Goal: Task Accomplishment & Management: Manage account settings

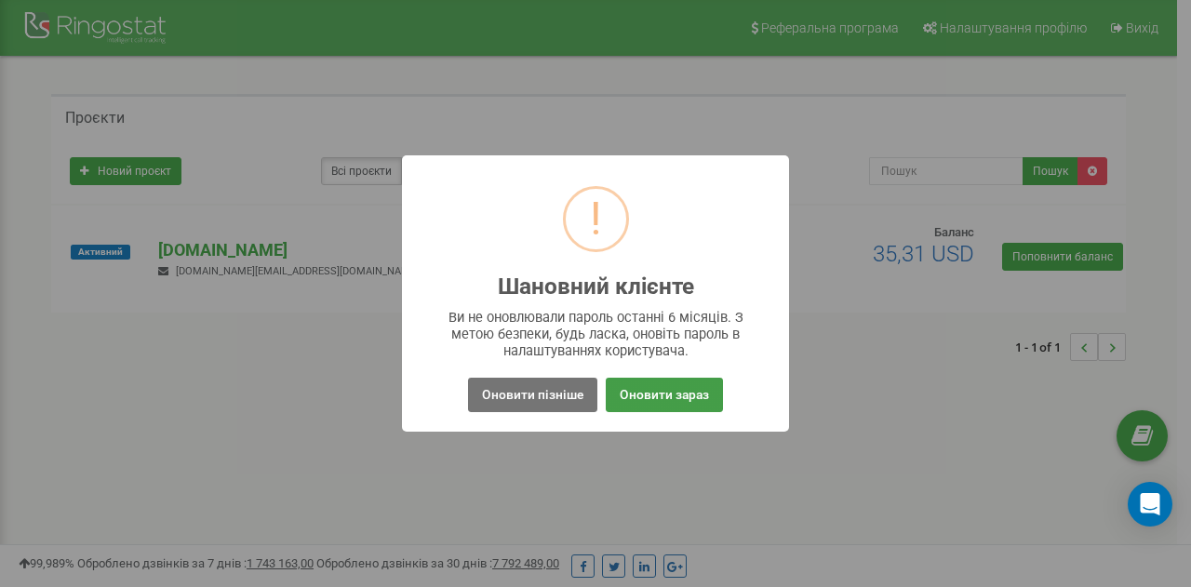
click at [679, 394] on button "Оновити зараз" at bounding box center [664, 395] width 117 height 34
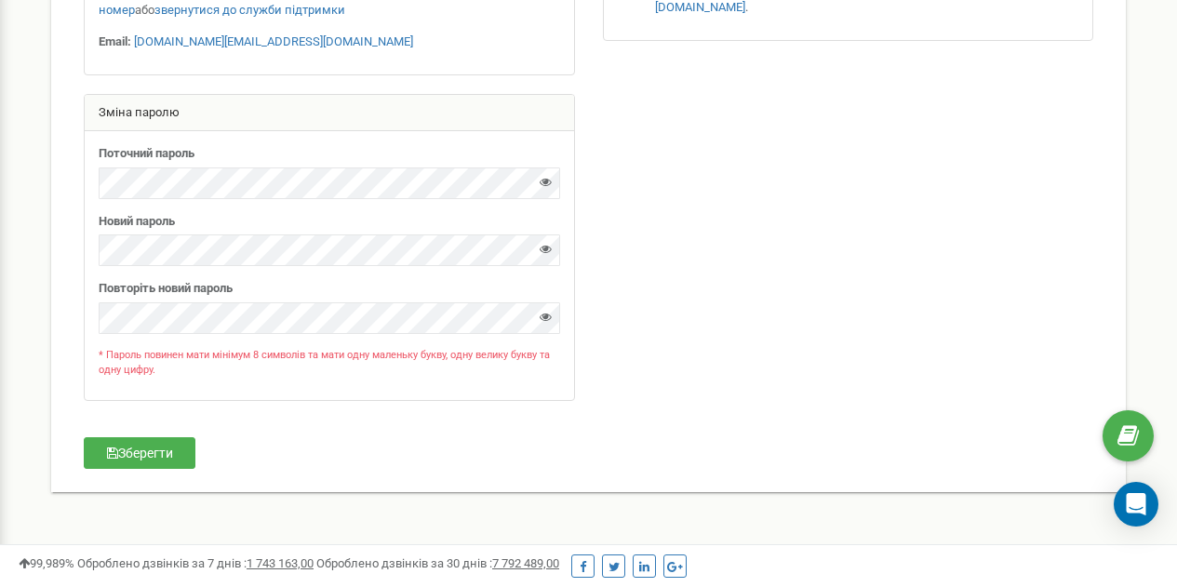
scroll to position [523, 0]
click at [544, 188] on div at bounding box center [546, 185] width 12 height 25
click at [548, 177] on icon at bounding box center [546, 181] width 12 height 12
click at [547, 255] on div at bounding box center [546, 252] width 12 height 25
click at [548, 247] on icon at bounding box center [546, 248] width 12 height 12
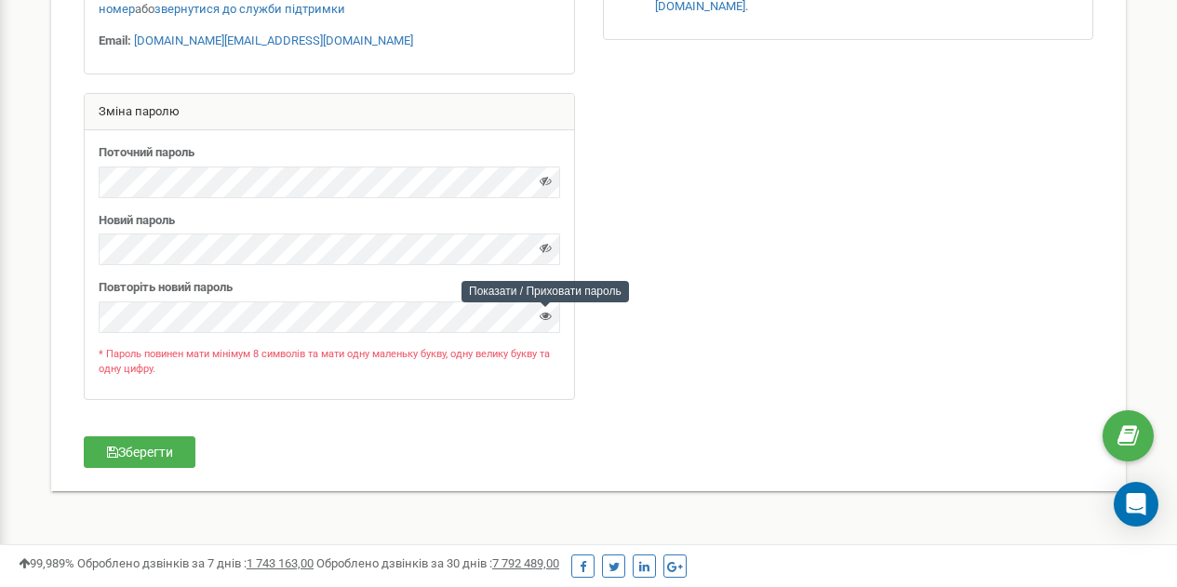
click at [546, 316] on icon at bounding box center [546, 316] width 12 height 12
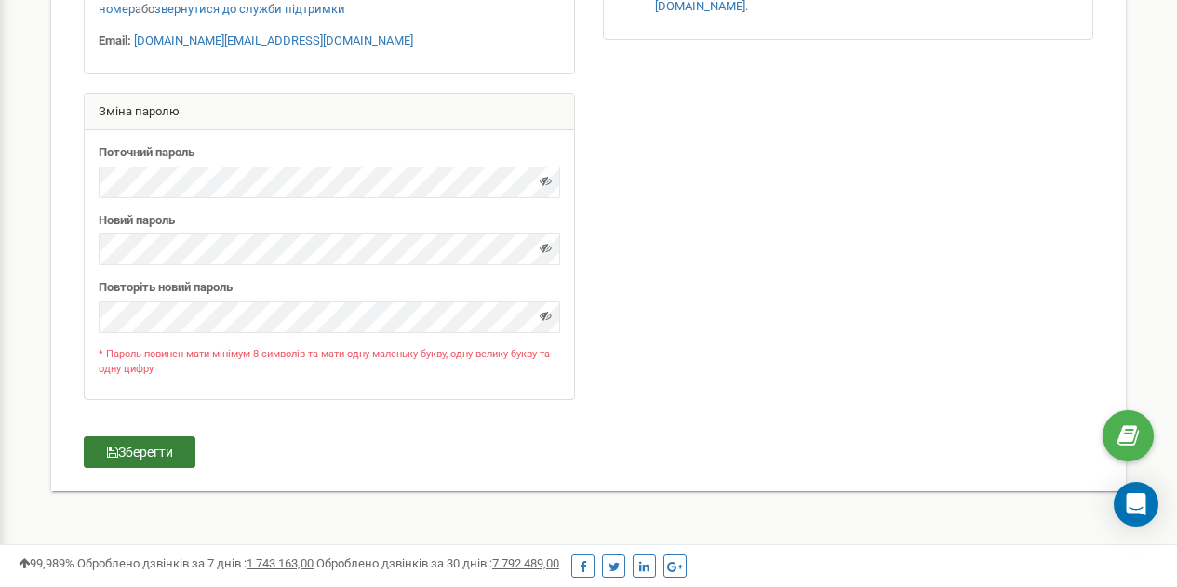
click at [161, 454] on button "Зберегти" at bounding box center [140, 452] width 112 height 32
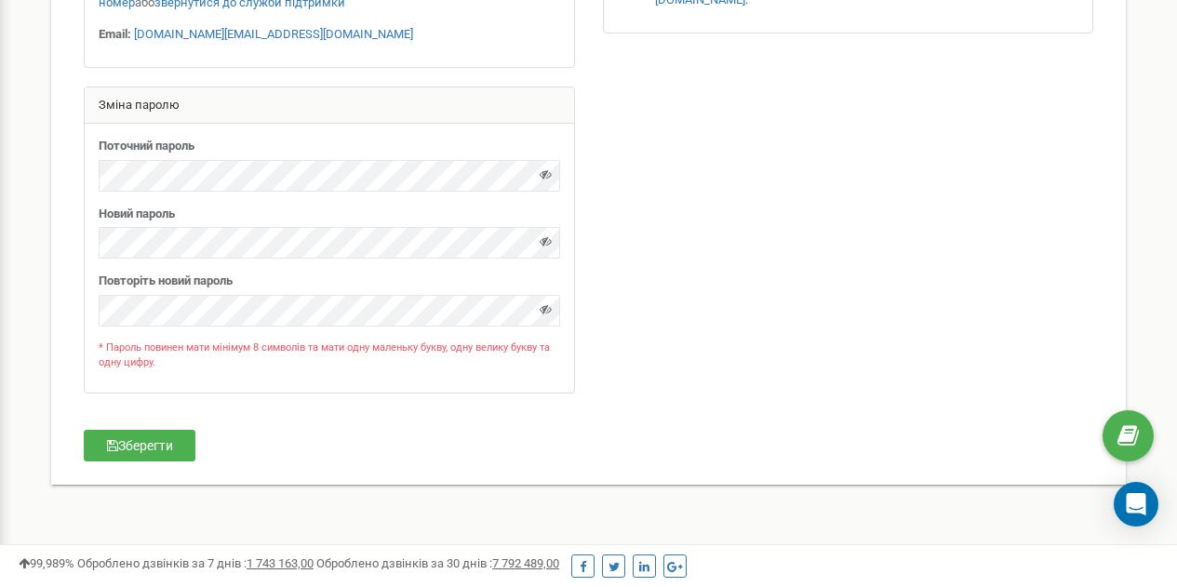
scroll to position [0, 0]
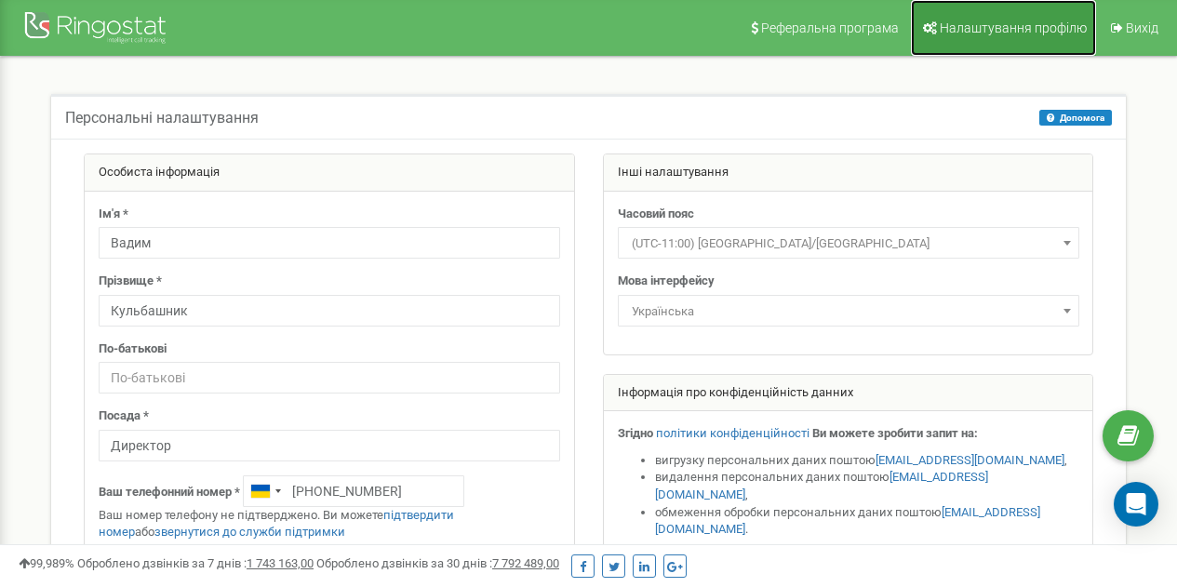
click at [1040, 41] on link "Налаштування профілю" at bounding box center [1003, 28] width 185 height 56
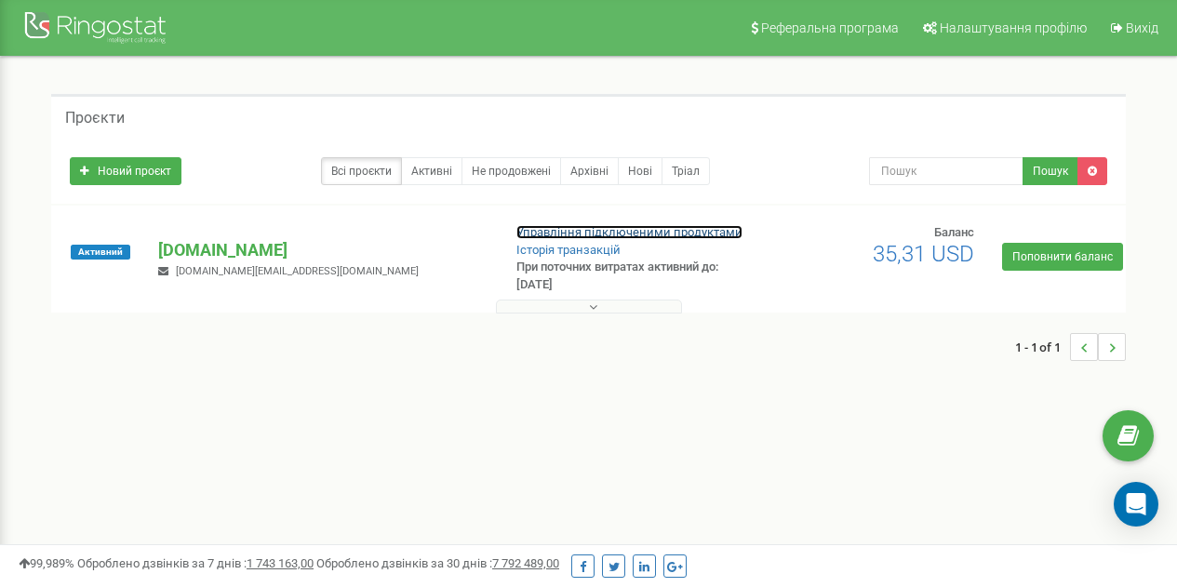
click at [583, 227] on link "Управління підключеними продуктами" at bounding box center [629, 232] width 226 height 14
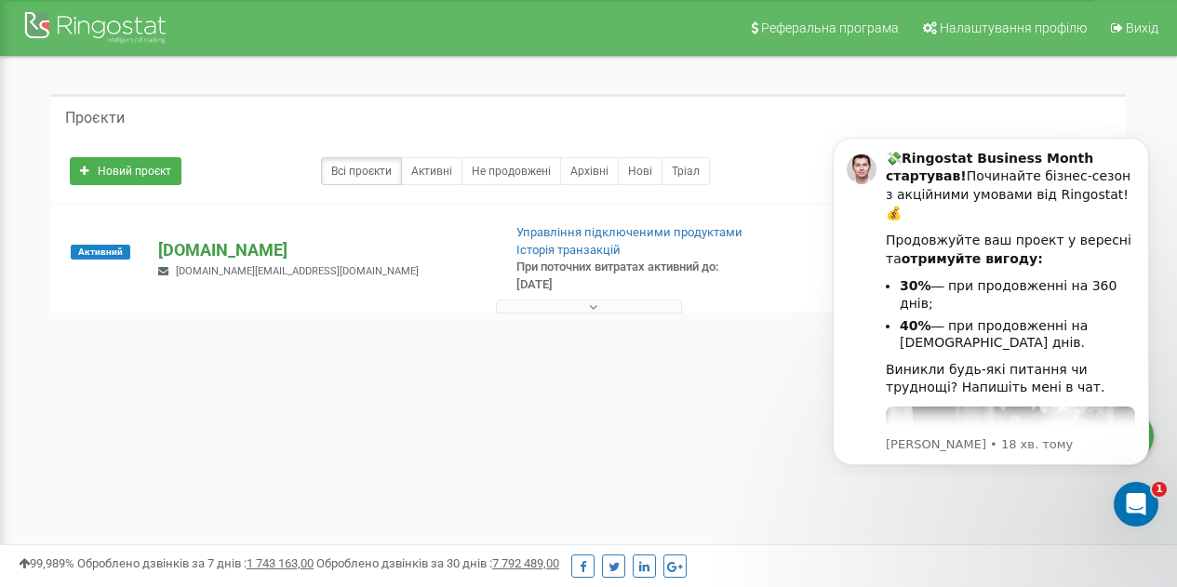
click at [202, 254] on p "[DOMAIN_NAME]" at bounding box center [321, 250] width 327 height 24
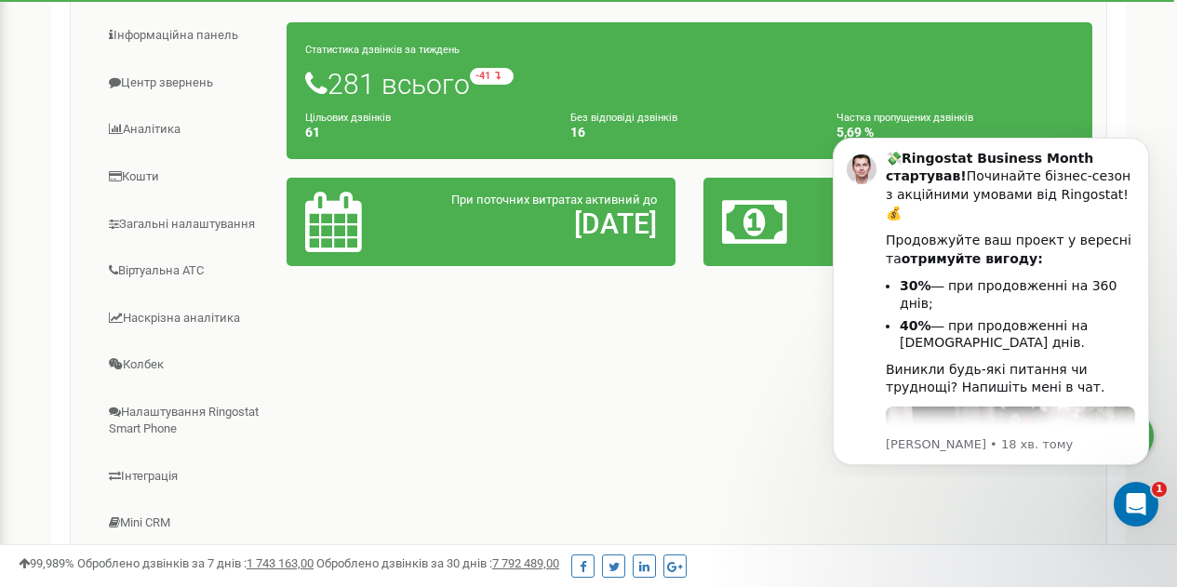
scroll to position [295, 0]
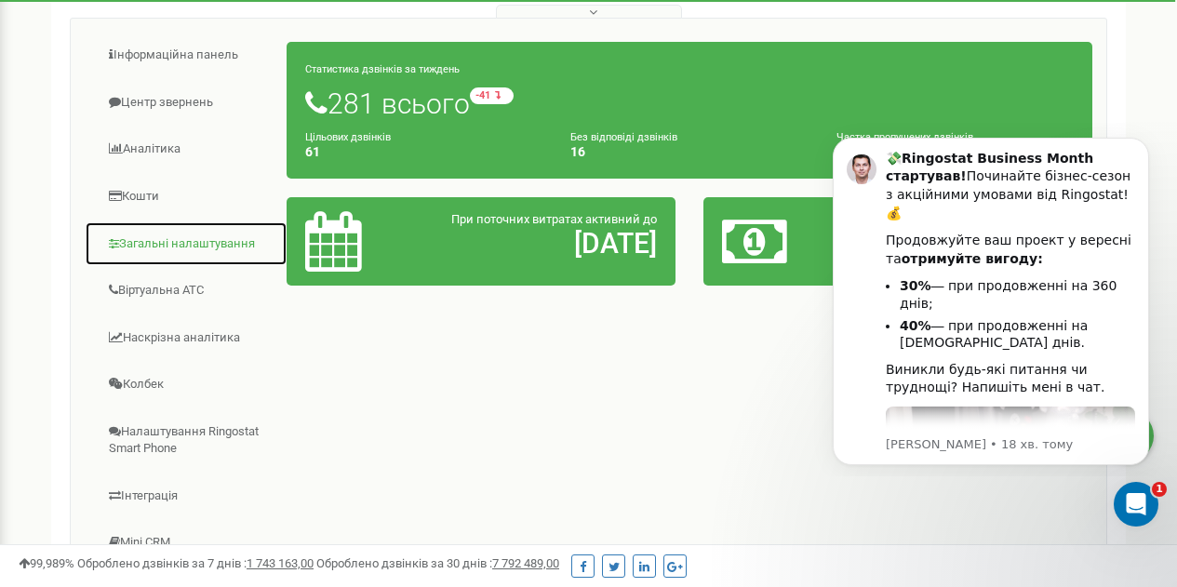
click at [169, 248] on link "Загальні налаштування" at bounding box center [186, 244] width 203 height 46
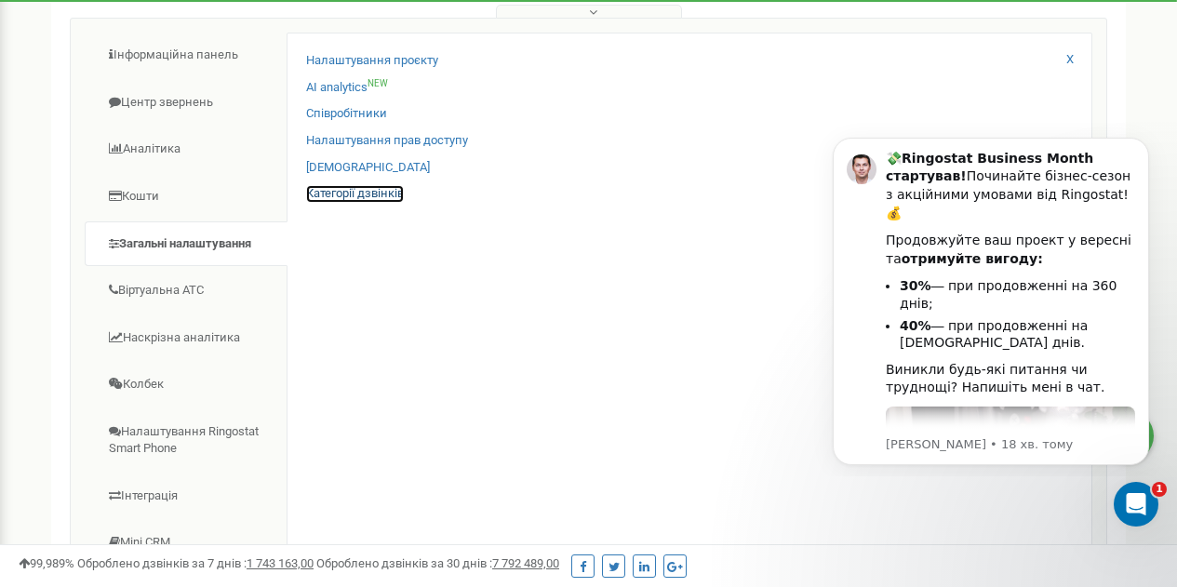
click at [340, 191] on link "Категорії дзвінків" at bounding box center [355, 194] width 98 height 18
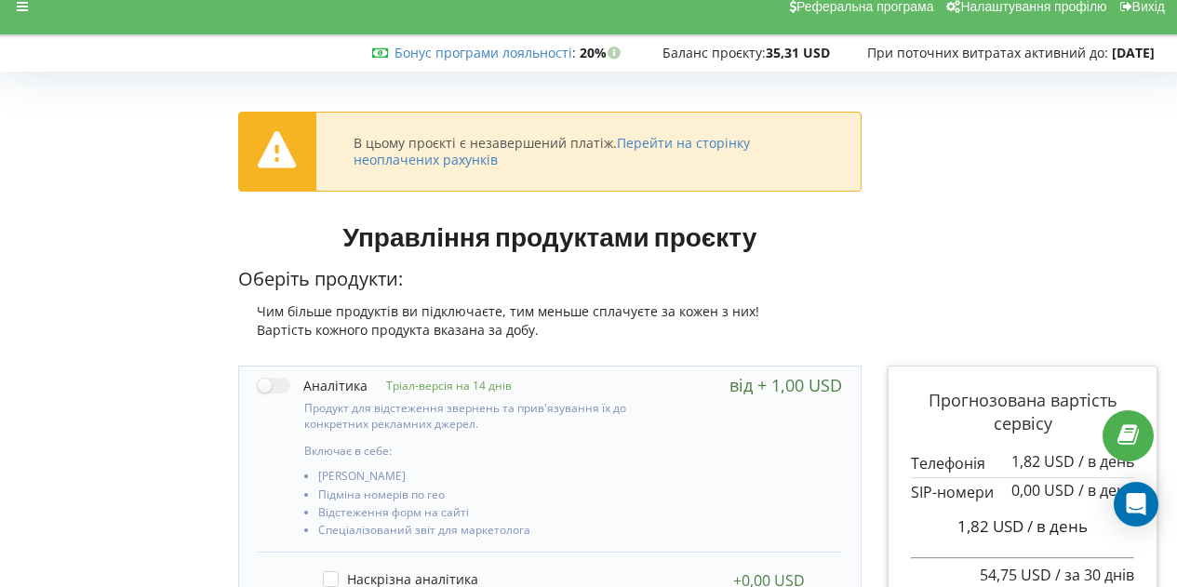
scroll to position [20, 0]
click at [710, 139] on link "Перейти на сторінку неоплачених рахунків" at bounding box center [552, 152] width 396 height 34
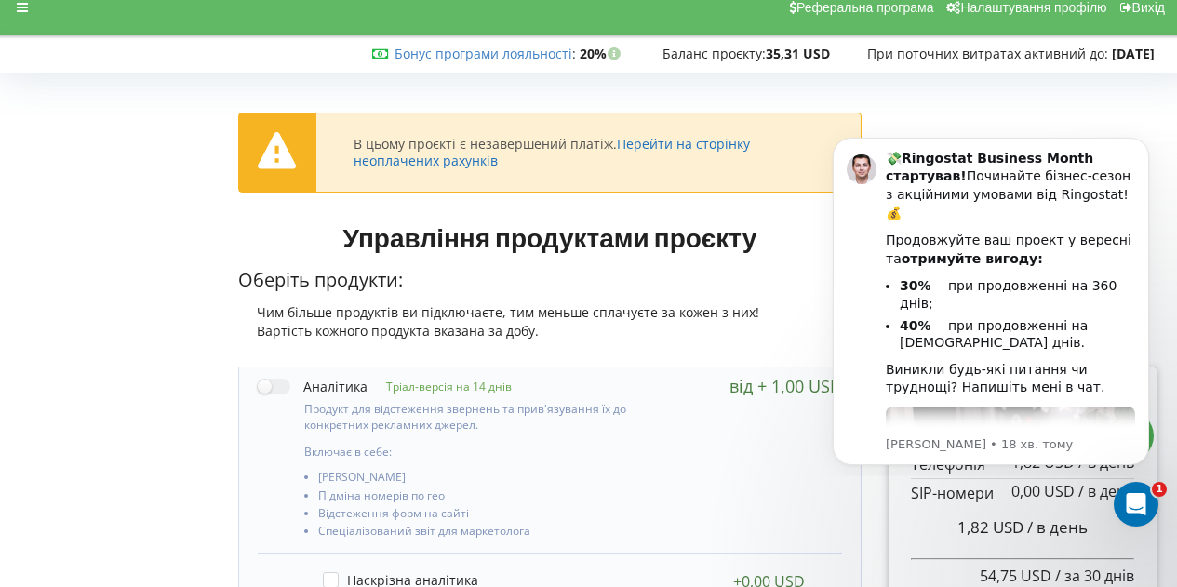
scroll to position [0, 0]
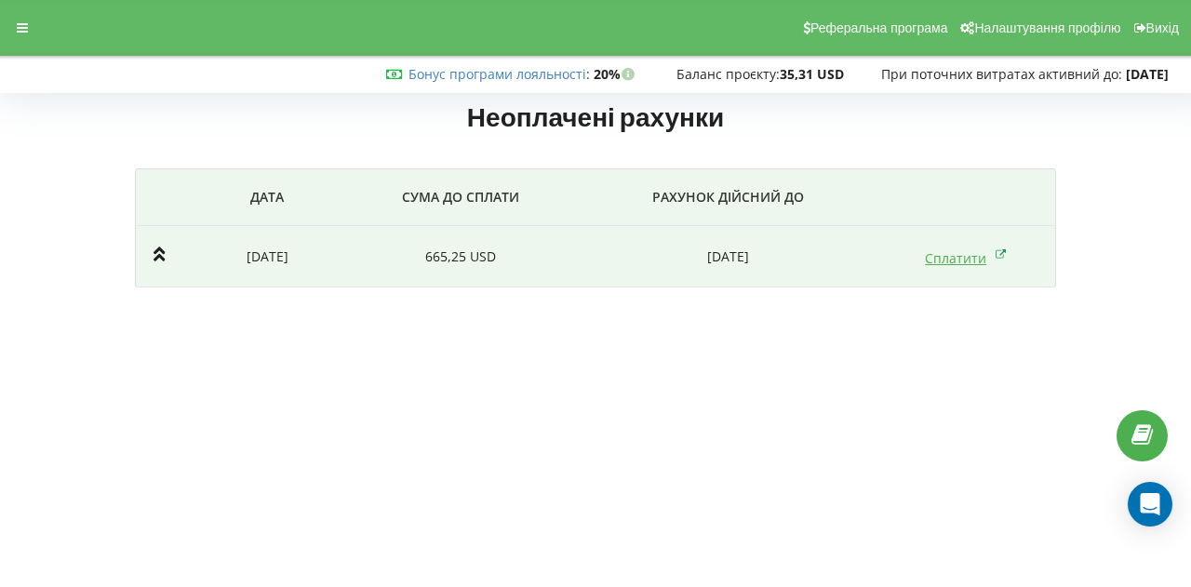
click at [939, 262] on link "Сплатити" at bounding box center [966, 258] width 82 height 18
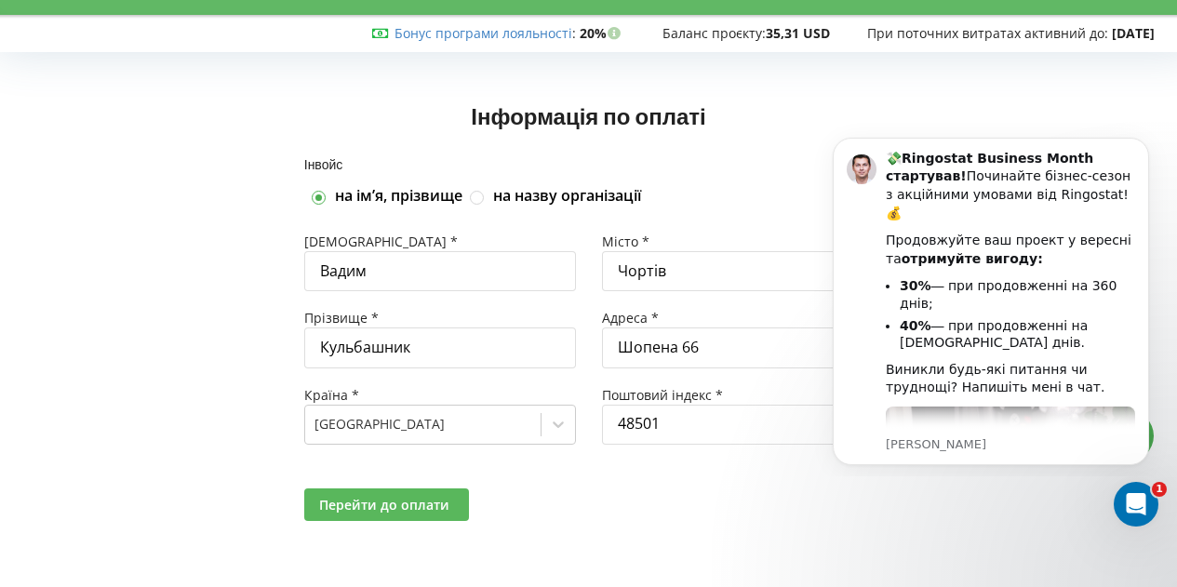
click at [371, 503] on span "Перейти до оплати" at bounding box center [384, 505] width 130 height 18
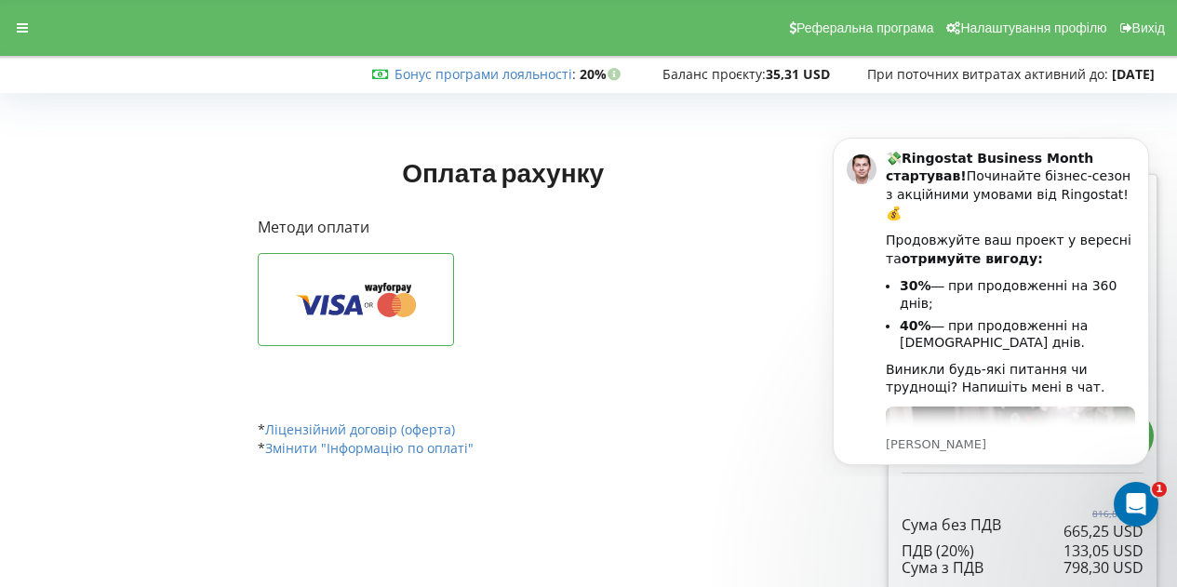
click at [586, 355] on div "Оплатити через WayForPay API" at bounding box center [503, 323] width 491 height 140
click at [690, 227] on p "Методи оплати" at bounding box center [503, 227] width 491 height 21
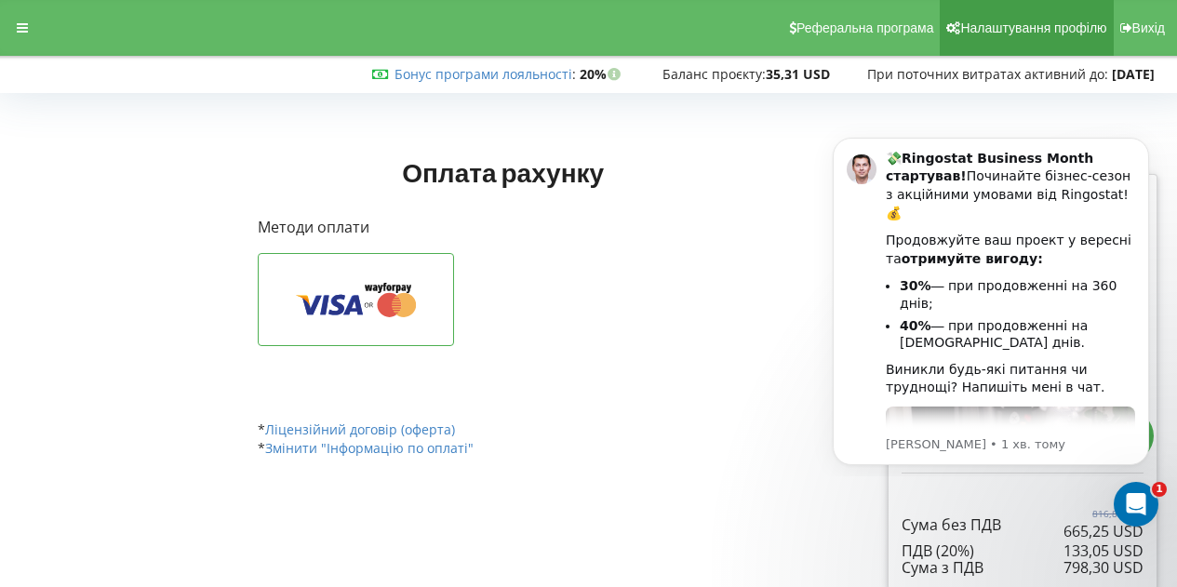
click at [1022, 33] on span "Налаштування профілю" at bounding box center [1033, 27] width 146 height 15
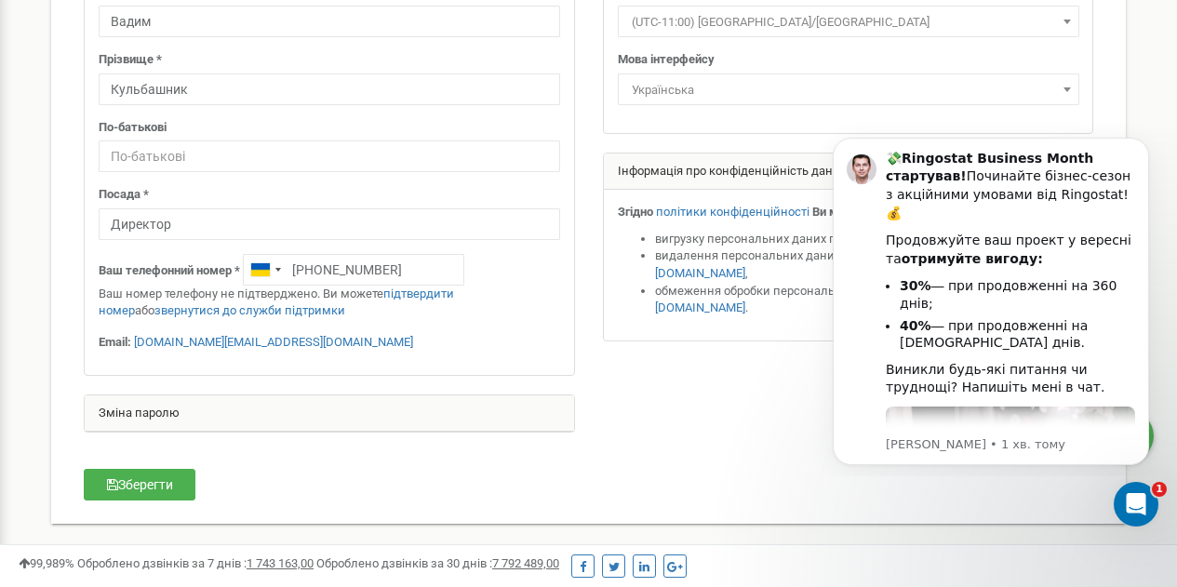
scroll to position [239, 0]
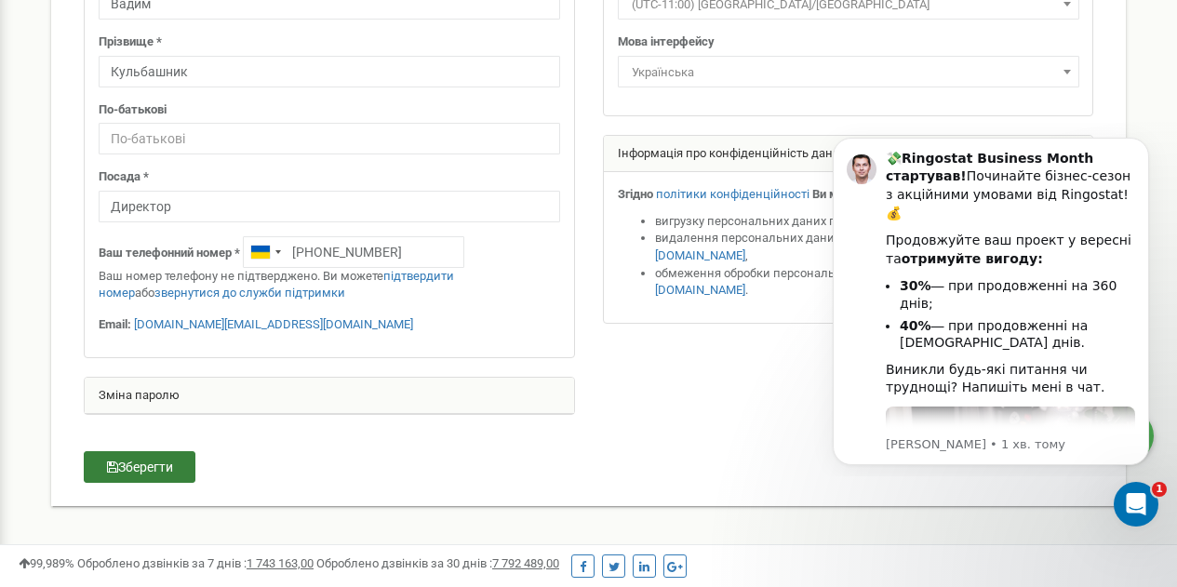
click at [157, 467] on button "Зберегти" at bounding box center [140, 467] width 112 height 32
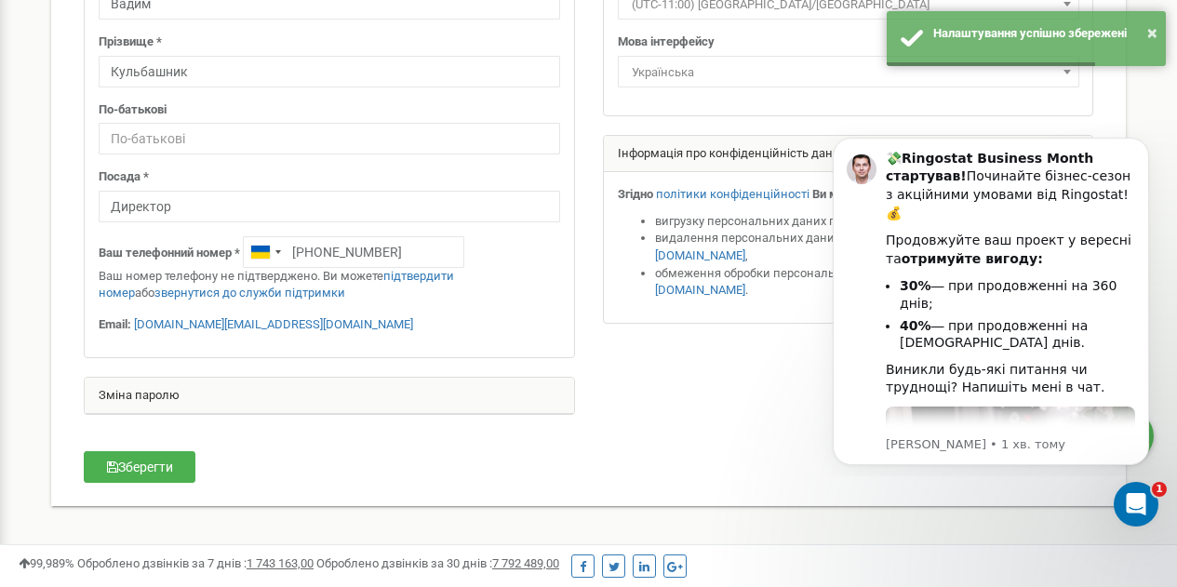
scroll to position [0, 0]
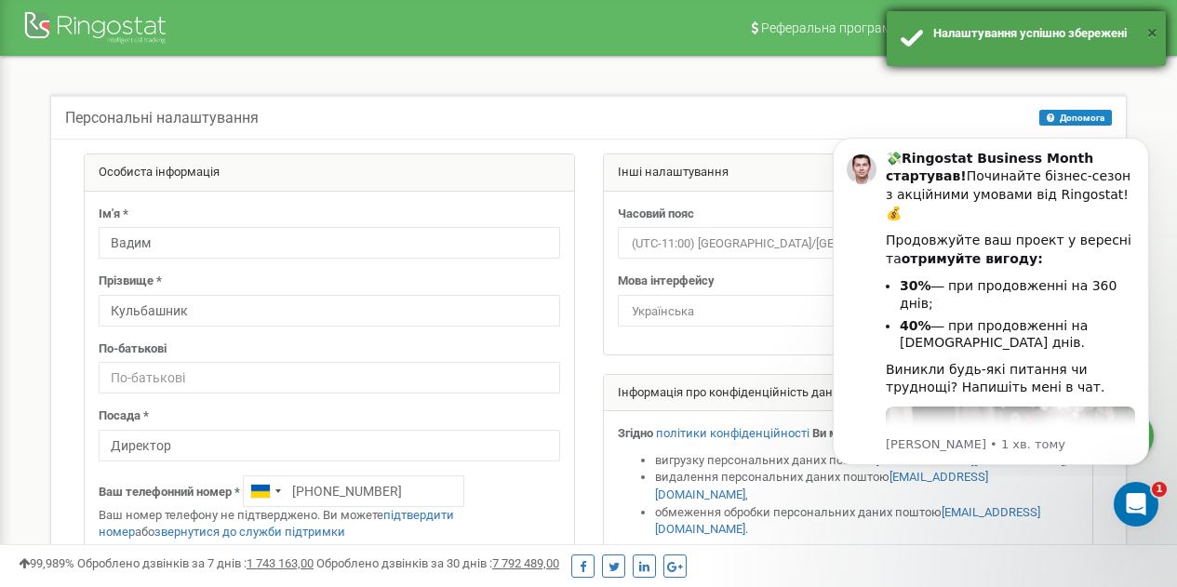
click at [1152, 33] on button "×" at bounding box center [1152, 33] width 10 height 27
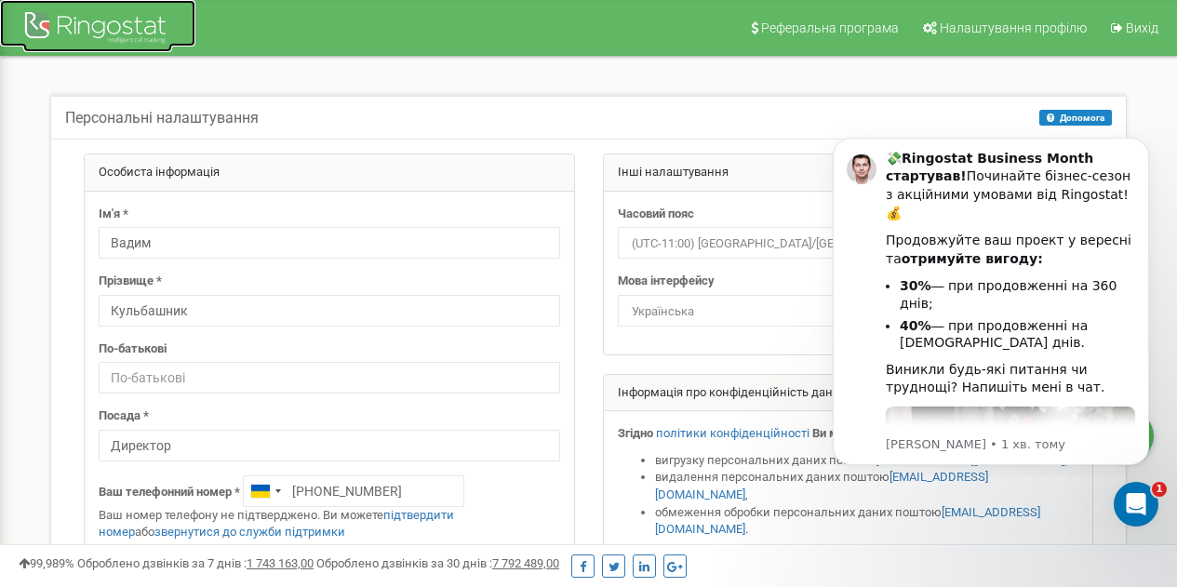
click at [92, 30] on div at bounding box center [97, 29] width 149 height 45
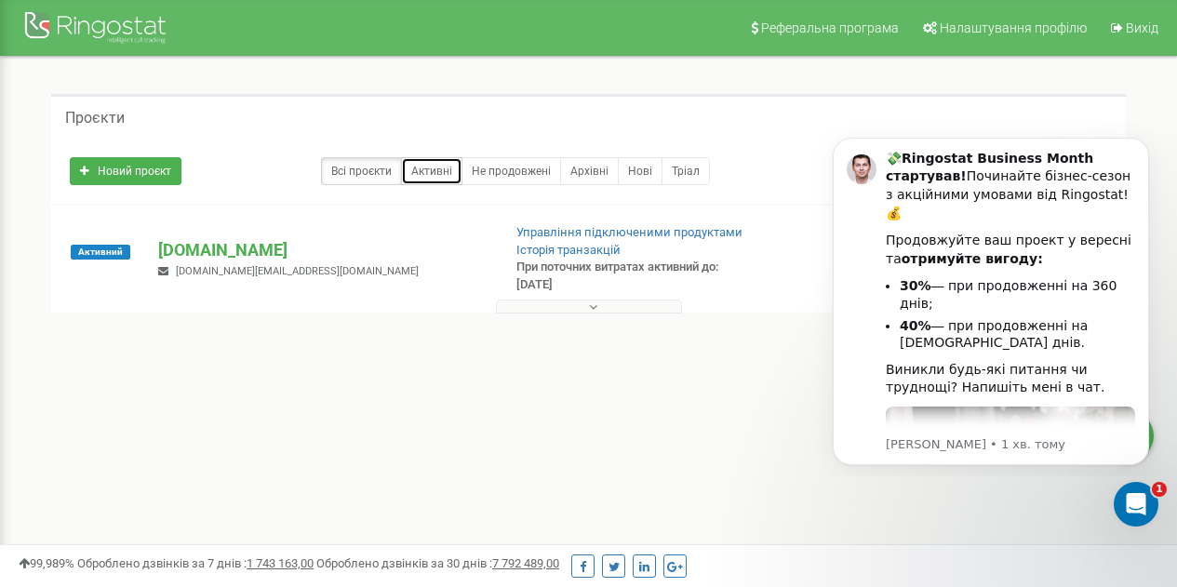
click at [431, 170] on link "Активні" at bounding box center [431, 171] width 61 height 28
click at [1143, 150] on button "Dismiss notification" at bounding box center [1143, 143] width 24 height 24
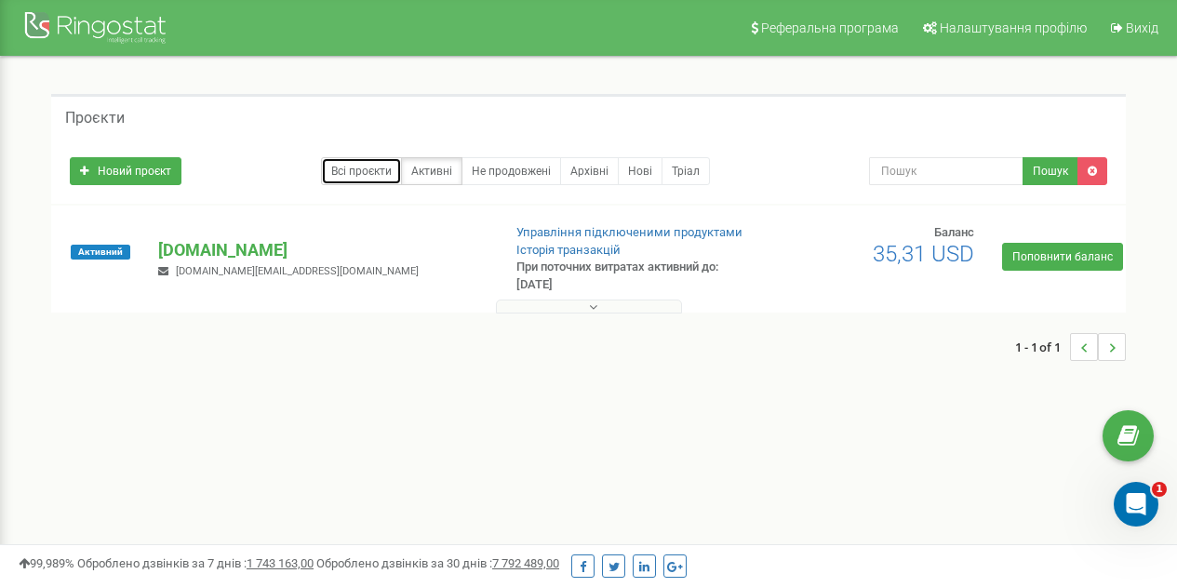
click at [353, 176] on link "Всі проєкти" at bounding box center [361, 171] width 81 height 28
click at [203, 252] on p "[DOMAIN_NAME]" at bounding box center [321, 250] width 327 height 24
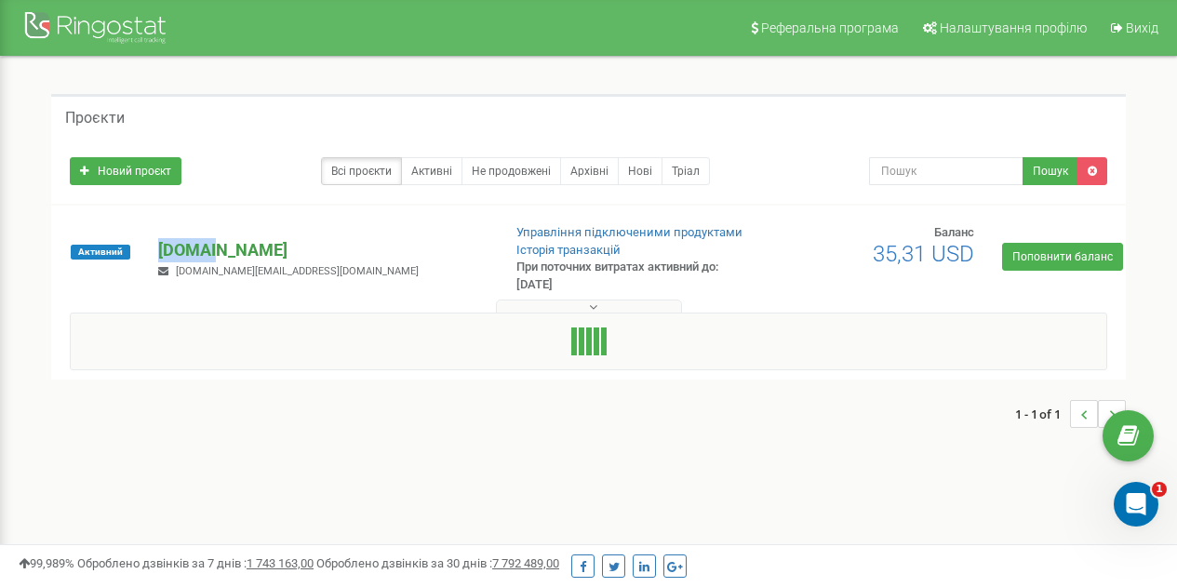
click at [203, 252] on p "[DOMAIN_NAME]" at bounding box center [321, 250] width 327 height 24
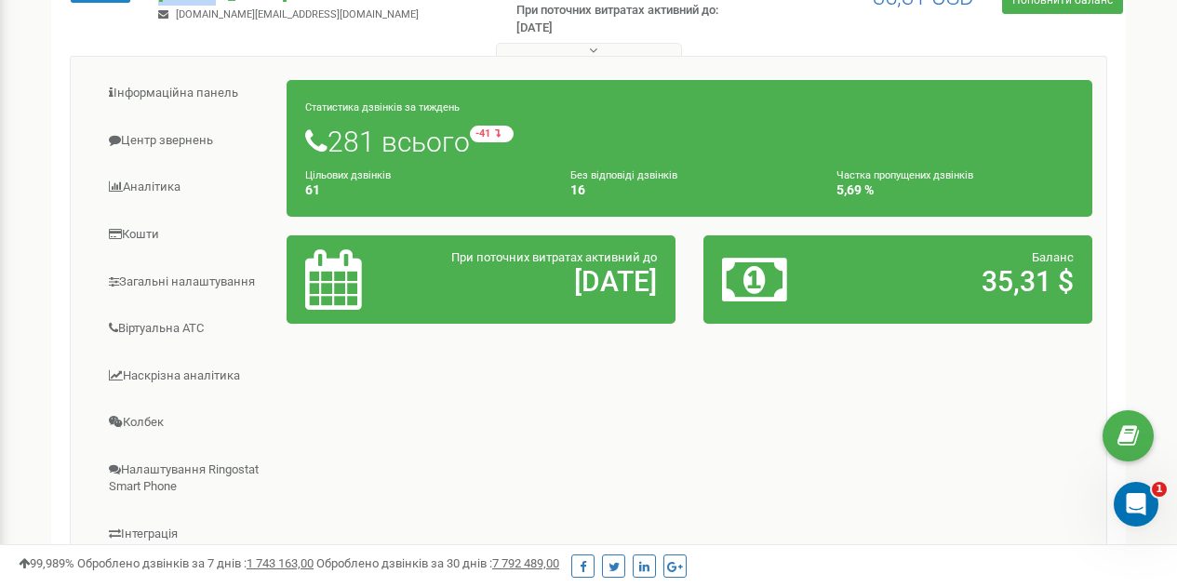
scroll to position [258, 0]
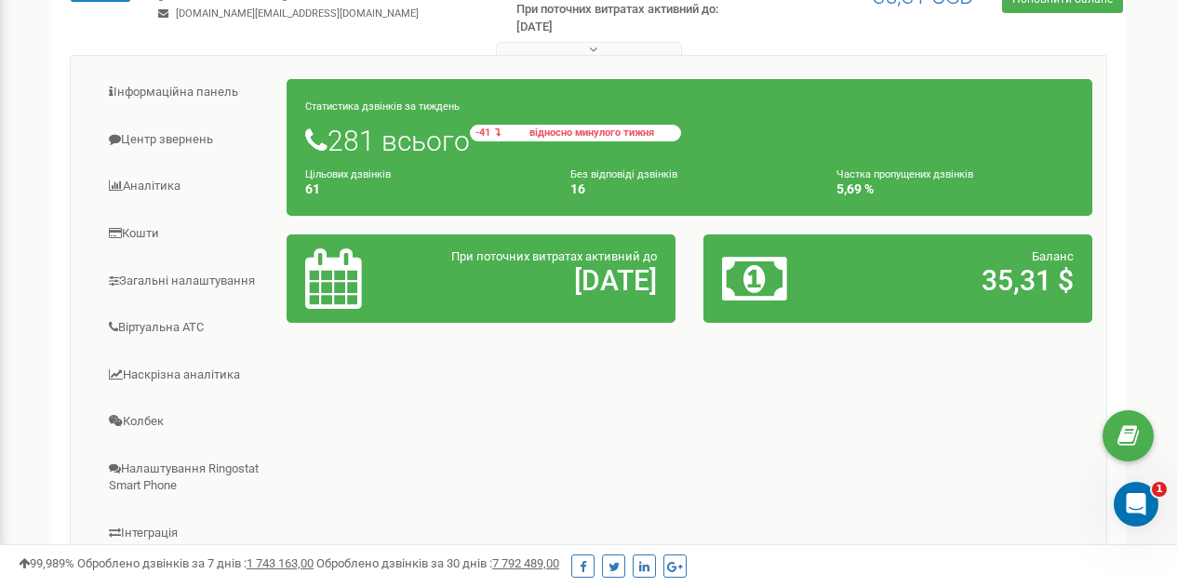
click at [501, 133] on icon at bounding box center [498, 132] width 6 height 10
click at [578, 129] on span "відносно минулого тижня" at bounding box center [591, 132] width 167 height 10
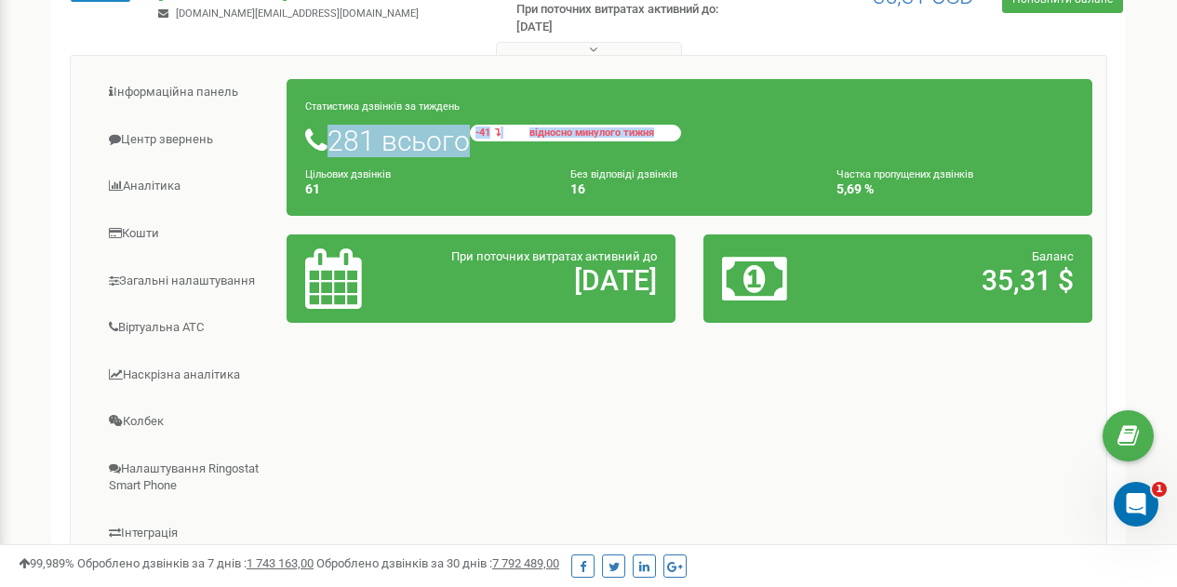
click at [578, 129] on span "відносно минулого тижня" at bounding box center [591, 132] width 167 height 10
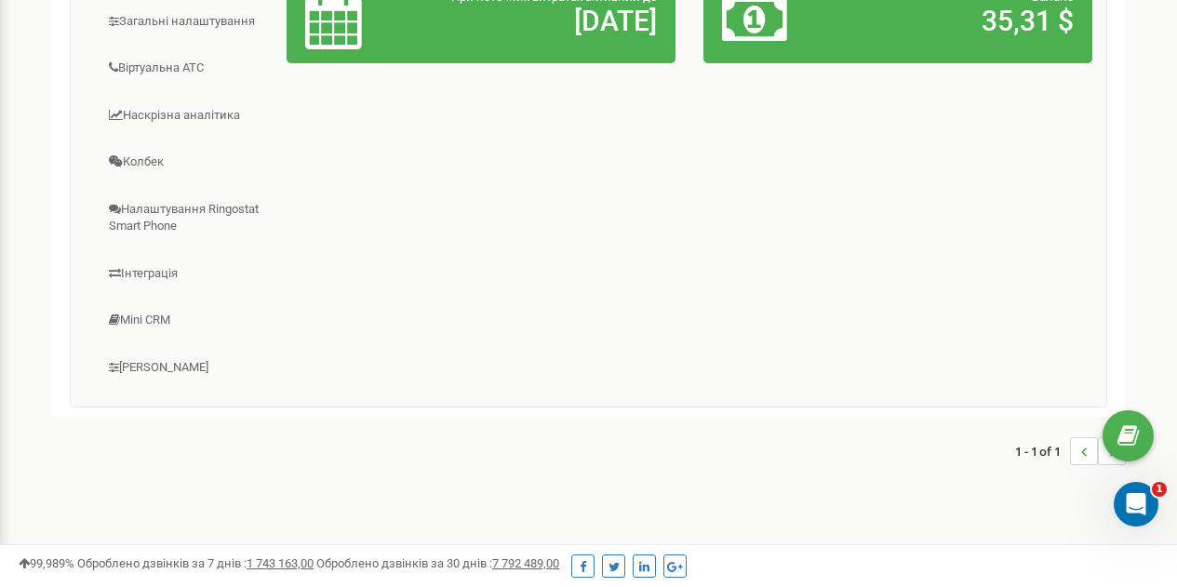
scroll to position [529, 0]
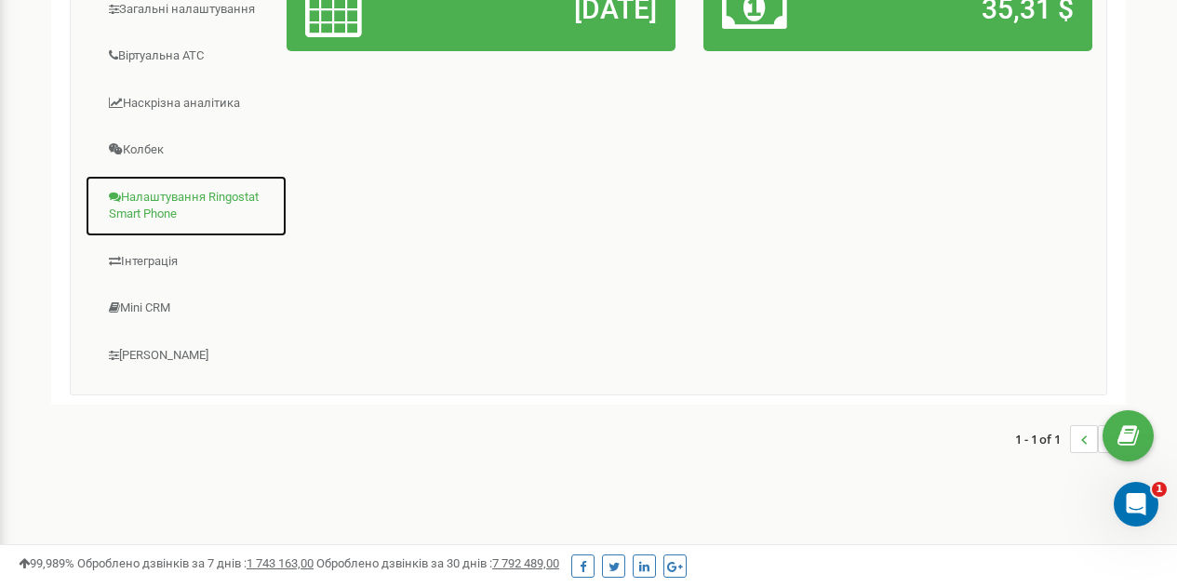
click at [176, 197] on link "Налаштування Ringostat Smart Phone" at bounding box center [186, 206] width 203 height 62
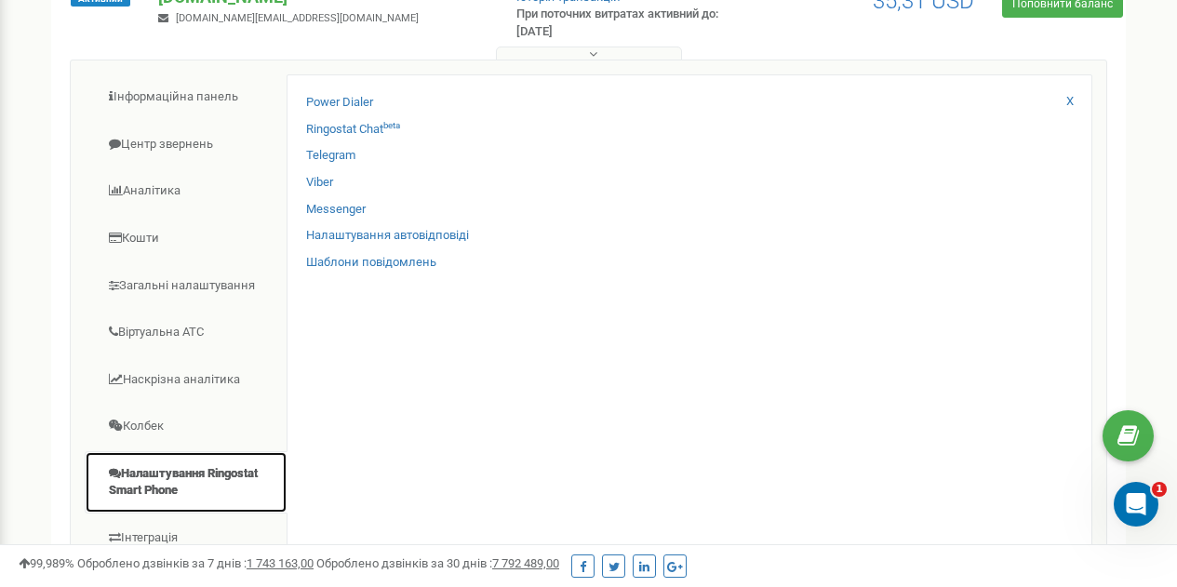
scroll to position [254, 0]
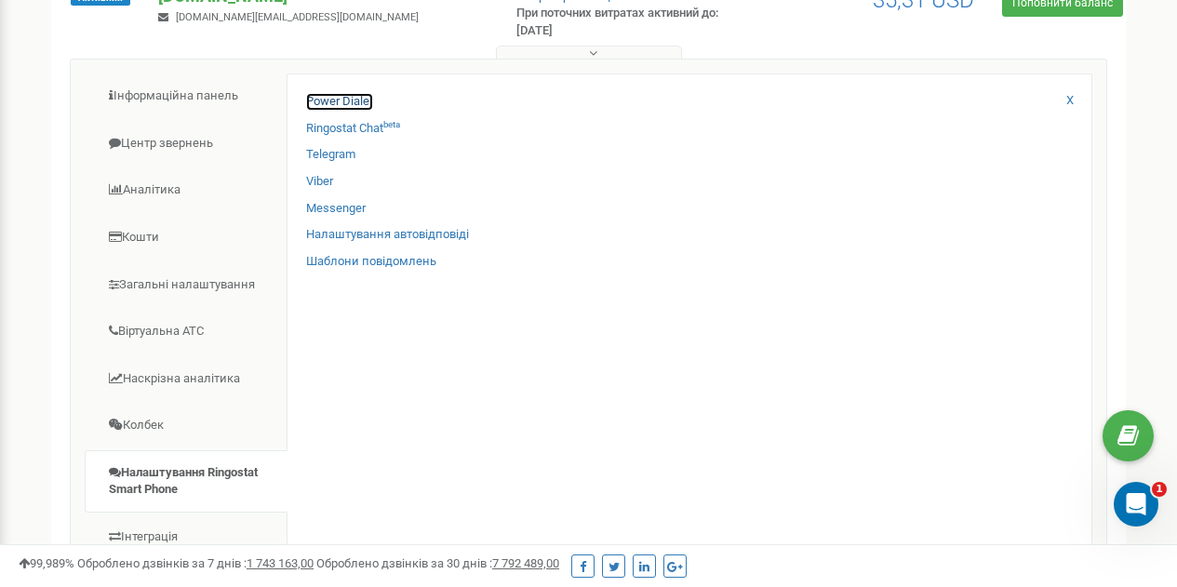
click at [337, 101] on link "Power Dialer" at bounding box center [339, 102] width 67 height 18
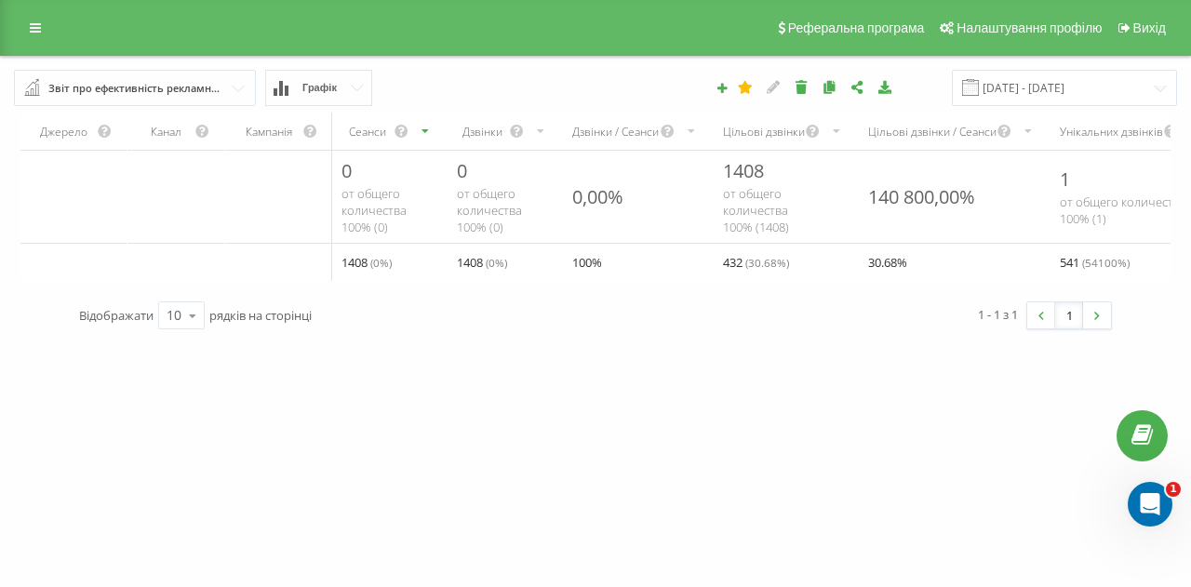
click at [759, 261] on span "( 30.68 %)" at bounding box center [767, 262] width 44 height 15
click at [139, 105] on div "Звіт про ефективність рекламних кампаній Браузер відвідувачів За сторінкою вихо…" at bounding box center [135, 88] width 242 height 36
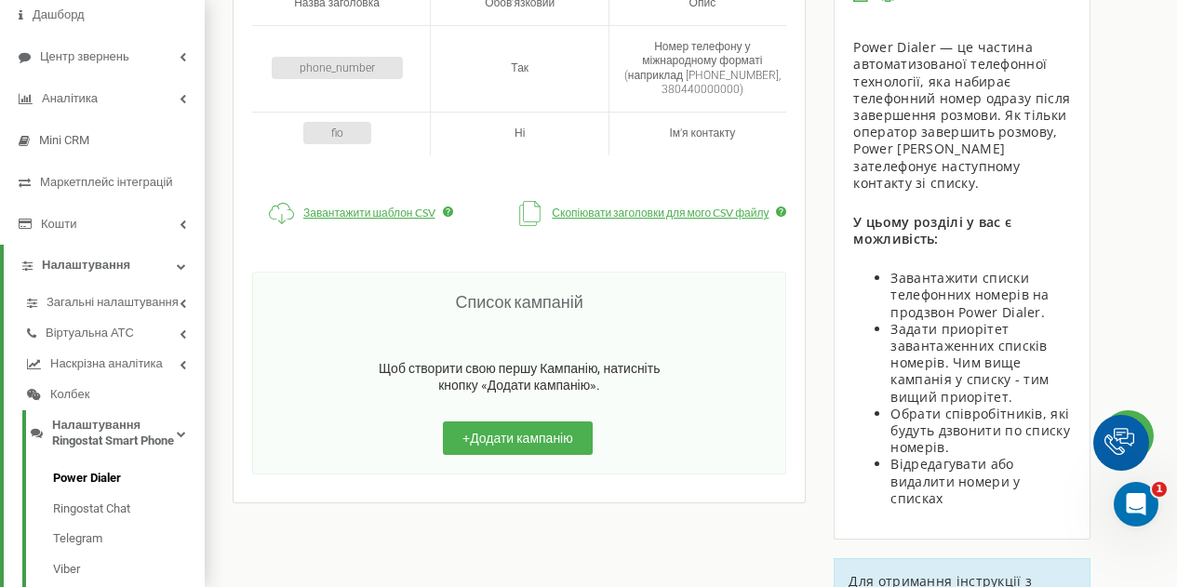
scroll to position [146, 0]
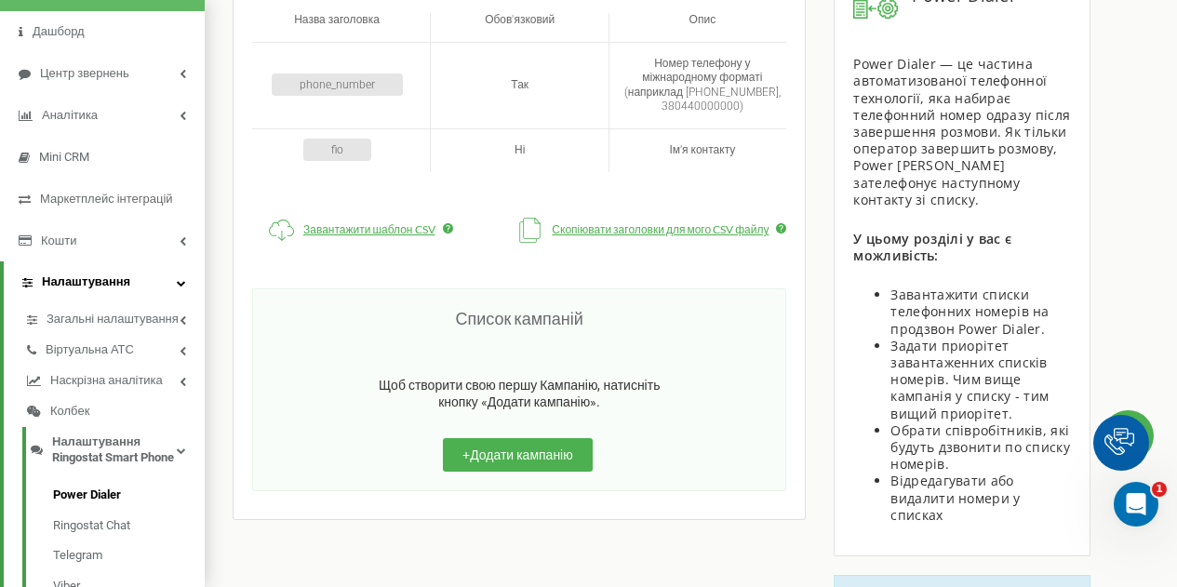
click at [180, 283] on icon at bounding box center [181, 282] width 9 height 9
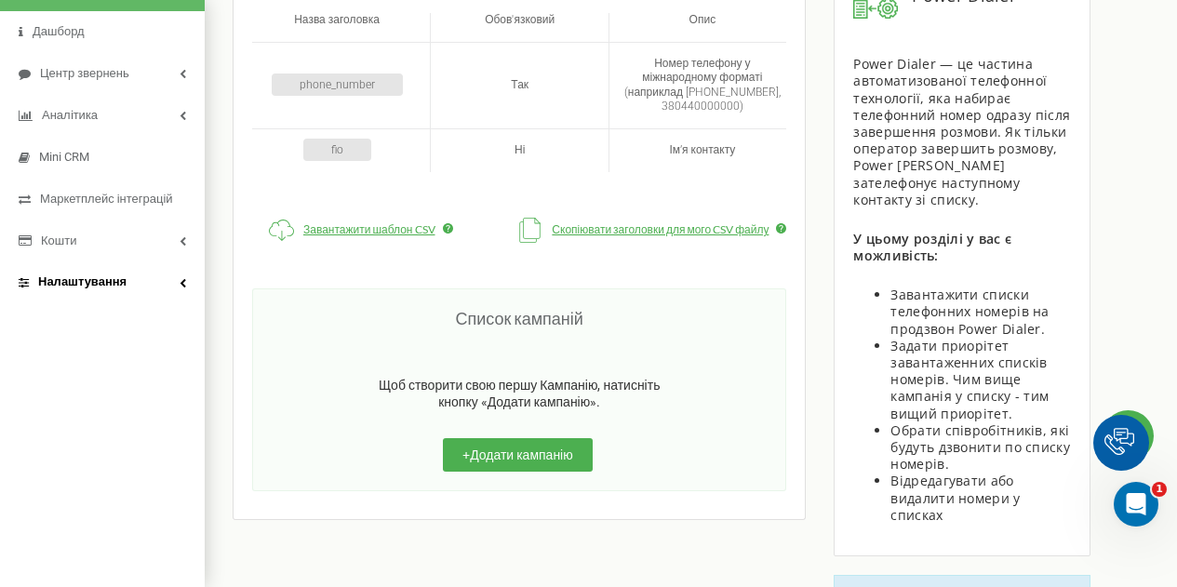
click at [180, 283] on icon at bounding box center [183, 282] width 7 height 9
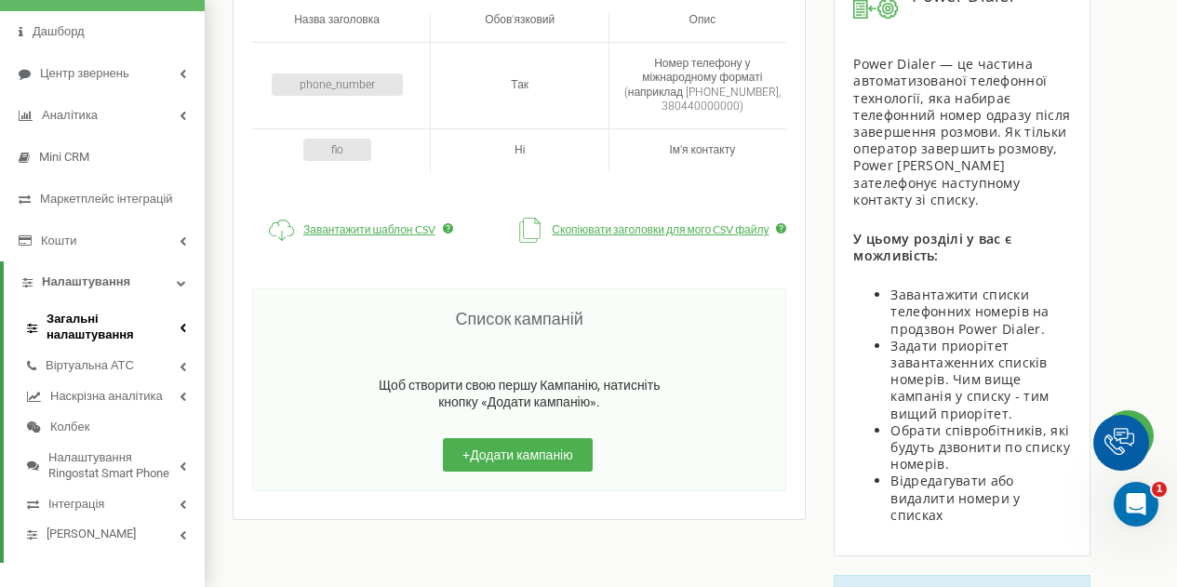
click at [148, 326] on span "Загальні налаштування" at bounding box center [113, 328] width 133 height 32
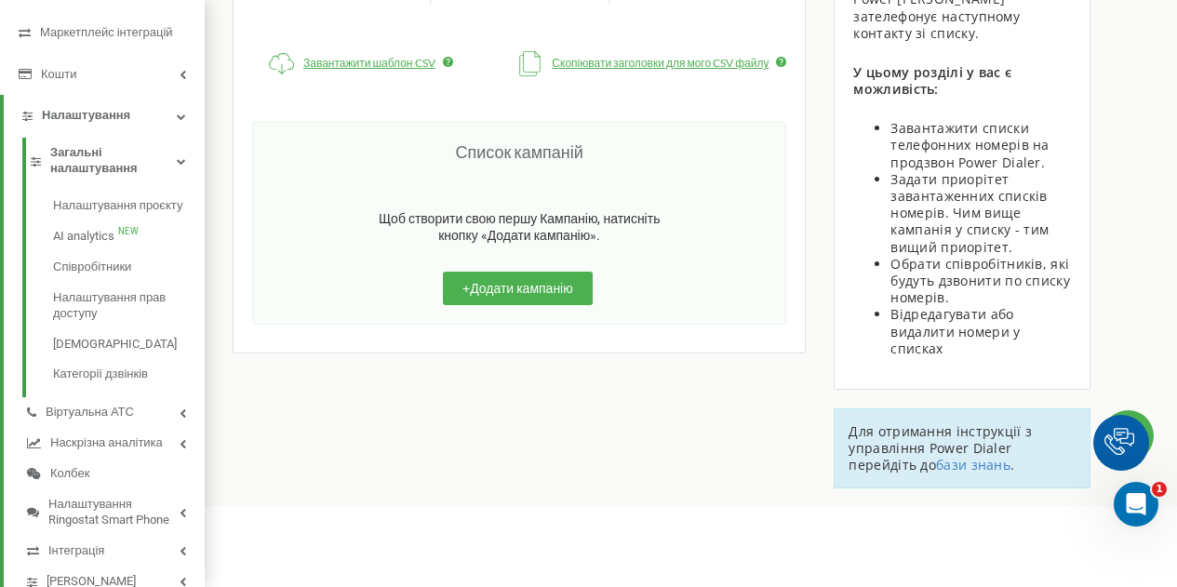
scroll to position [381, 0]
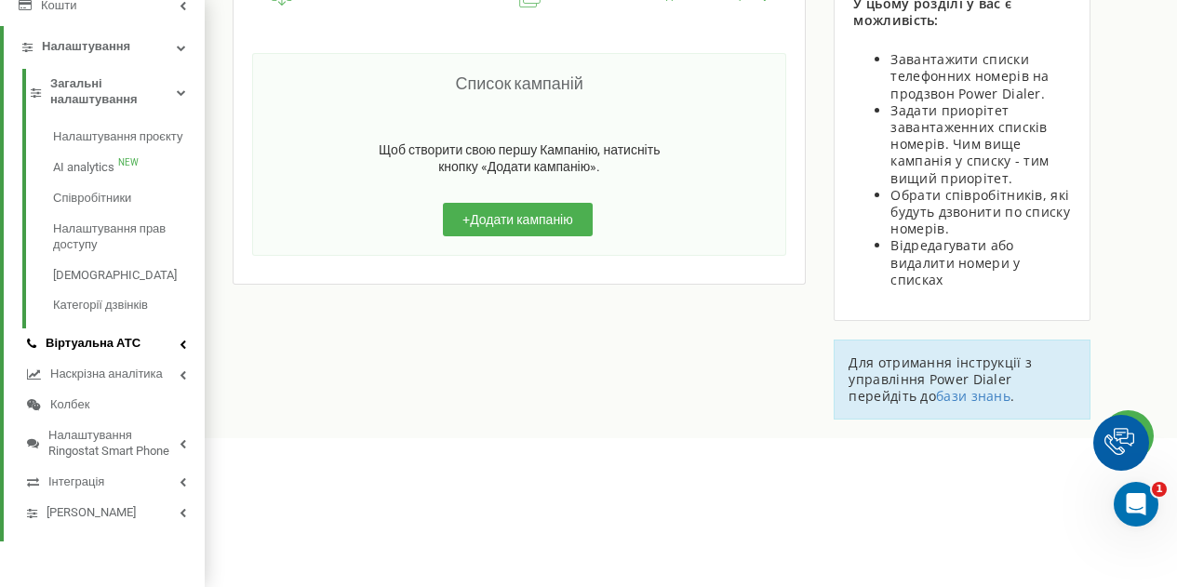
click at [156, 345] on link "Віртуальна АТС" at bounding box center [106, 344] width 159 height 16
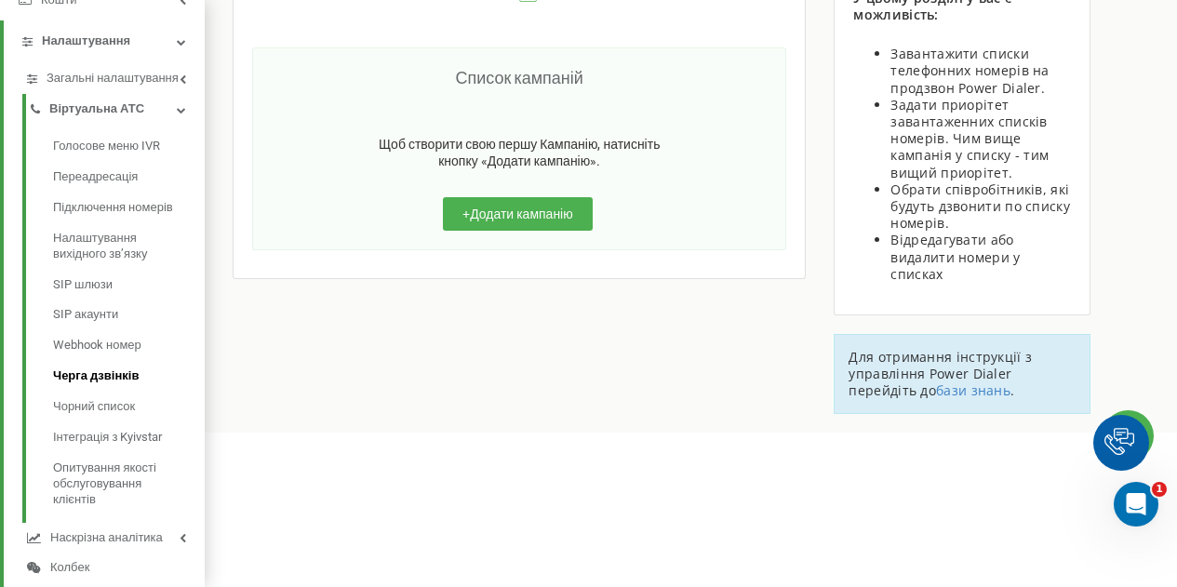
scroll to position [385, 0]
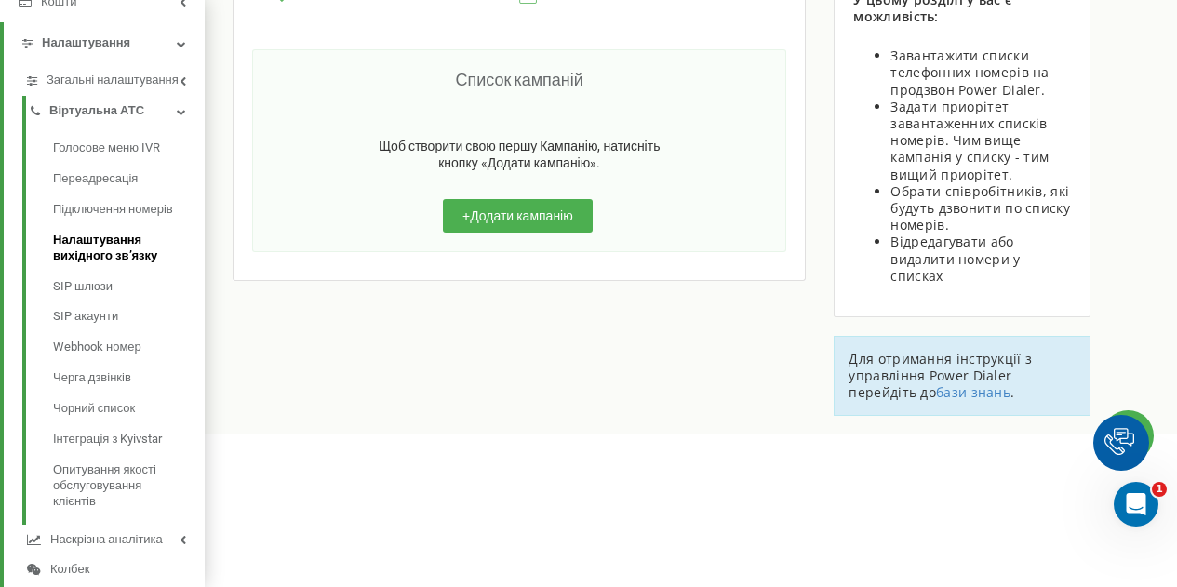
click at [114, 258] on span "Налаштування вихідного зв’язку" at bounding box center [119, 249] width 133 height 32
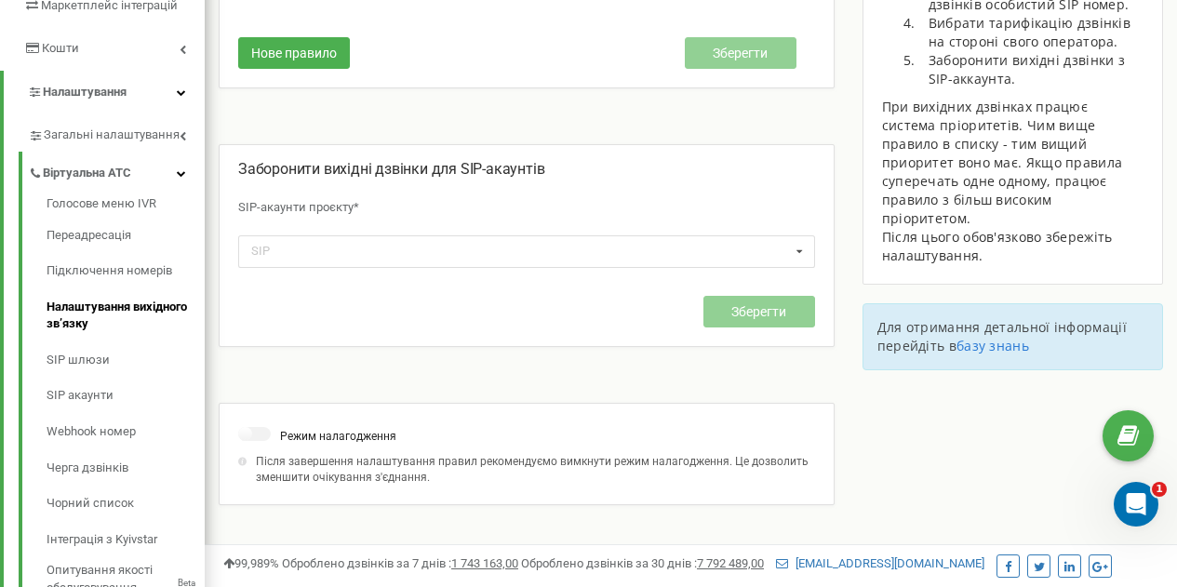
scroll to position [631, 0]
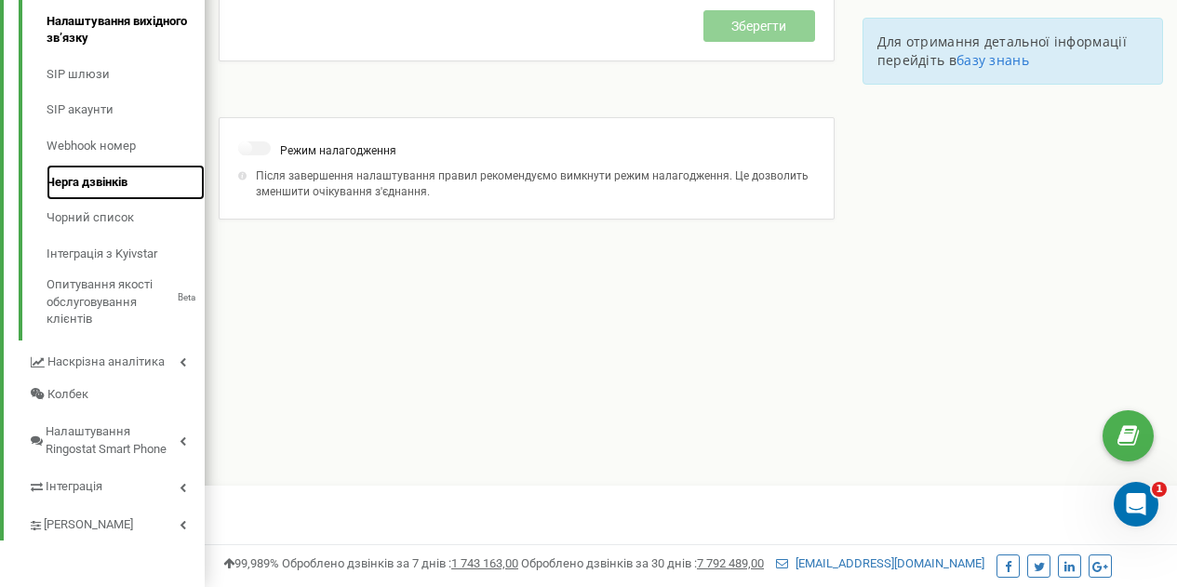
click at [102, 178] on link "Черга дзвінків" at bounding box center [126, 183] width 158 height 36
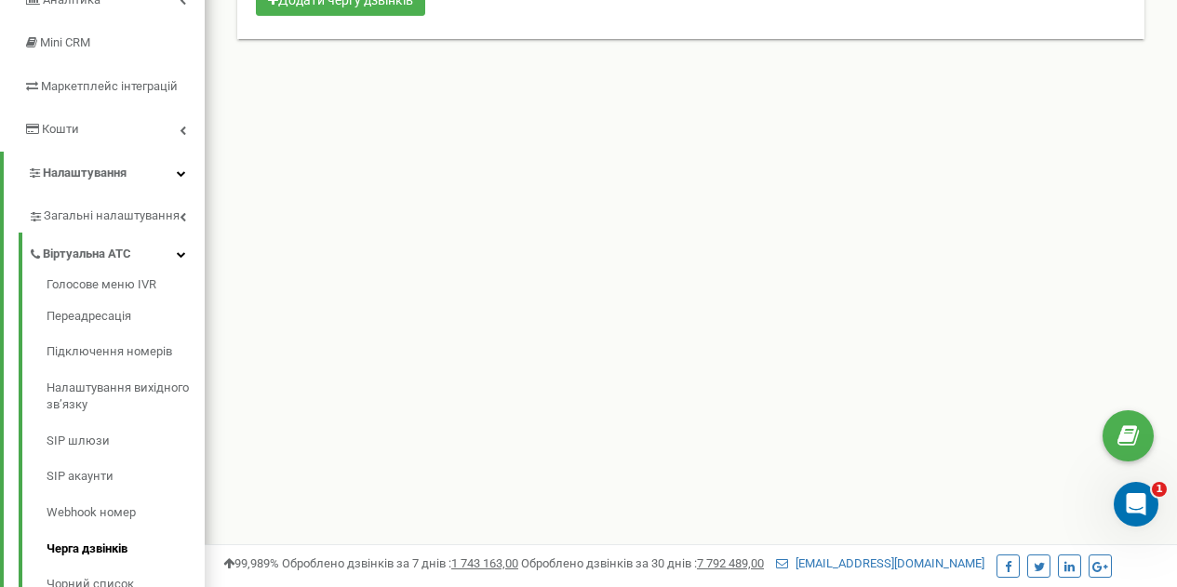
scroll to position [631, 0]
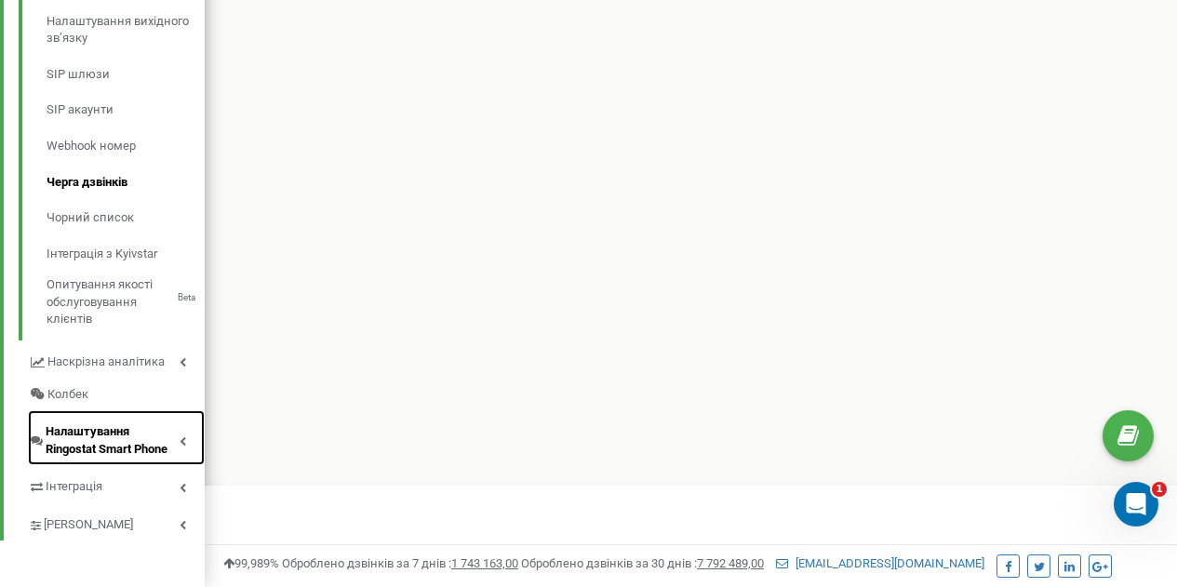
click at [120, 429] on span "Налаштування Ringostat Smart Phone" at bounding box center [113, 440] width 134 height 34
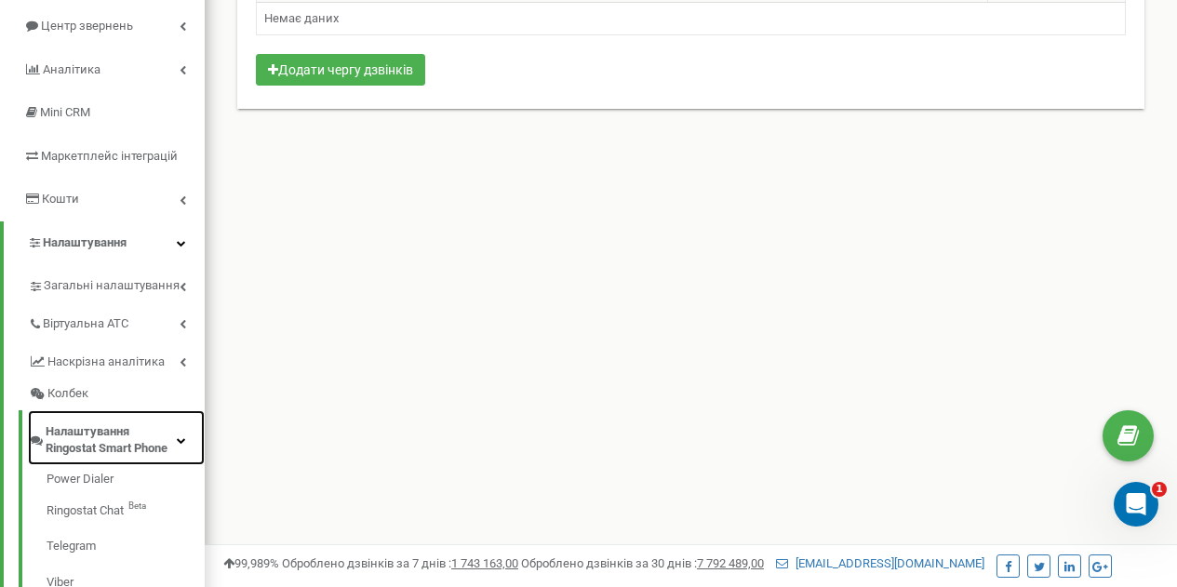
click at [120, 429] on span "Налаштування Ringostat Smart Phone" at bounding box center [111, 440] width 131 height 34
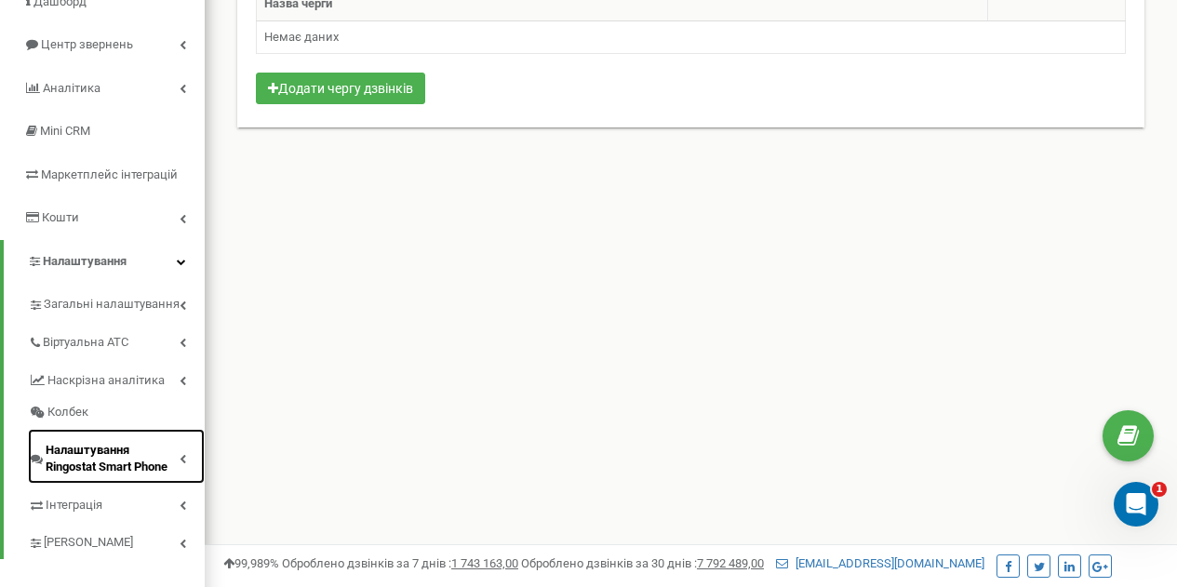
scroll to position [19, 0]
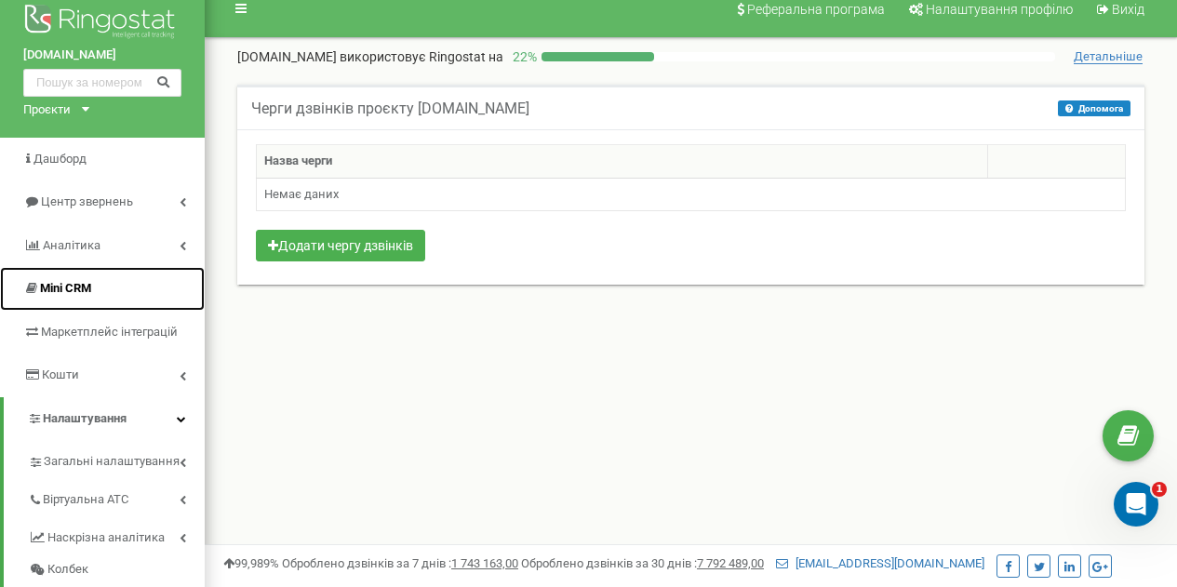
click at [73, 290] on span "Mini CRM" at bounding box center [65, 288] width 51 height 14
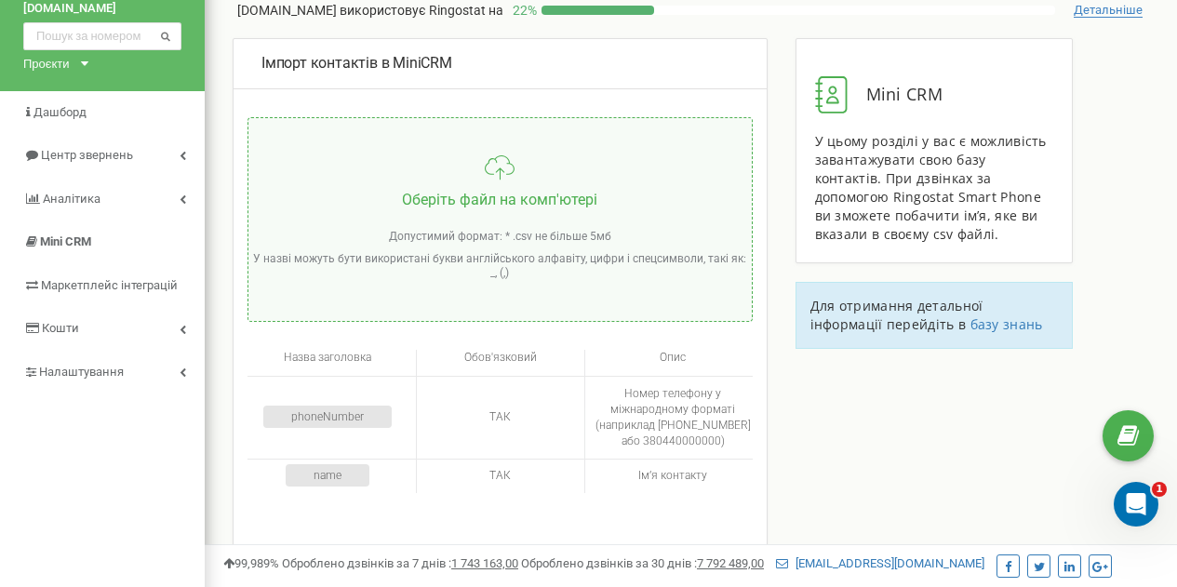
scroll to position [64, 0]
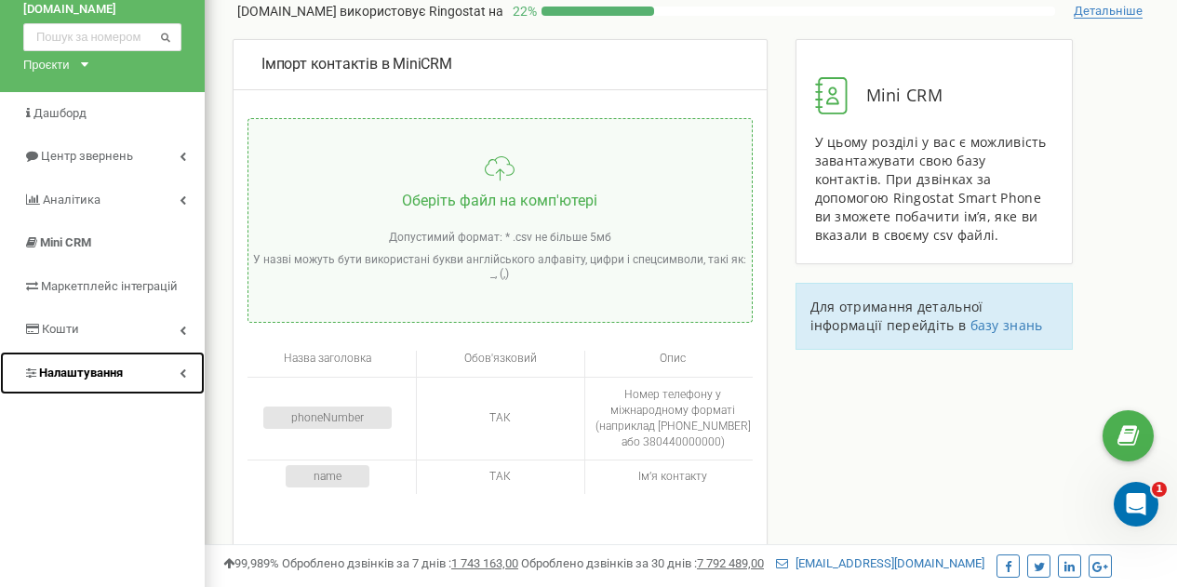
click at [110, 383] on link "Налаштування" at bounding box center [102, 374] width 205 height 44
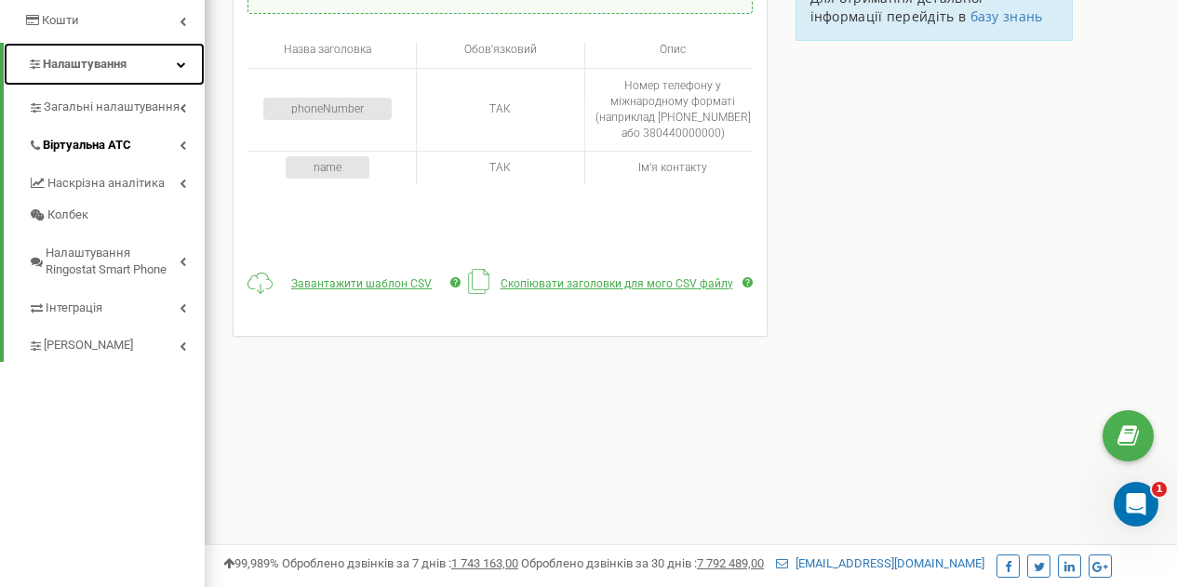
scroll to position [0, 0]
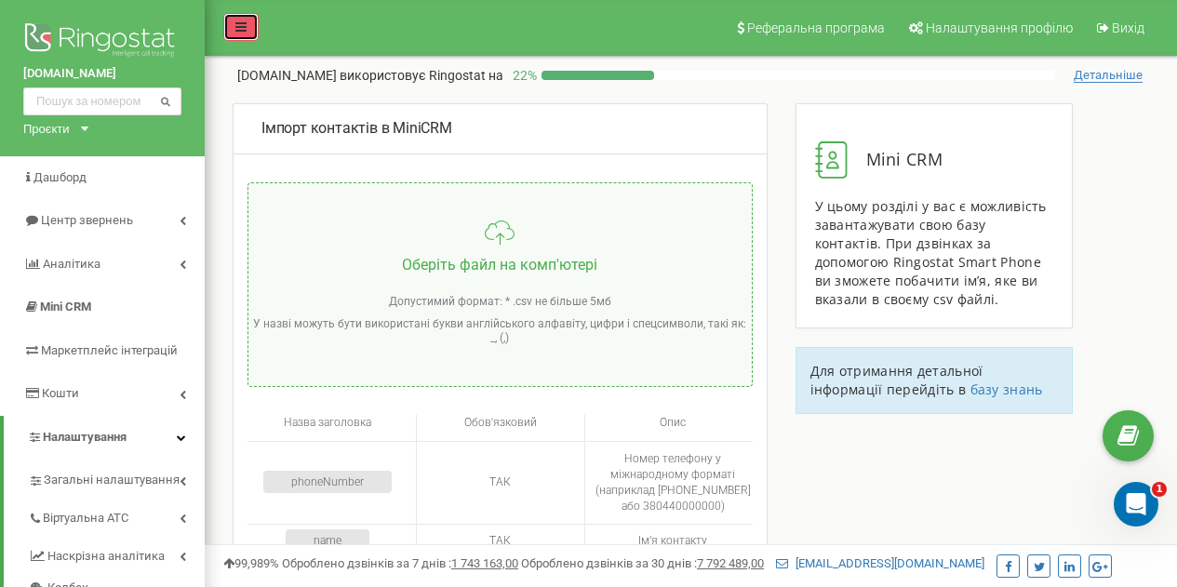
click at [242, 36] on link at bounding box center [240, 27] width 35 height 28
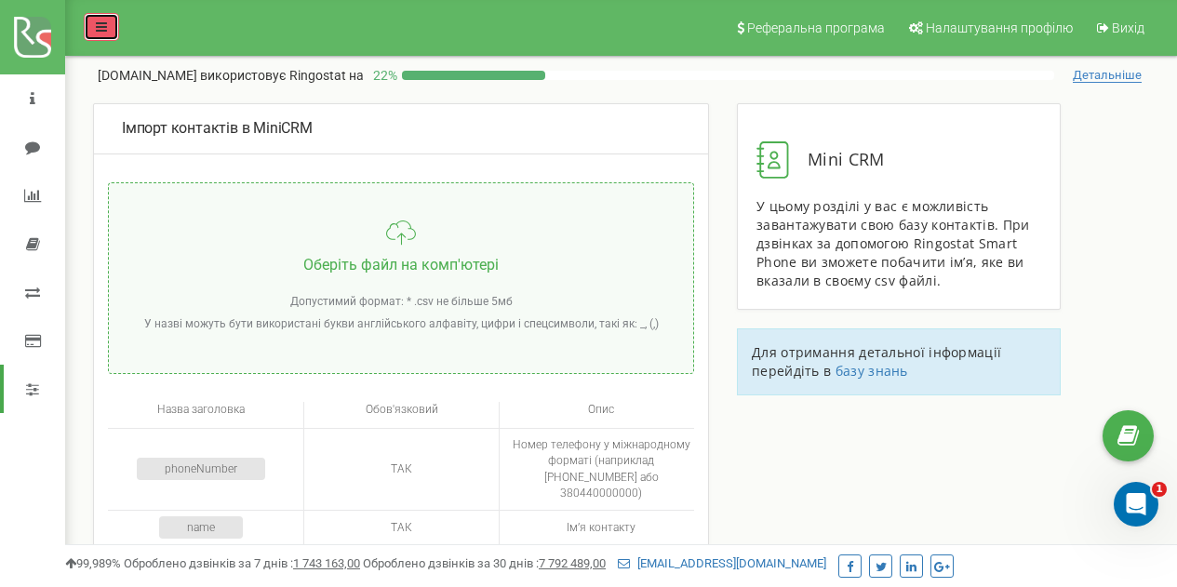
click at [104, 21] on icon at bounding box center [101, 26] width 11 height 13
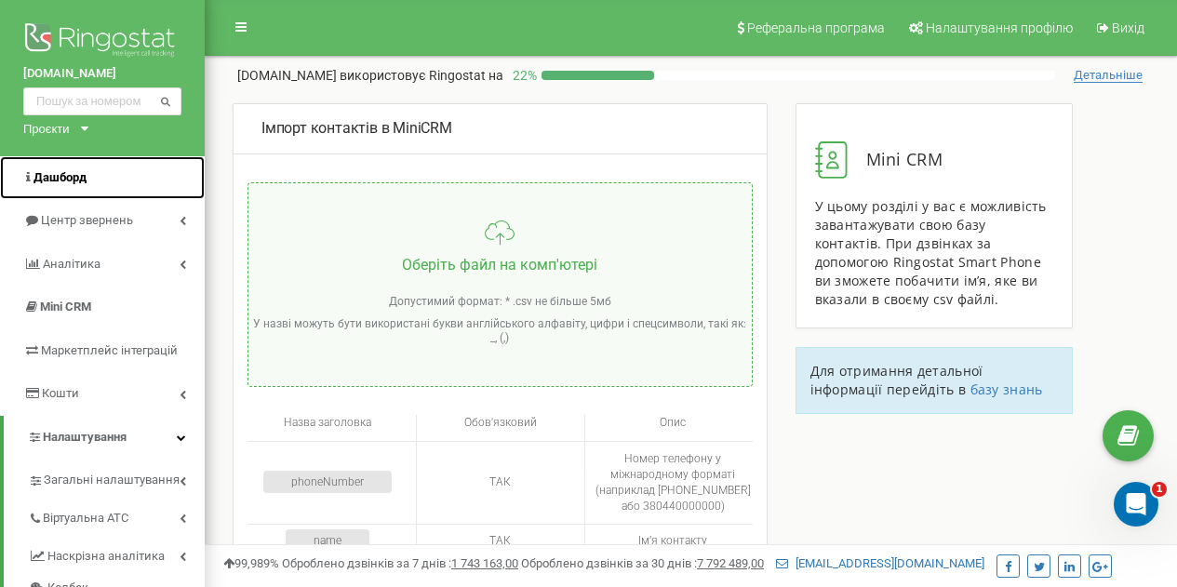
click at [52, 182] on span "Дашборд" at bounding box center [59, 177] width 53 height 14
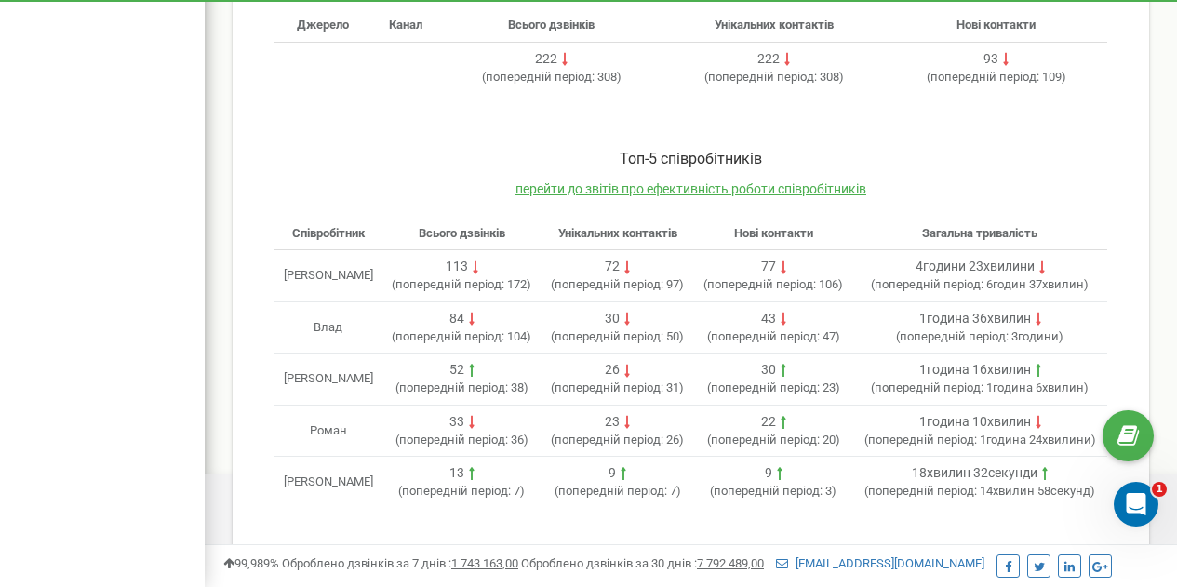
scroll to position [728, 0]
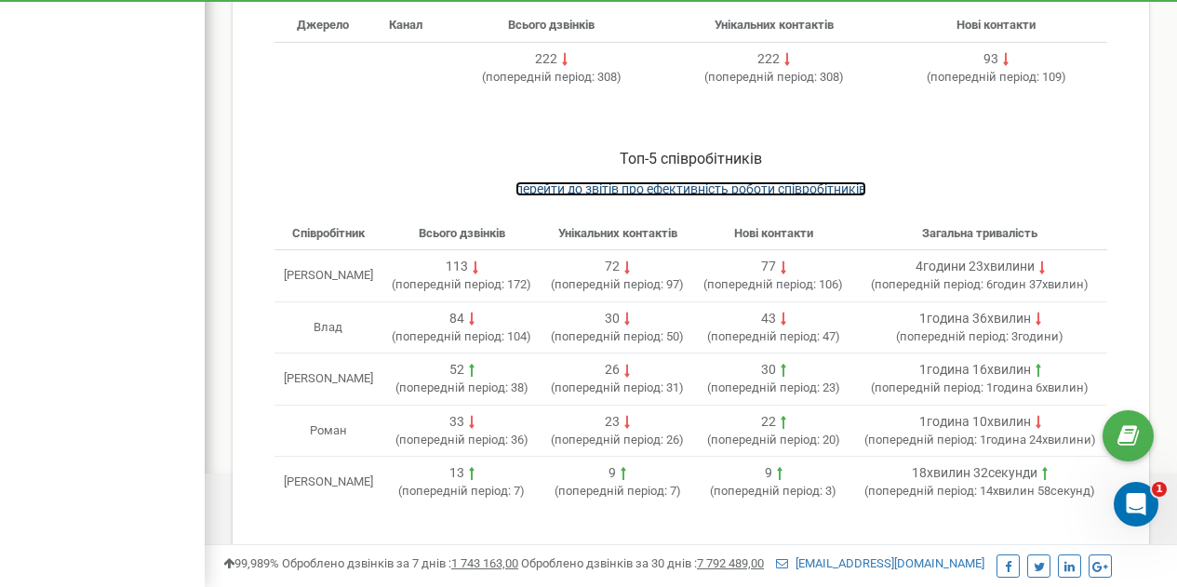
click at [739, 181] on span "перейти до звітів про ефективність роботи співробітників" at bounding box center [690, 188] width 351 height 15
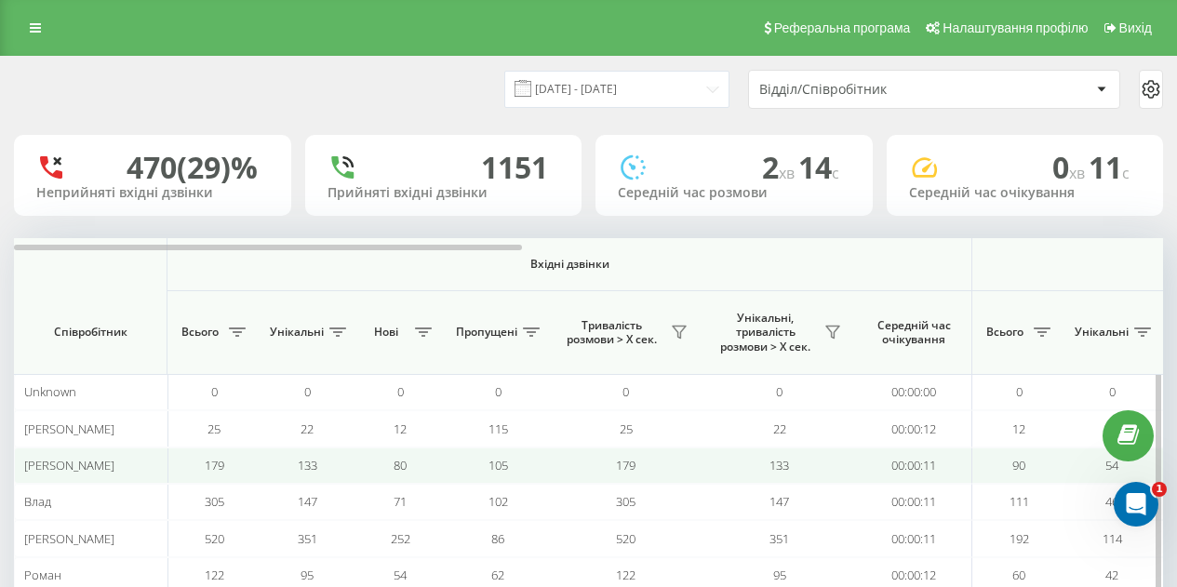
scroll to position [98, 0]
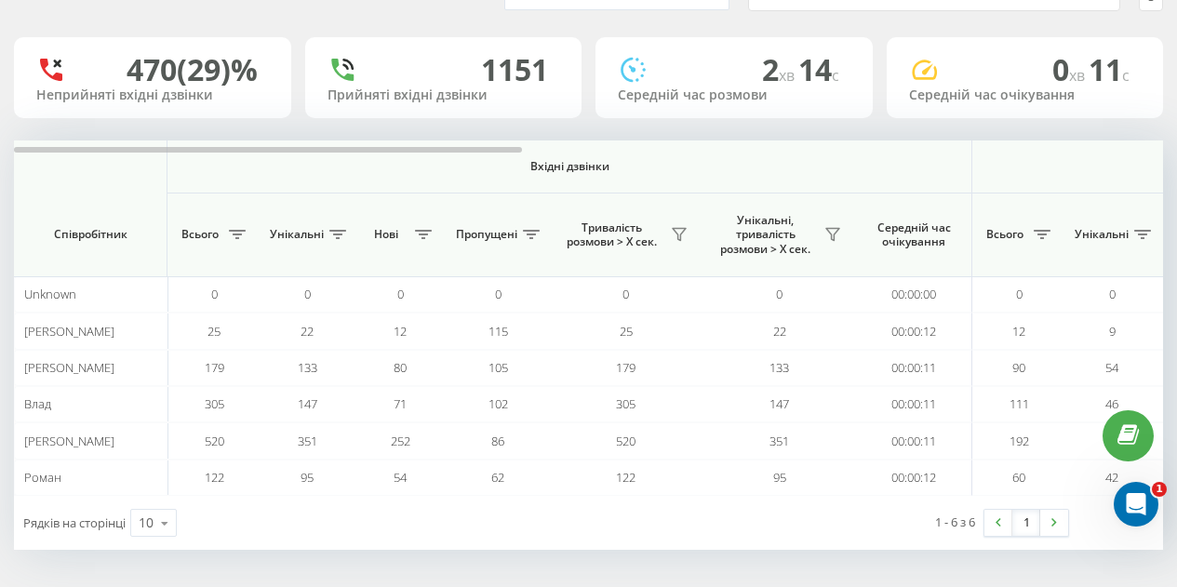
click at [68, 75] on div "470 (29)%" at bounding box center [152, 69] width 233 height 35
click at [44, 71] on icon at bounding box center [51, 70] width 22 height 22
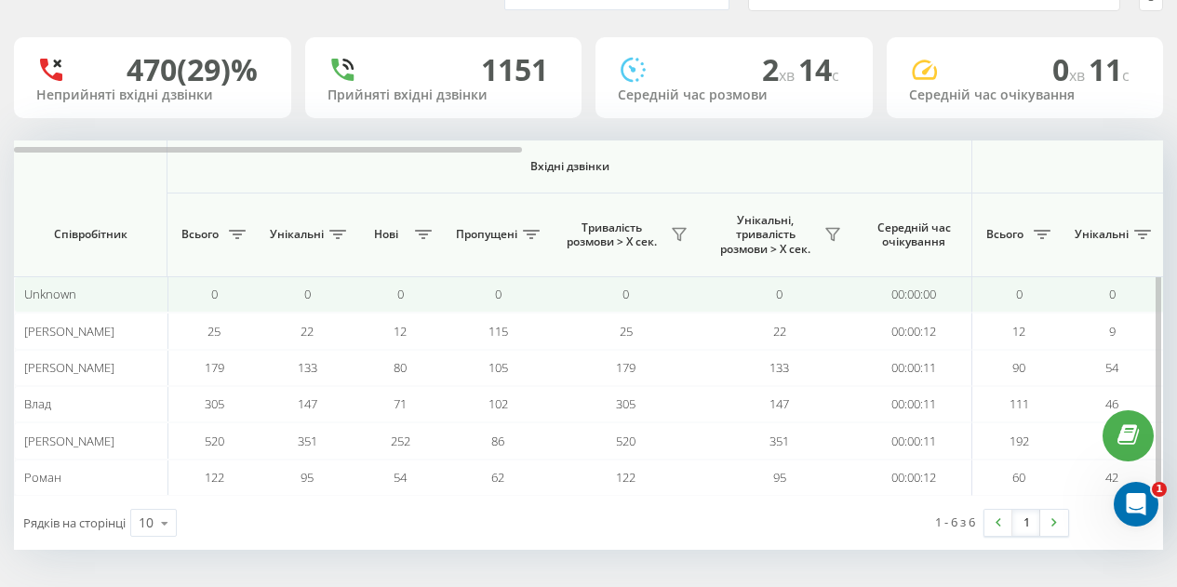
click at [107, 296] on div "Unknown" at bounding box center [91, 295] width 134 height 16
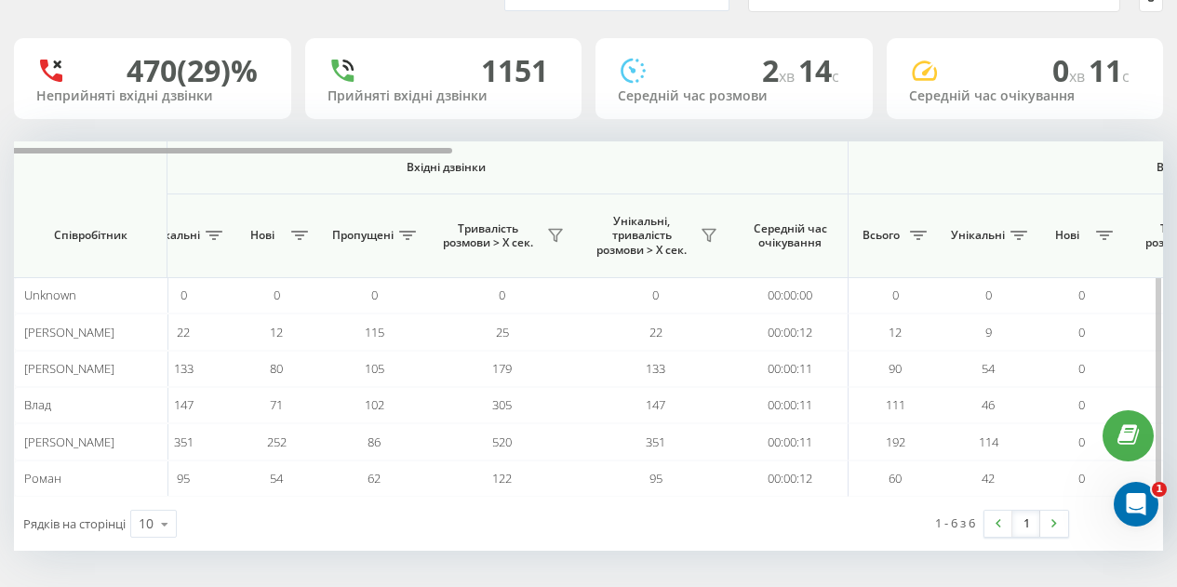
scroll to position [0, 0]
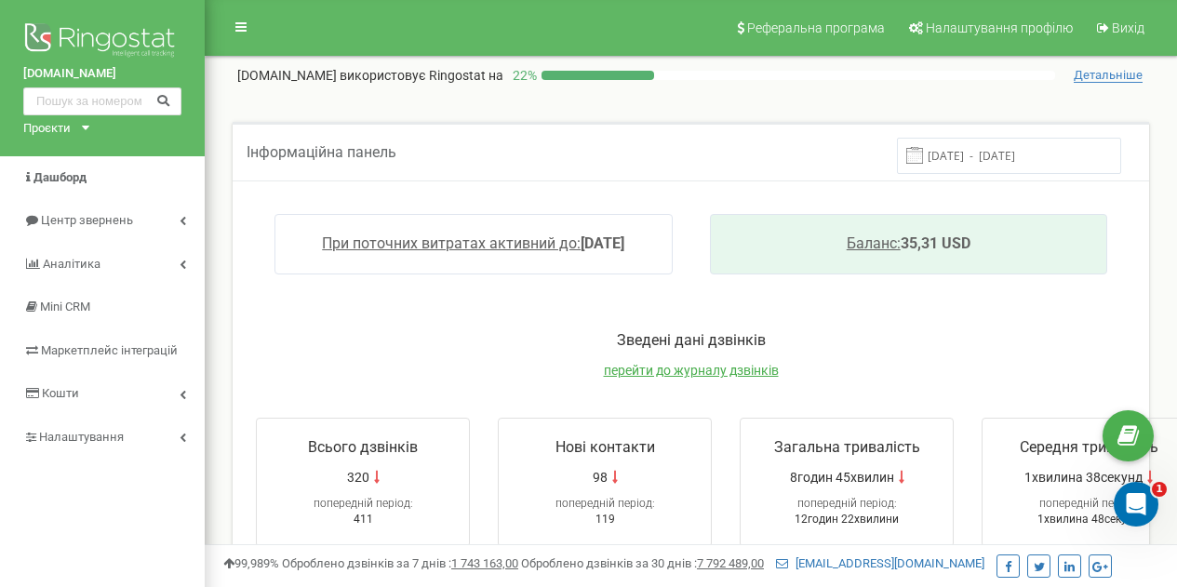
scroll to position [1, 0]
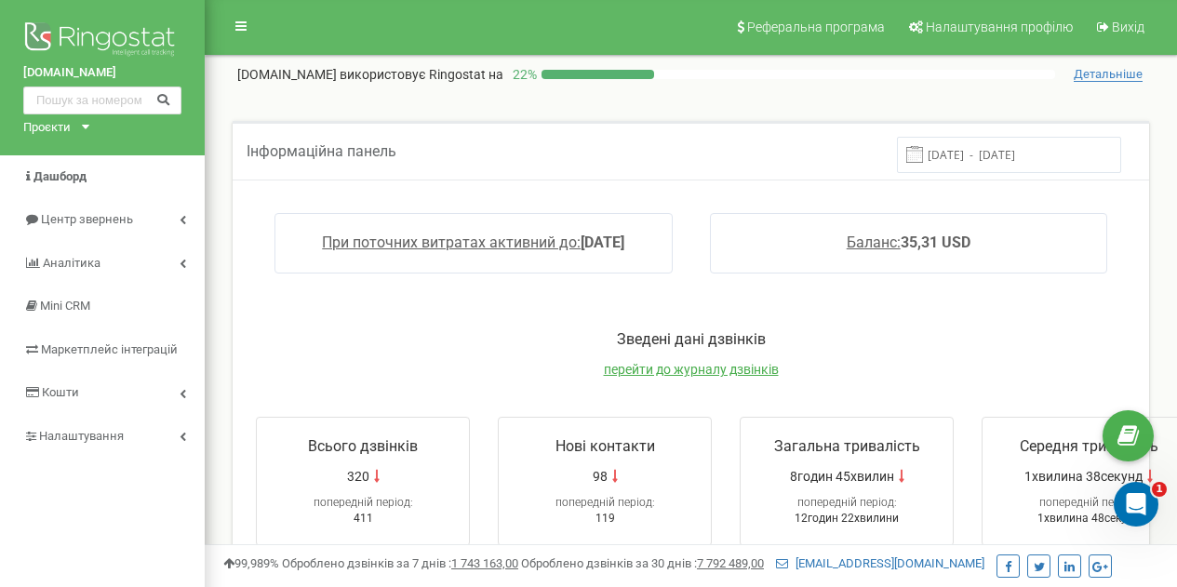
click at [923, 155] on span at bounding box center [914, 154] width 17 height 17
click at [980, 157] on input "13.09.2025 - 20.09.2025" at bounding box center [1009, 155] width 224 height 36
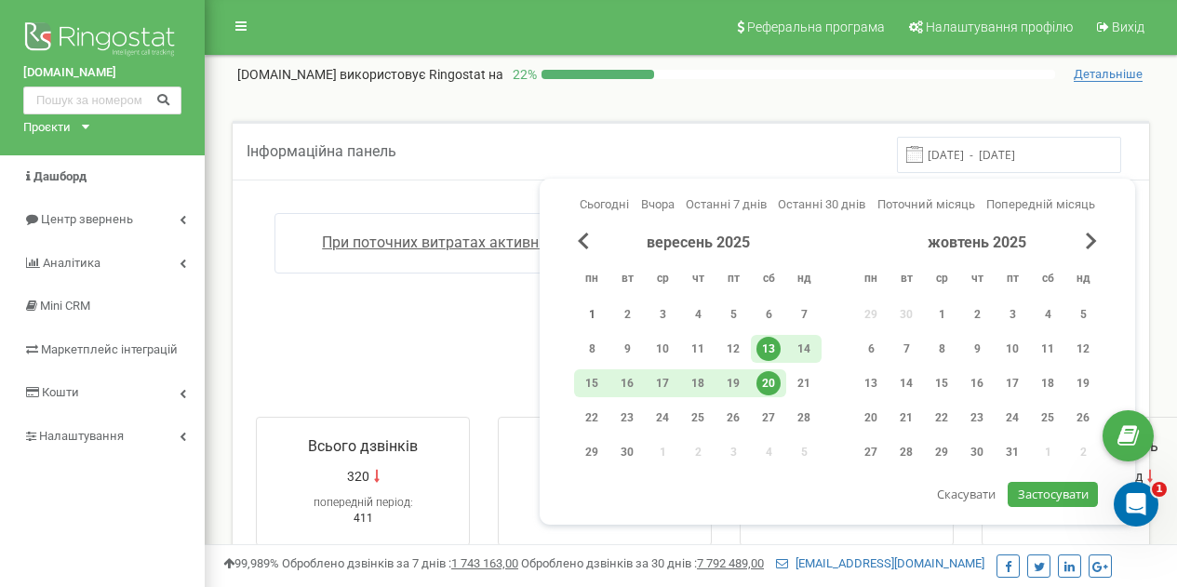
click at [591, 310] on div "1" at bounding box center [592, 314] width 24 height 24
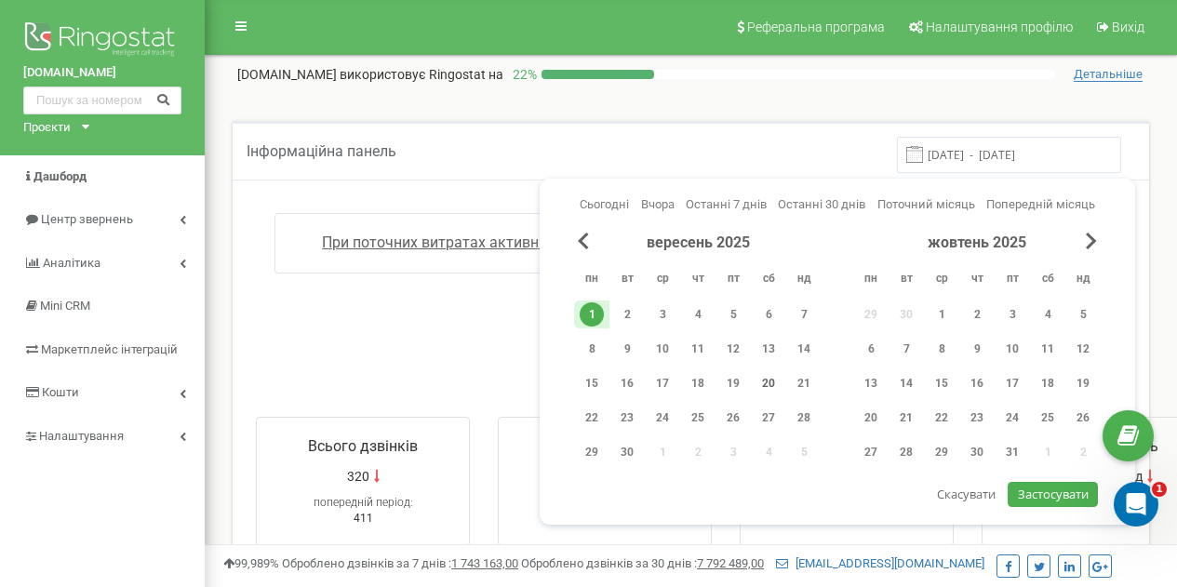
click at [770, 382] on div "20" at bounding box center [768, 383] width 24 height 24
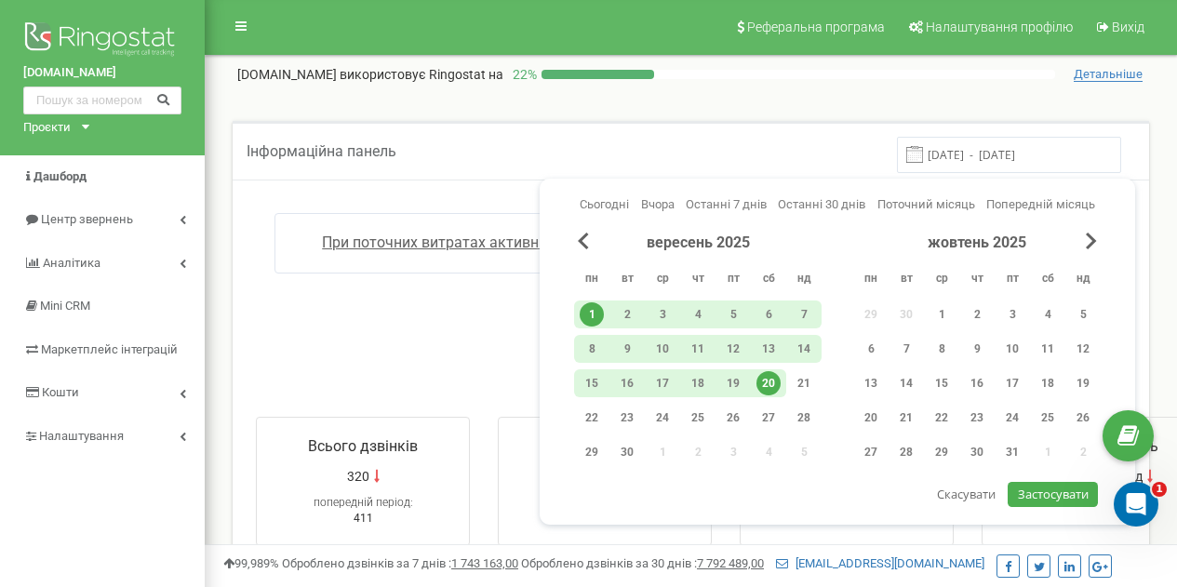
click at [1072, 490] on span "Застосувати" at bounding box center [1053, 494] width 71 height 17
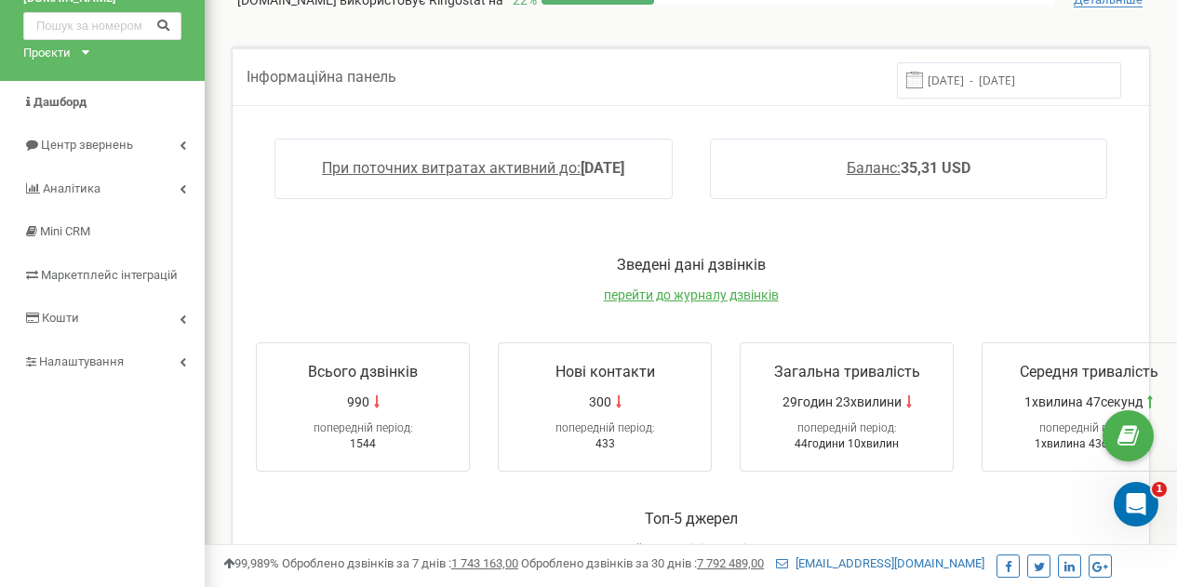
scroll to position [0, 0]
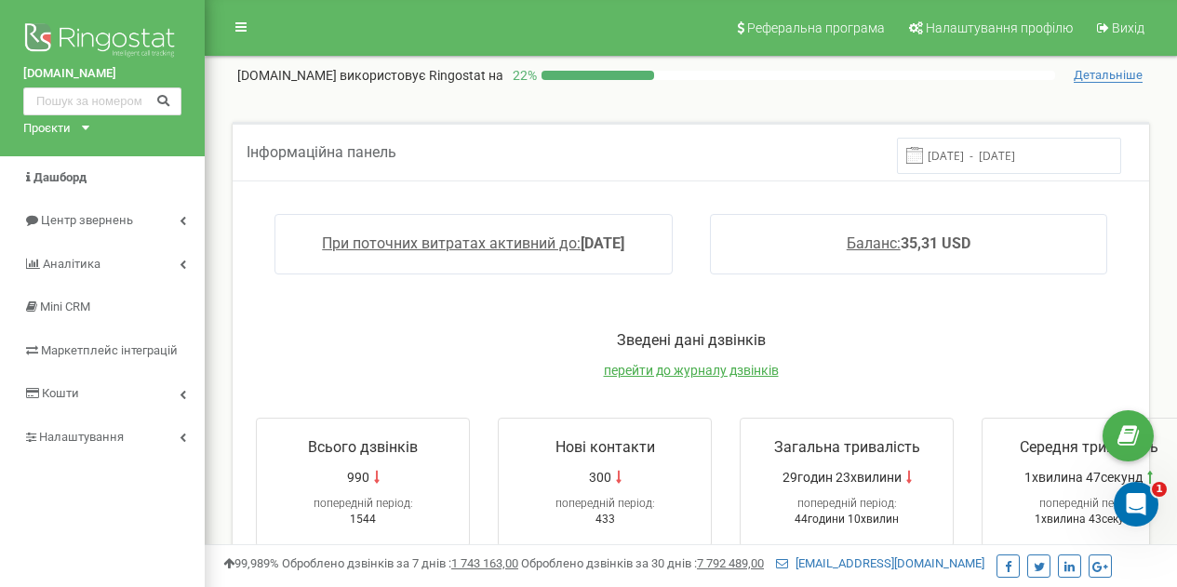
click at [922, 154] on span at bounding box center [914, 155] width 17 height 17
drag, startPoint x: 1002, startPoint y: 170, endPoint x: 991, endPoint y: 156, distance: 17.9
click at [991, 156] on input "01.09.2025 - 20.09.2025" at bounding box center [1009, 156] width 224 height 36
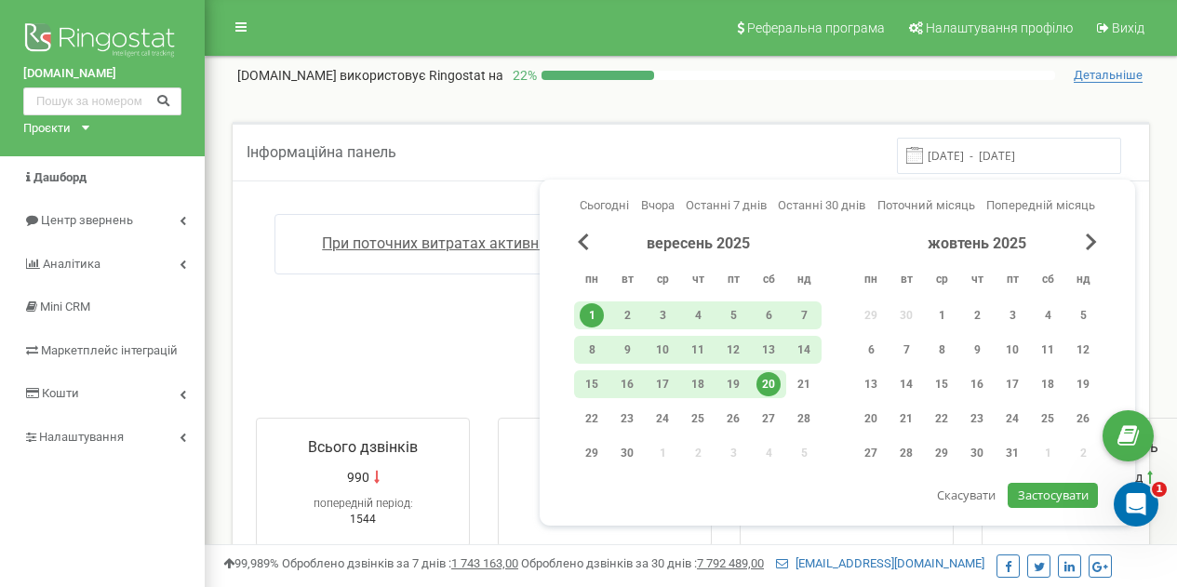
click at [991, 156] on input "01.09.2025 - 20.09.2025" at bounding box center [1009, 156] width 224 height 36
click at [583, 243] on span "Previous Month" at bounding box center [583, 242] width 11 height 17
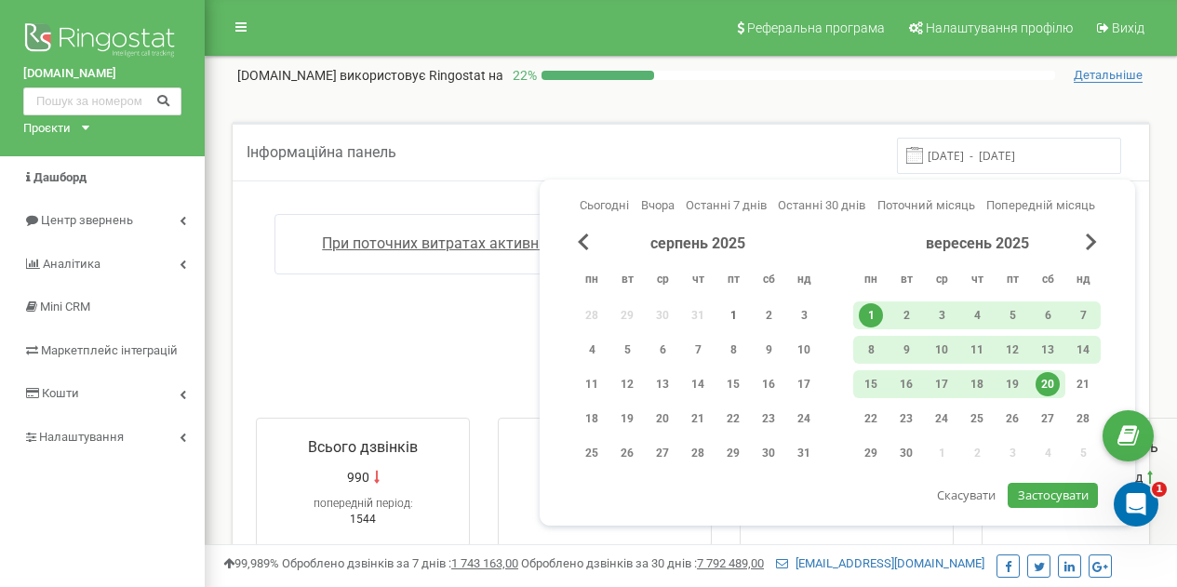
click at [730, 316] on div "1" at bounding box center [733, 315] width 24 height 24
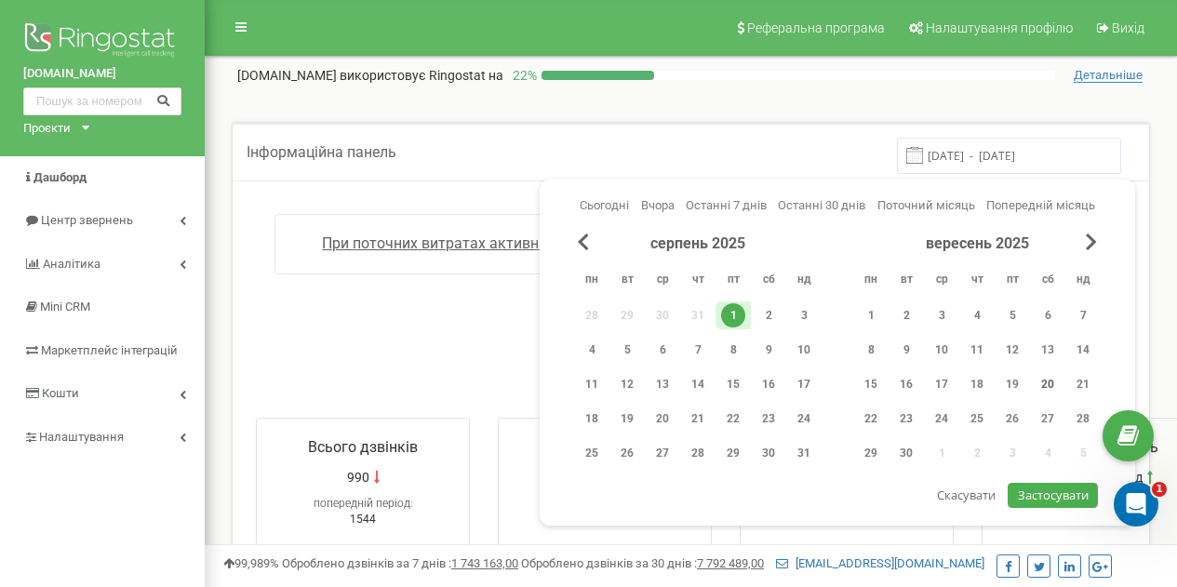
click at [1048, 385] on div "20" at bounding box center [1048, 384] width 24 height 24
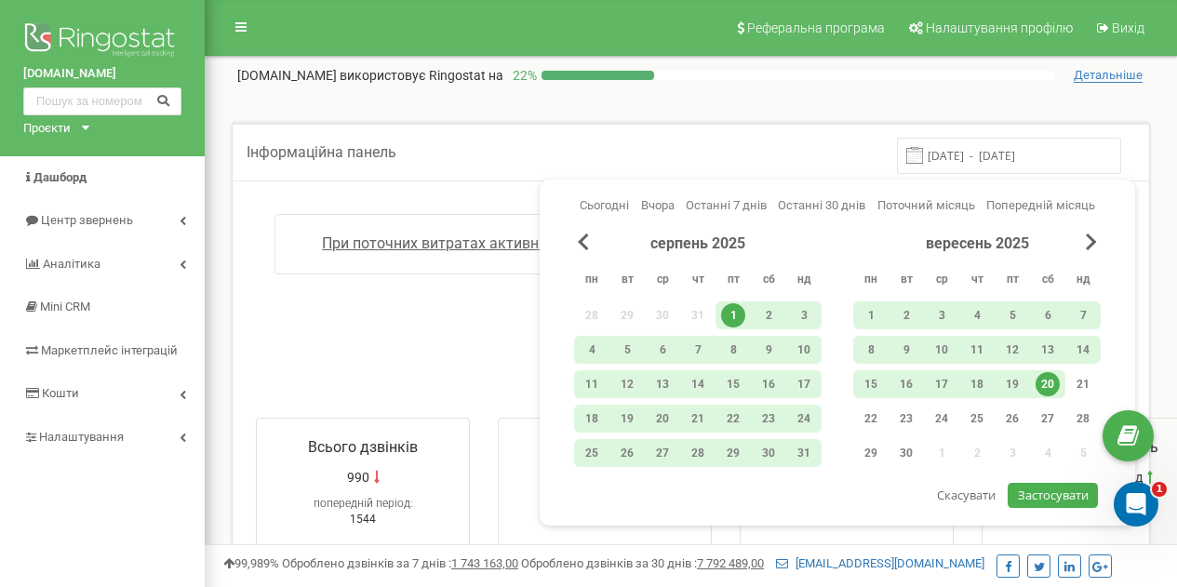
click at [1030, 505] on button "Застосувати" at bounding box center [1052, 495] width 89 height 25
type input "01.08.2025 - 20.09.2025"
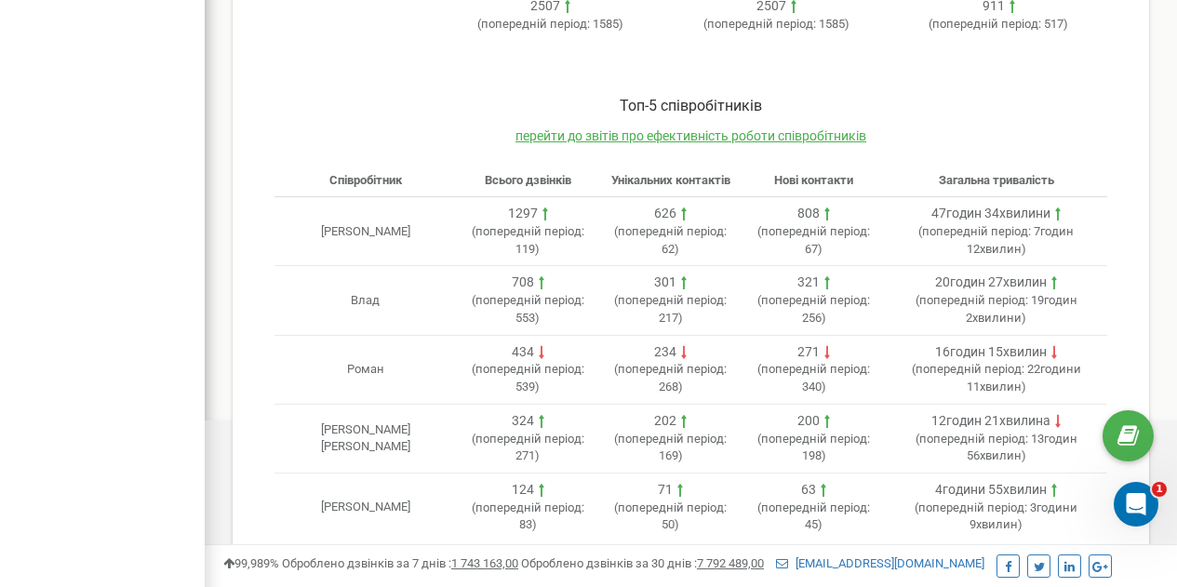
scroll to position [711, 0]
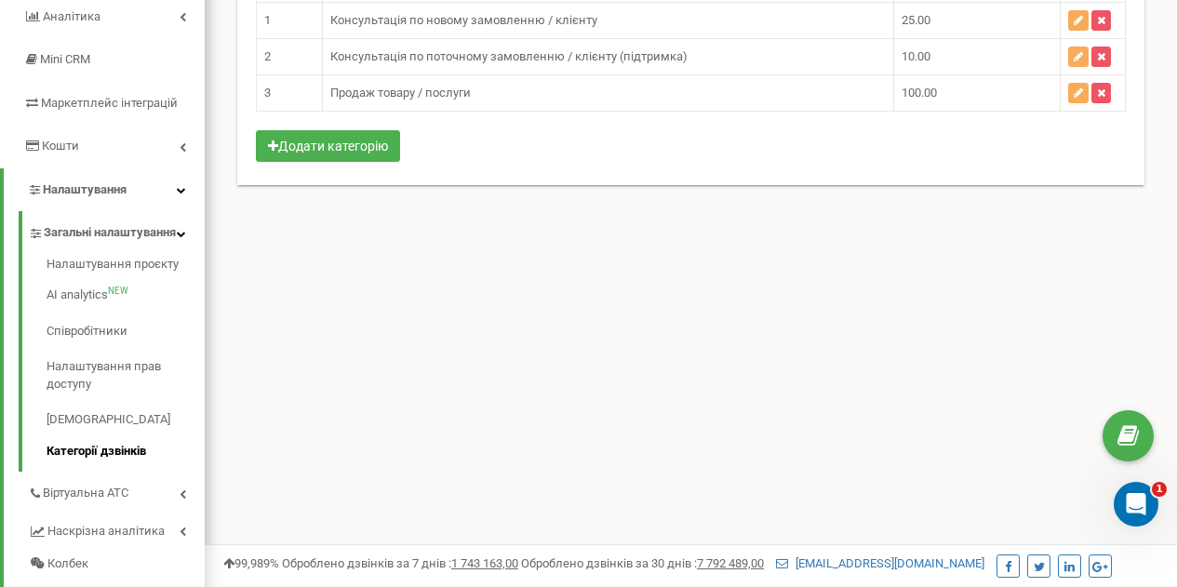
scroll to position [248, 0]
click at [111, 274] on link "Налаштування проєкту" at bounding box center [126, 266] width 158 height 22
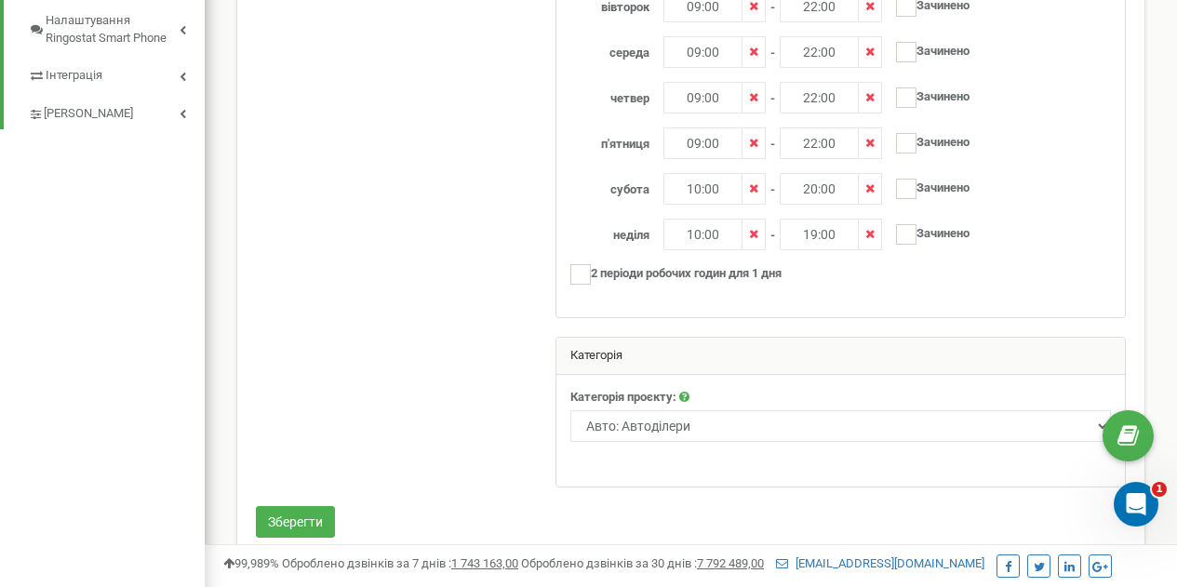
scroll to position [862, 0]
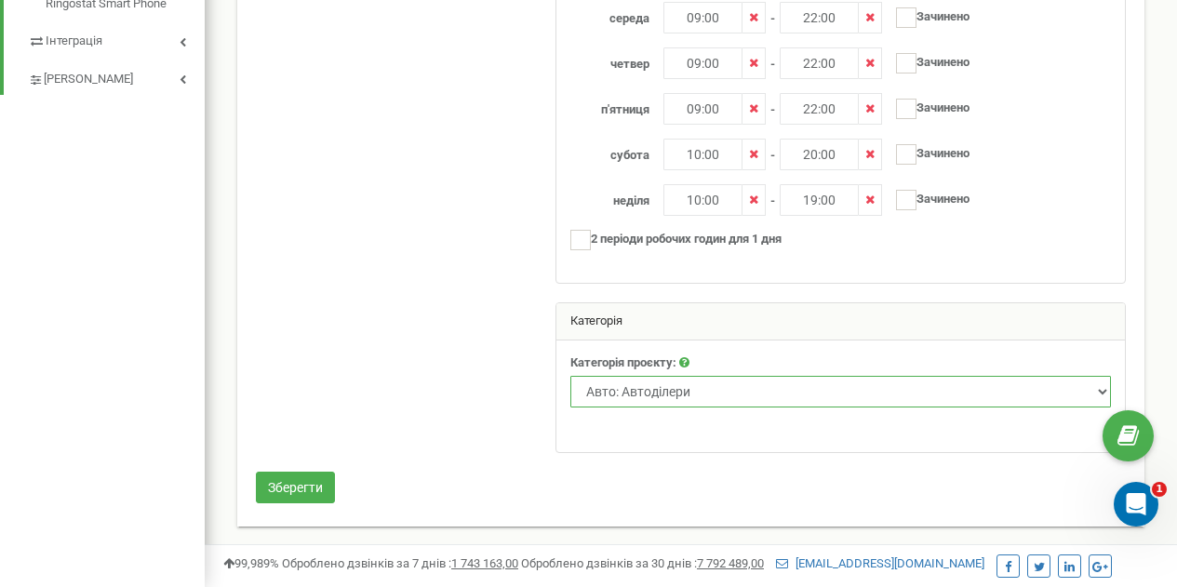
click at [1107, 392] on select "Нерухомість Туризм Юридичні послуги Промислові та спеціалізовані товари Товари …" at bounding box center [840, 392] width 541 height 32
click at [588, 244] on ins at bounding box center [580, 240] width 20 height 20
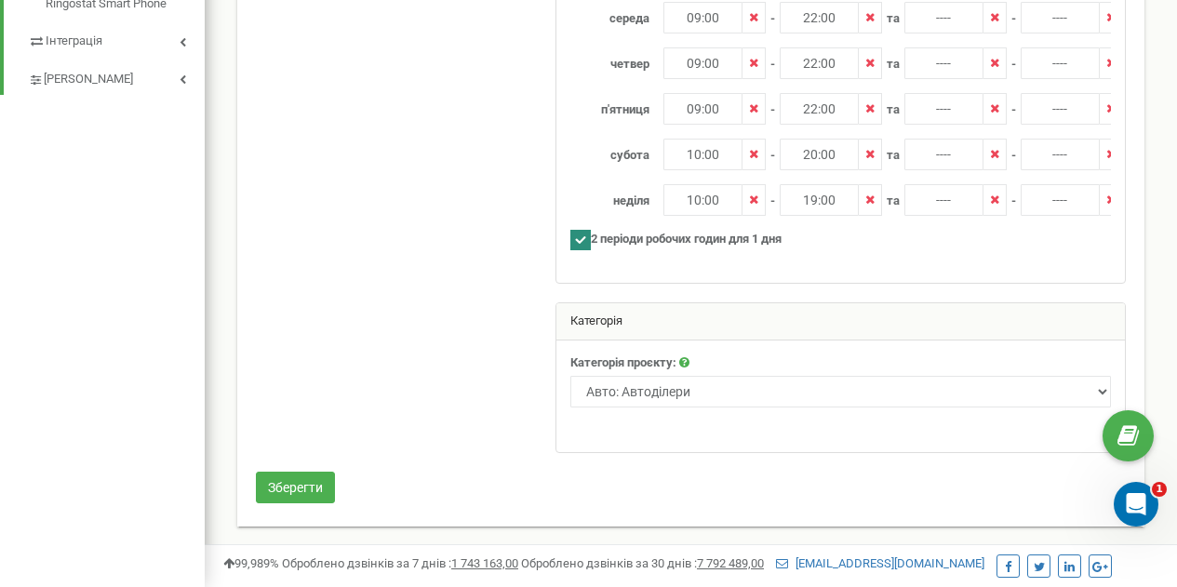
click at [584, 239] on ins at bounding box center [580, 240] width 20 height 20
checkbox input "false"
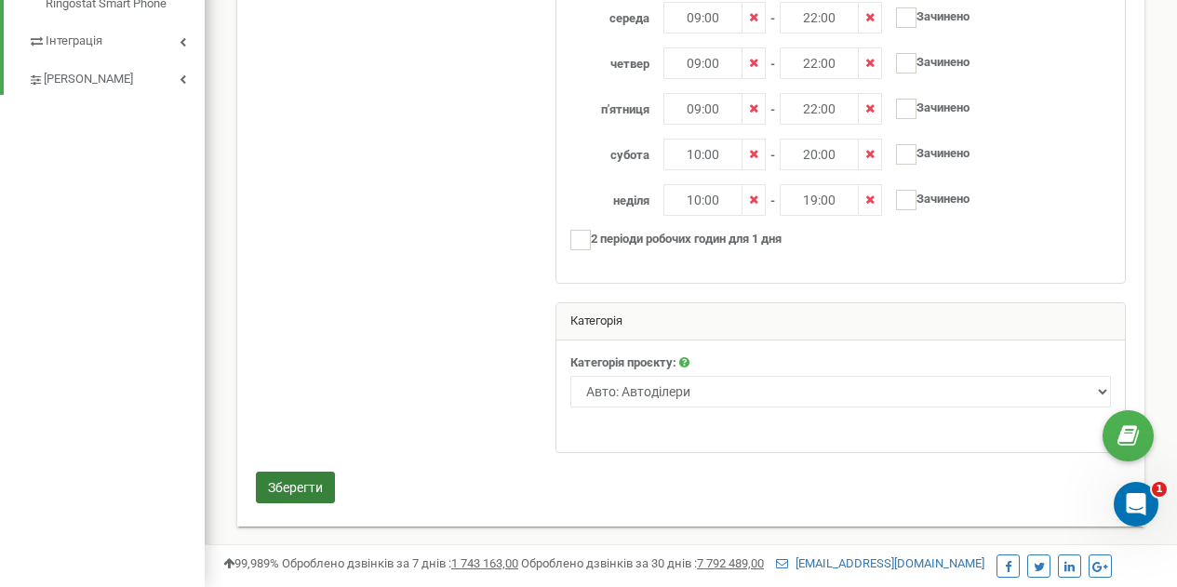
click at [285, 495] on button "Зберегти" at bounding box center [295, 488] width 79 height 32
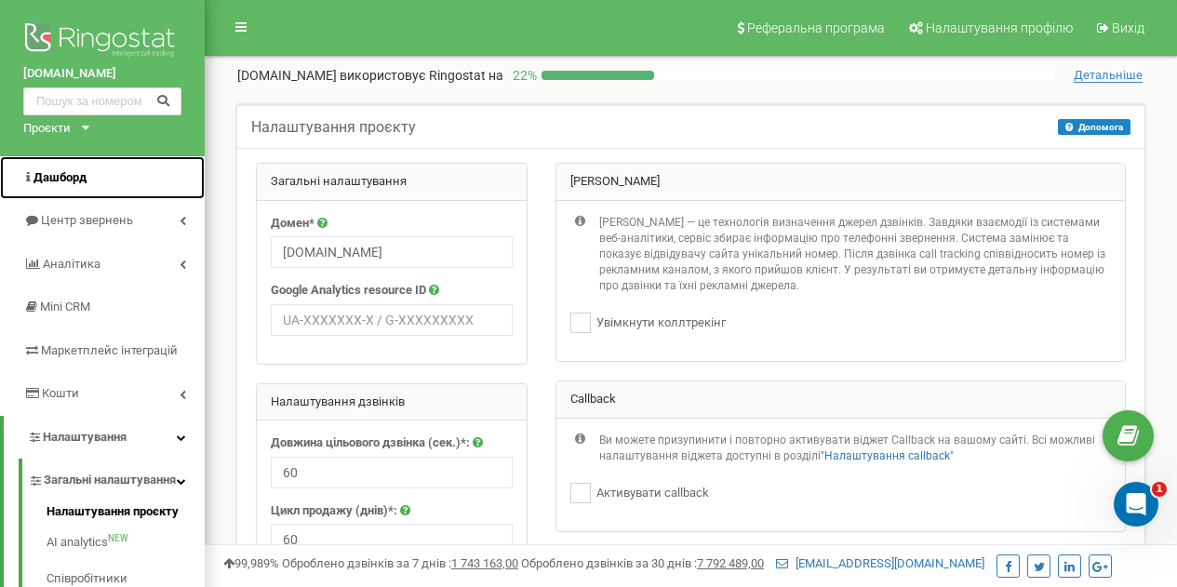
click at [47, 177] on span "Дашборд" at bounding box center [59, 177] width 53 height 14
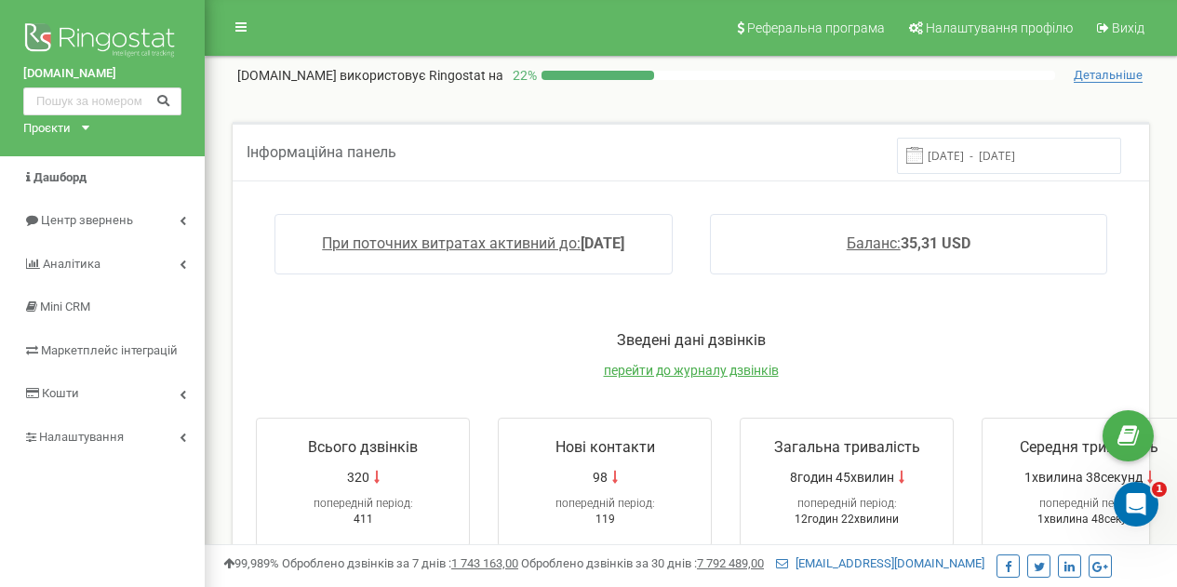
click at [1041, 166] on input "[DATE] - [DATE]" at bounding box center [1009, 156] width 224 height 36
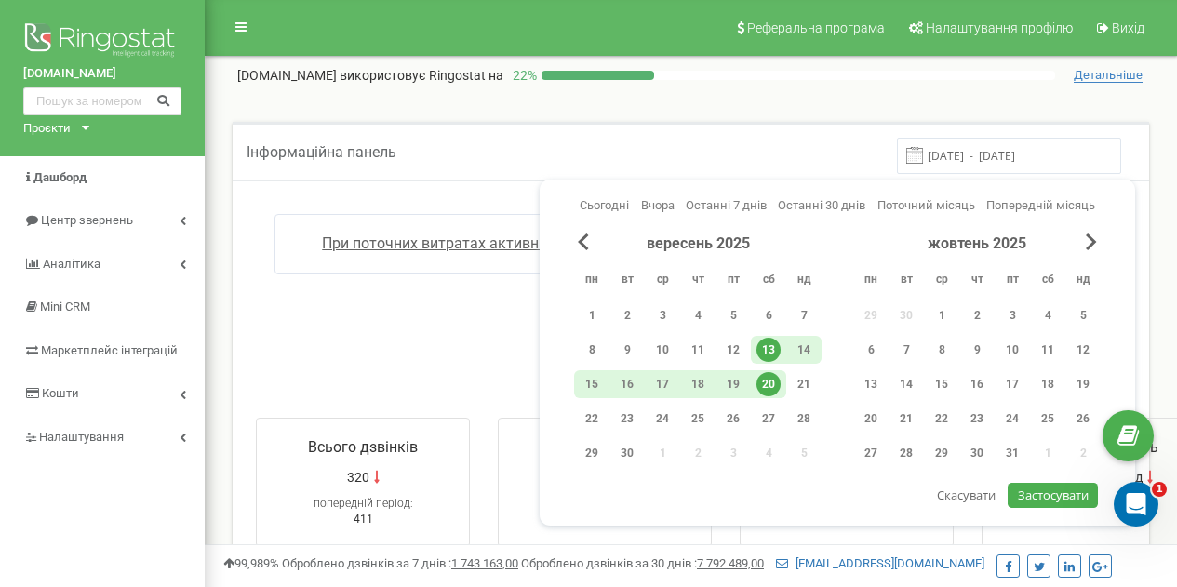
click at [771, 391] on div "20" at bounding box center [768, 384] width 24 height 24
click at [1066, 486] on button "Застосувати" at bounding box center [1052, 495] width 89 height 25
type input "[DATE] - [DATE]"
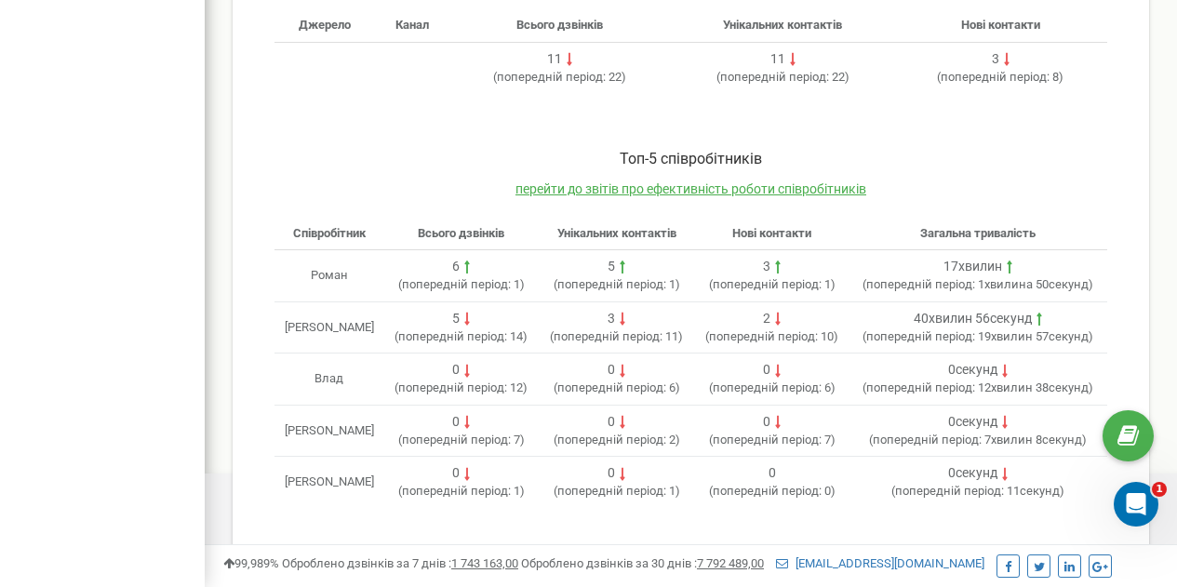
scroll to position [693, 0]
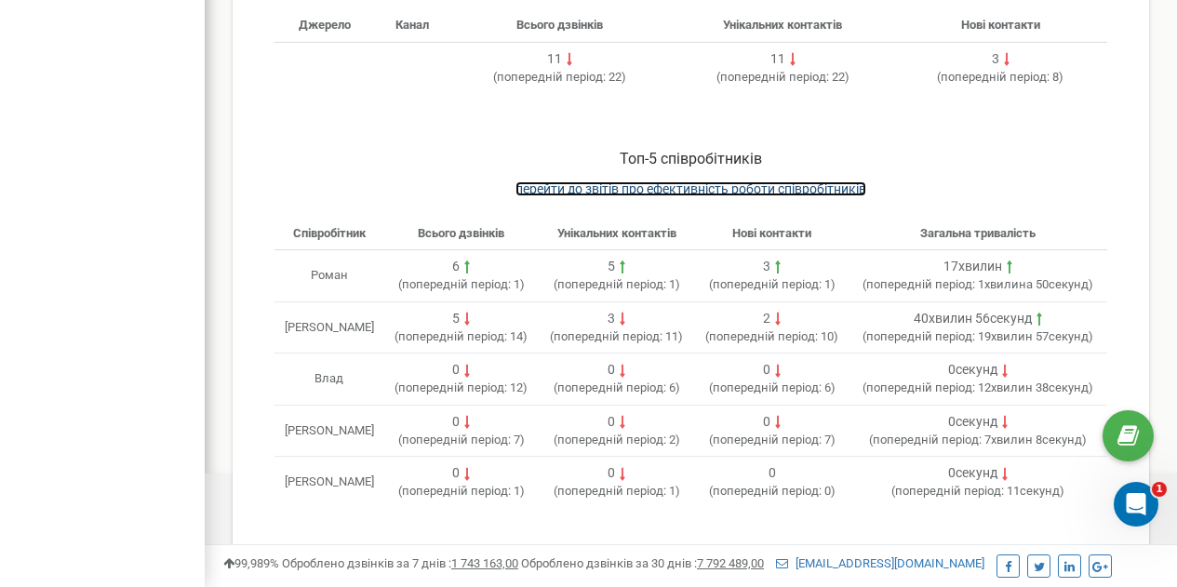
click at [632, 181] on span "перейти до звітів про ефективність роботи співробітників" at bounding box center [690, 188] width 351 height 15
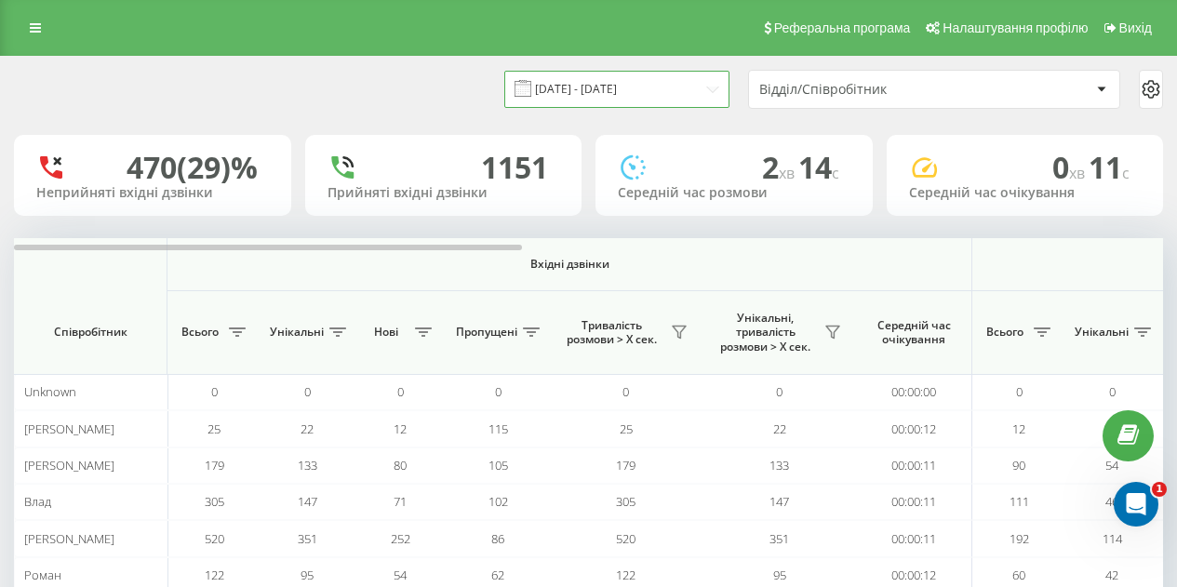
click at [676, 90] on input "[DATE] - [DATE]" at bounding box center [616, 89] width 225 height 36
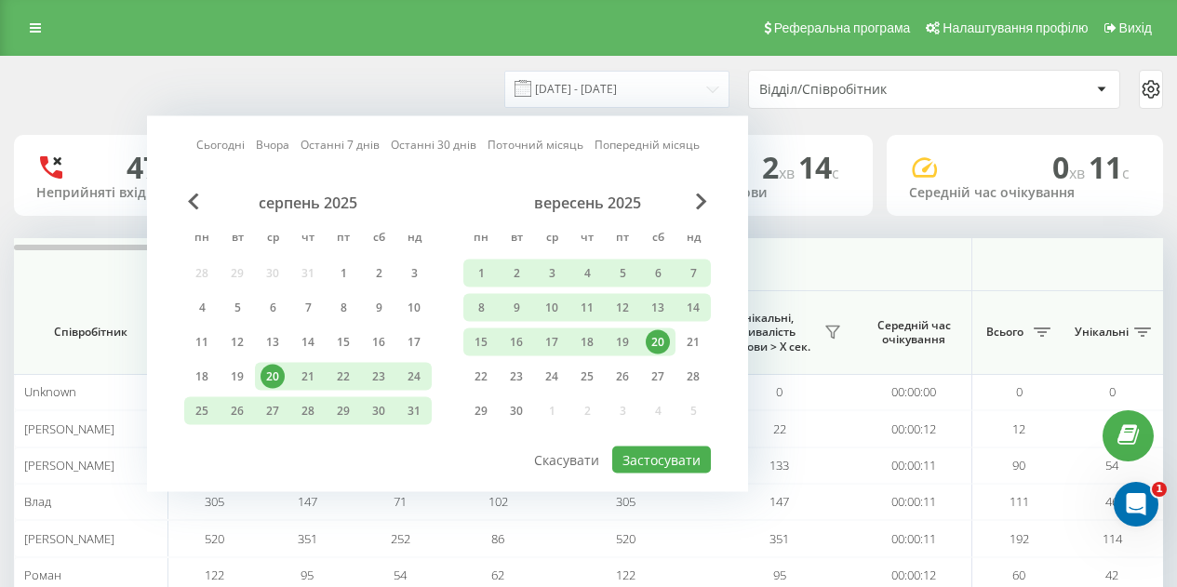
click at [659, 346] on div "20" at bounding box center [658, 342] width 24 height 24
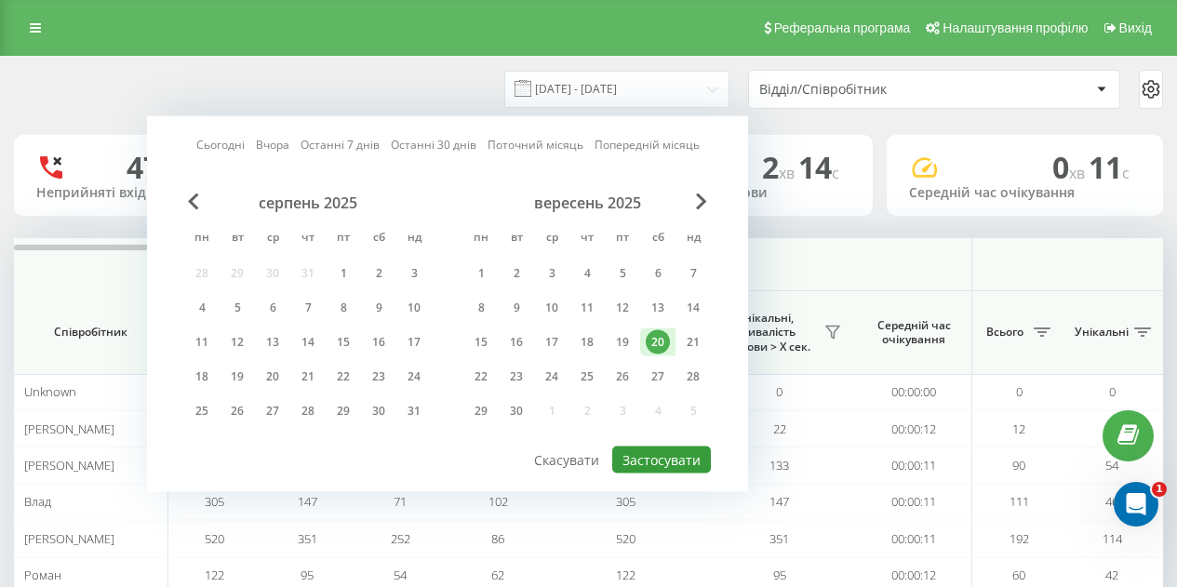
click at [659, 451] on button "Застосувати" at bounding box center [661, 460] width 99 height 27
type input "[DATE] - [DATE]"
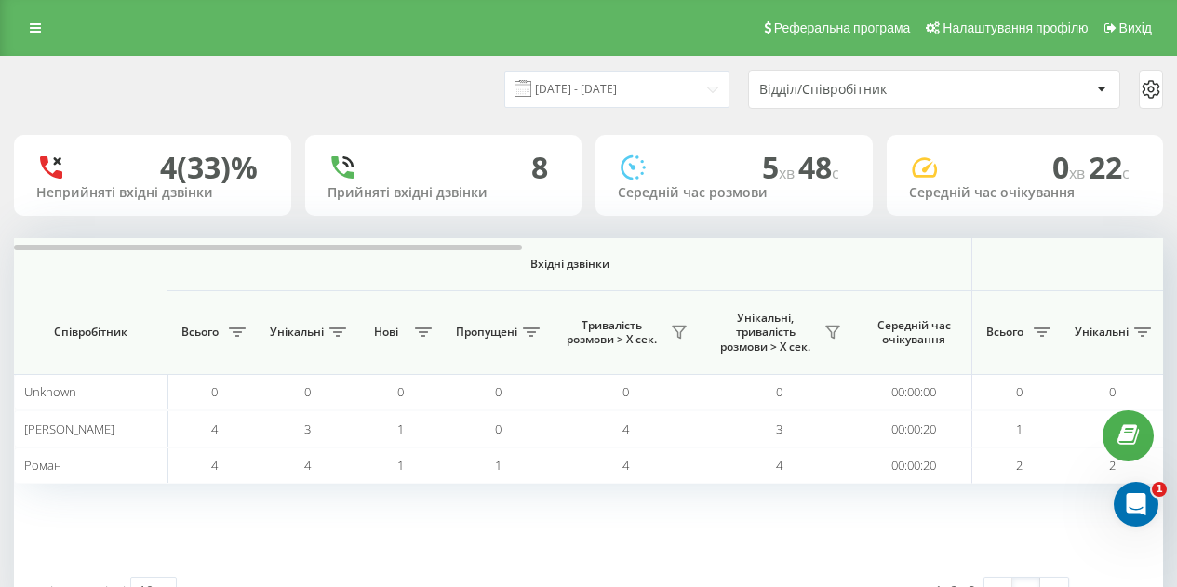
scroll to position [68, 0]
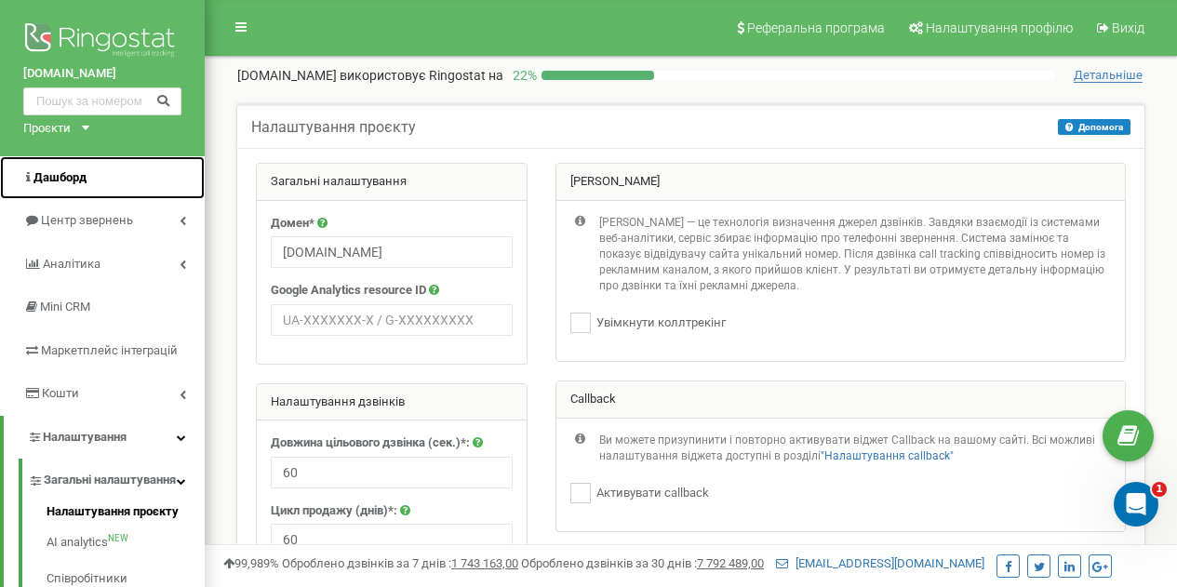
click at [66, 181] on span "Дашборд" at bounding box center [59, 177] width 53 height 14
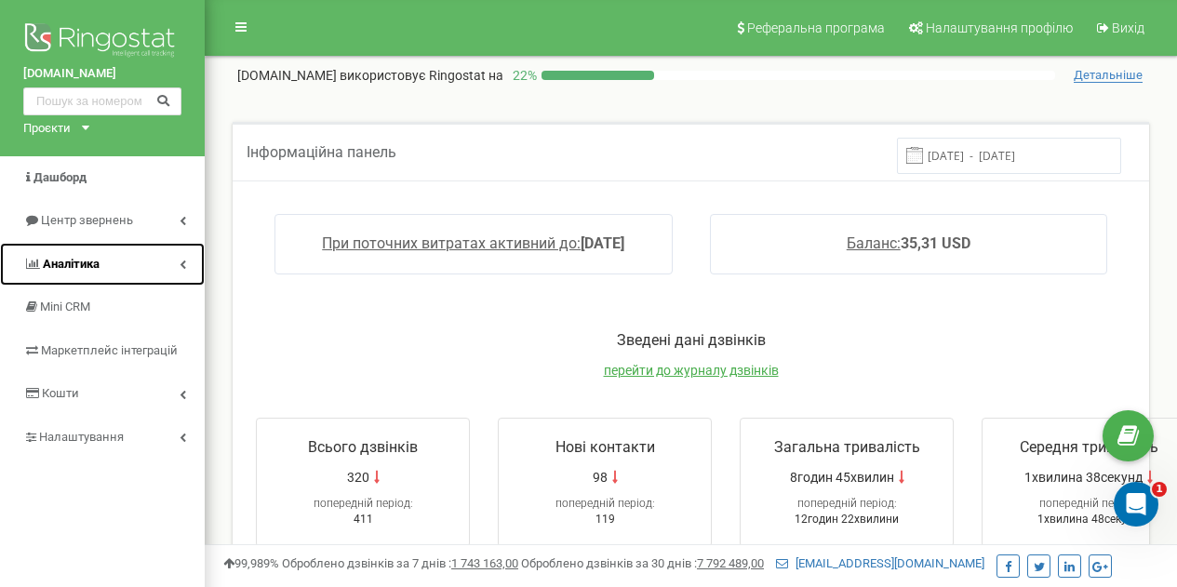
click at [84, 262] on span "Аналiтика" at bounding box center [71, 264] width 57 height 14
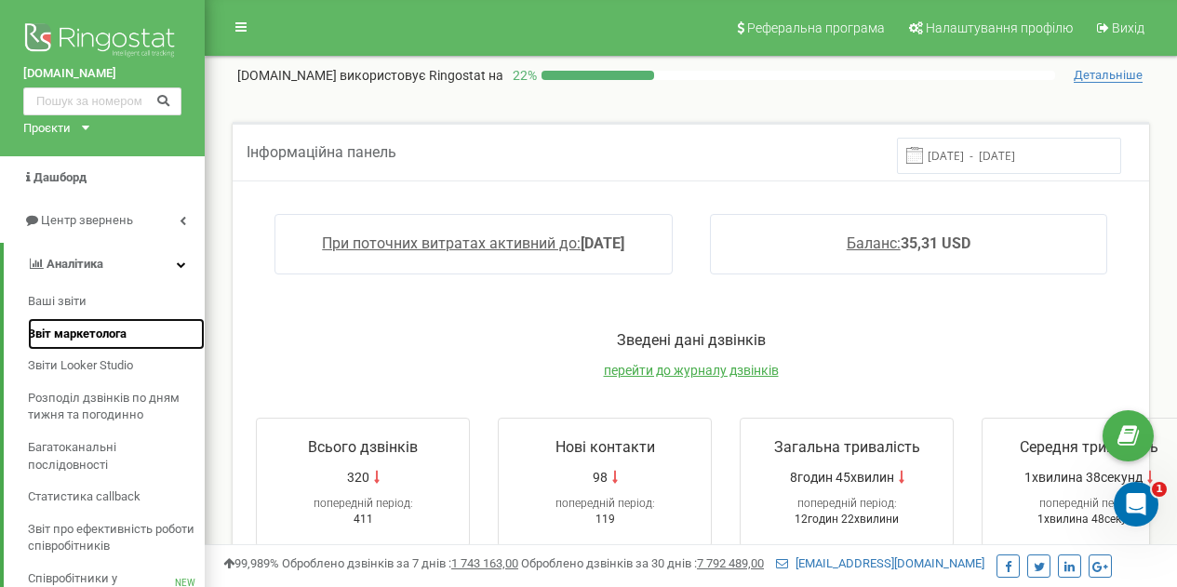
click at [64, 330] on span "Звіт маркетолога" at bounding box center [77, 335] width 99 height 18
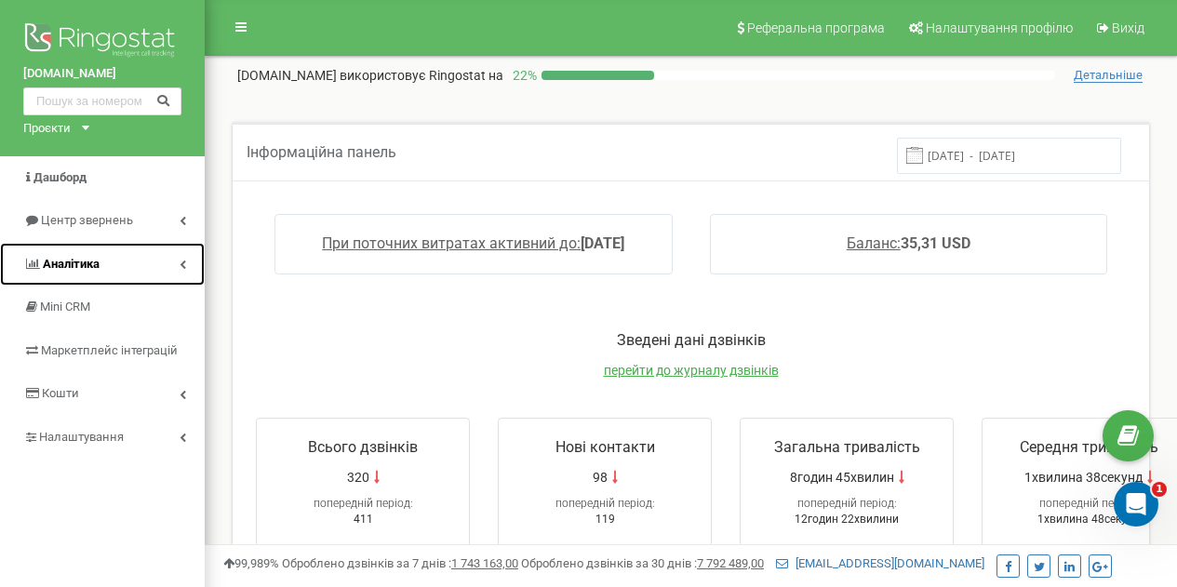
click at [91, 272] on span "Аналiтика" at bounding box center [61, 265] width 76 height 18
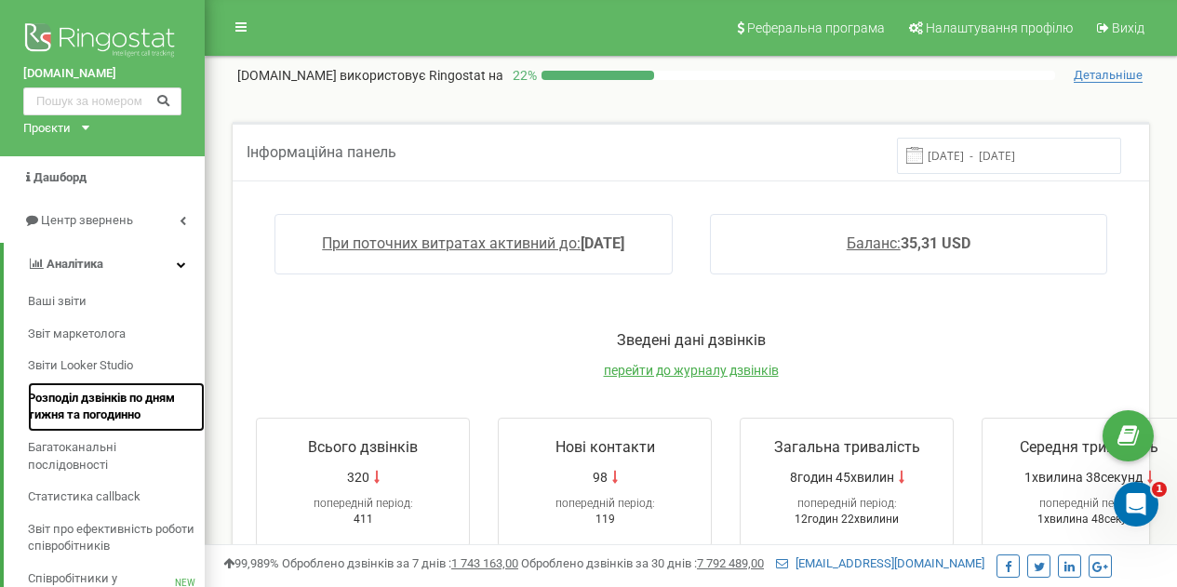
click at [77, 415] on span "Розподіл дзвінків по дням тижня та погодинно" at bounding box center [111, 407] width 167 height 34
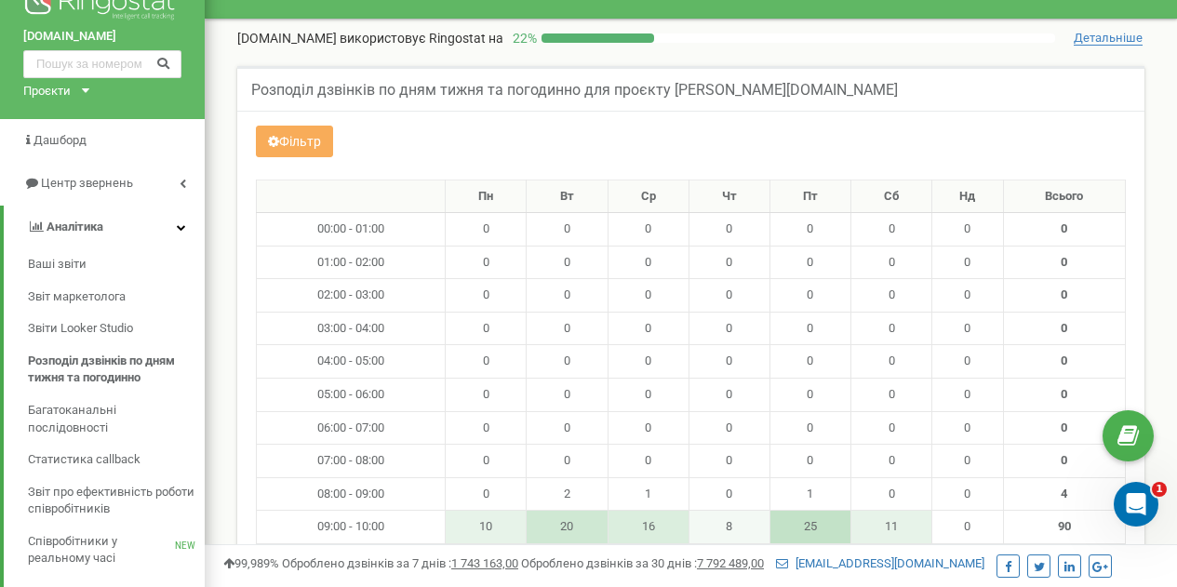
scroll to position [35, 0]
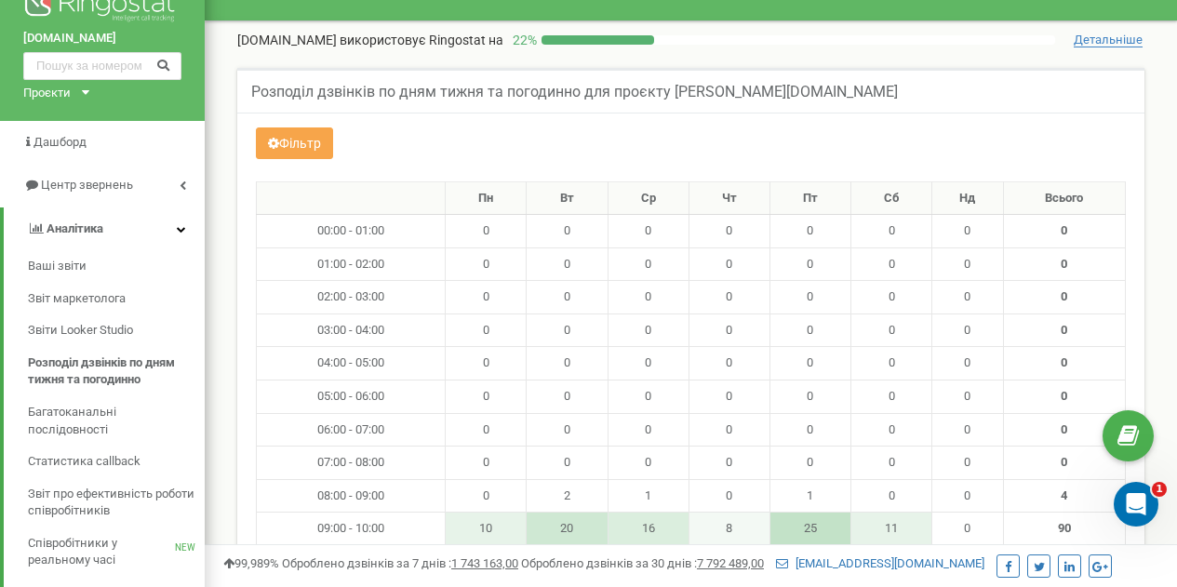
click at [286, 157] on button "Фільтр" at bounding box center [294, 143] width 77 height 32
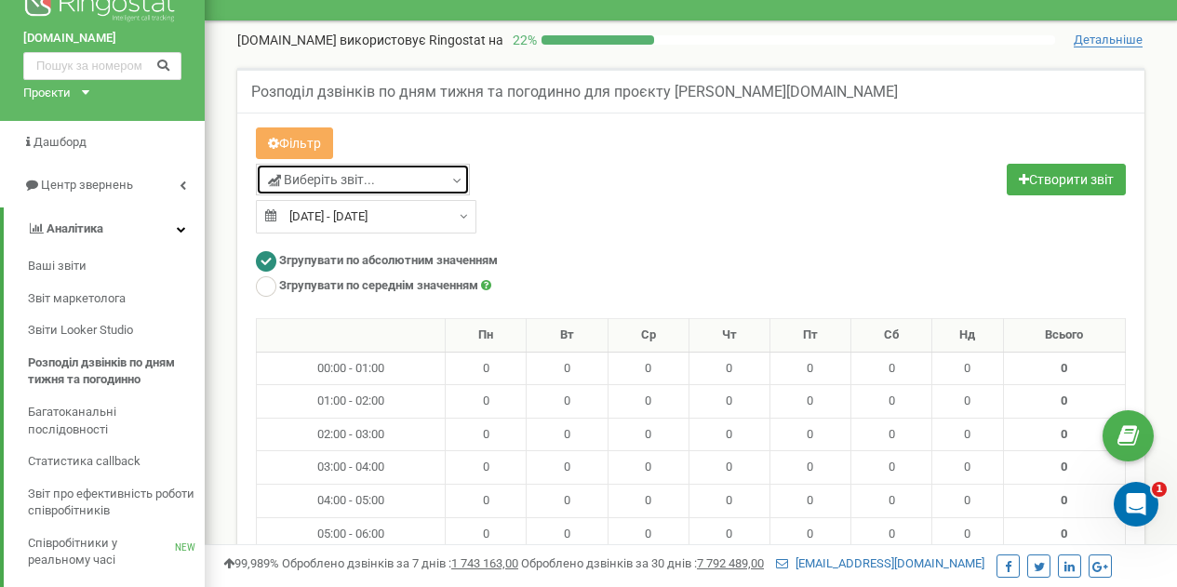
click at [462, 180] on icon at bounding box center [457, 181] width 14 height 19
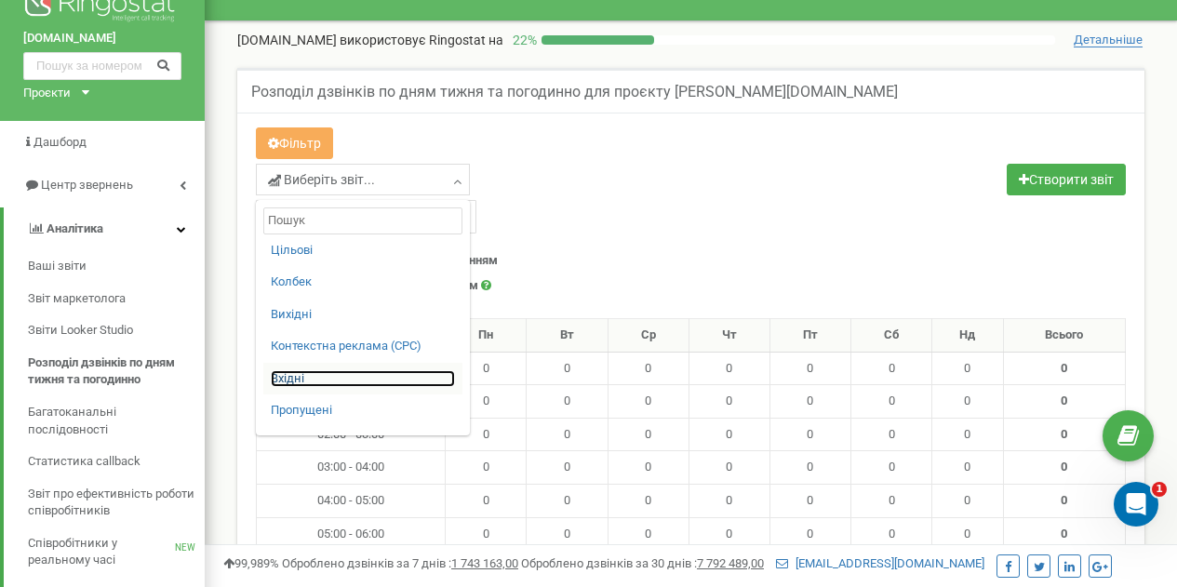
click at [294, 376] on link "Вхідні" at bounding box center [363, 379] width 184 height 18
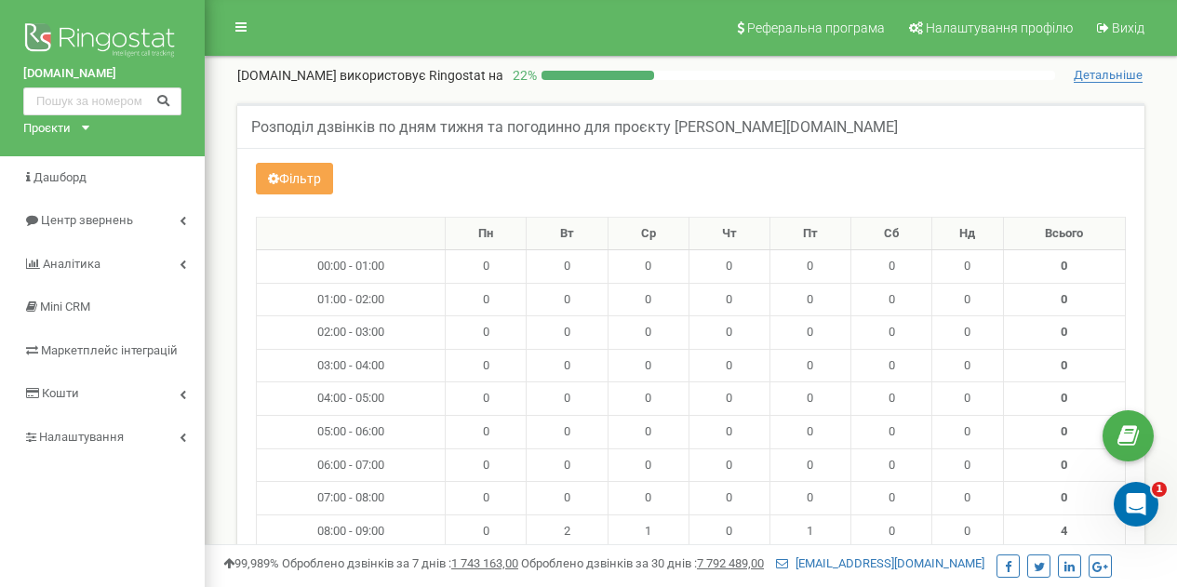
click at [290, 174] on button "Фільтр" at bounding box center [294, 179] width 77 height 32
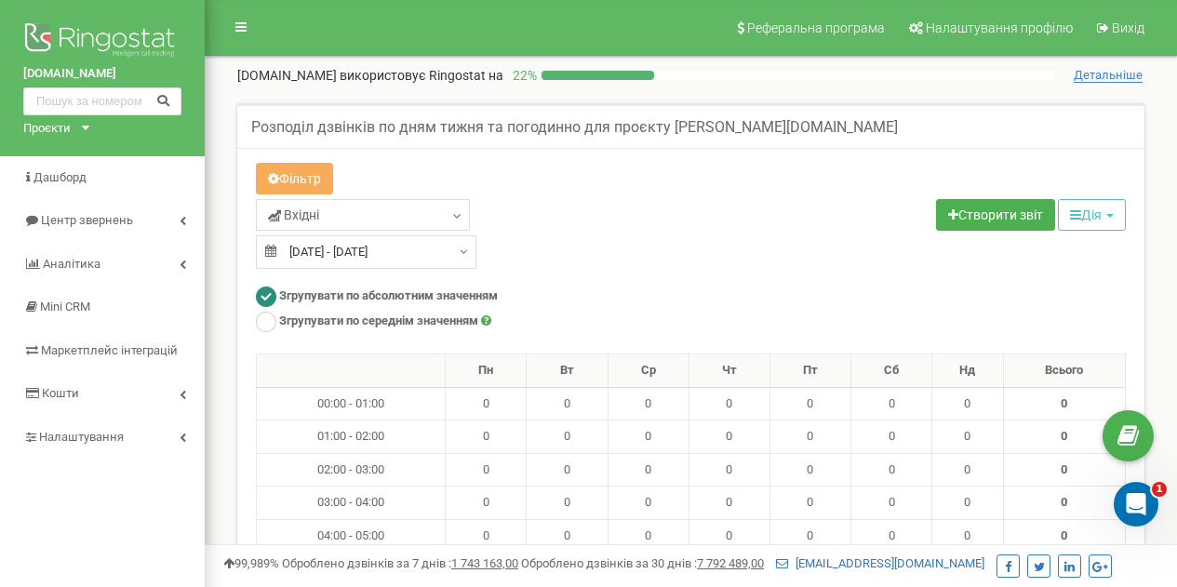
type input "21.08.2025"
type input "[DATE]"
click at [322, 250] on input "21.08.2025 - 20.09.2025" at bounding box center [366, 251] width 220 height 33
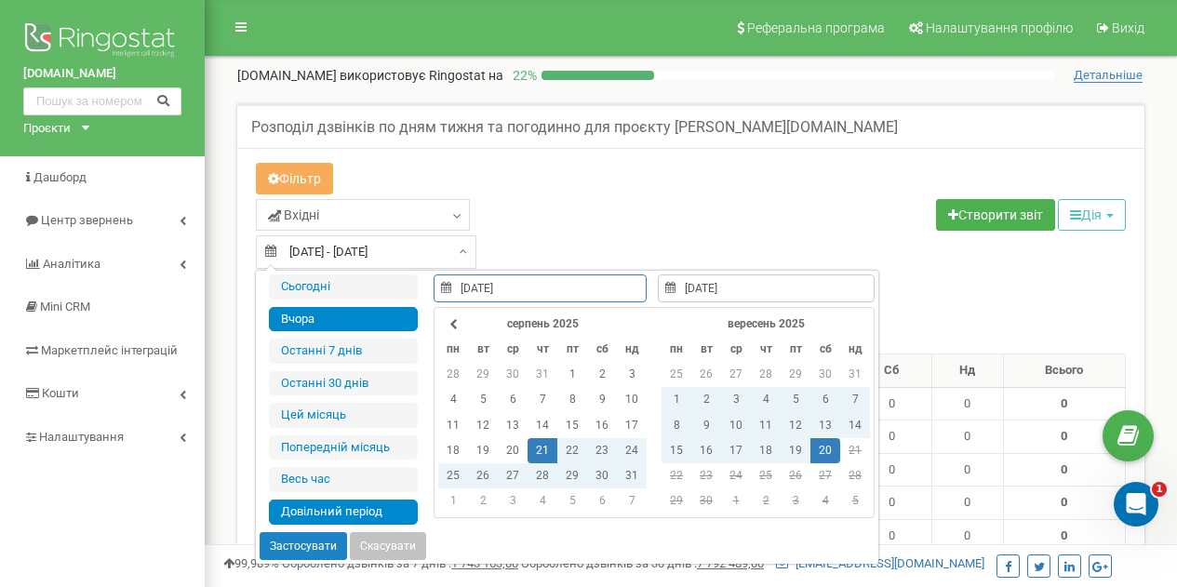
type input "[DATE]"
type input "21.08.2025"
type input "[DATE]"
click at [449, 327] on icon at bounding box center [453, 324] width 8 height 11
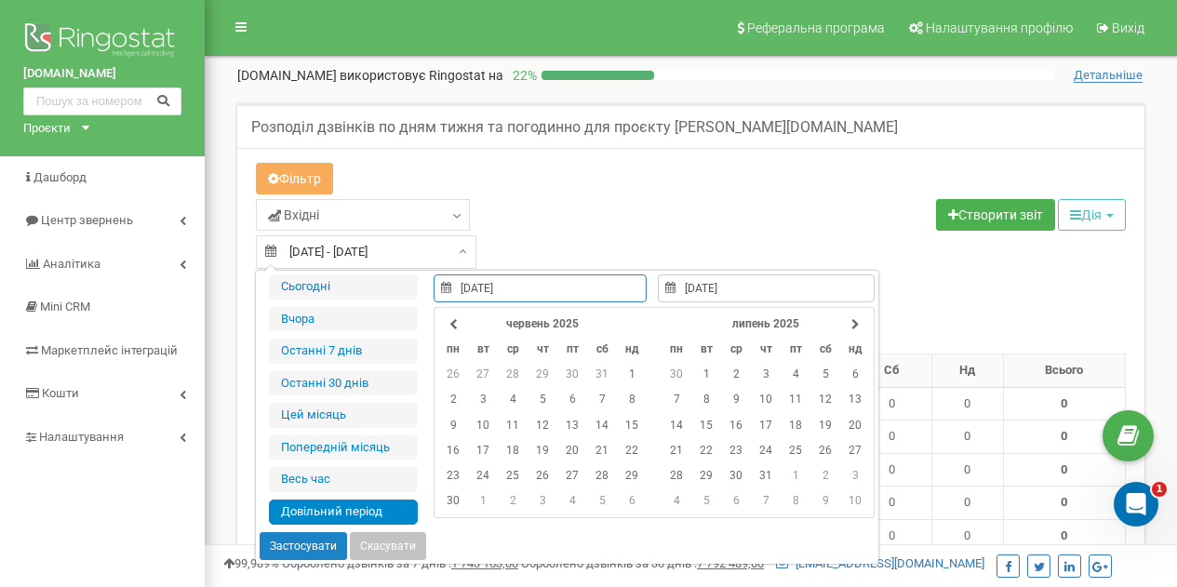
click at [449, 327] on icon at bounding box center [453, 324] width 8 height 11
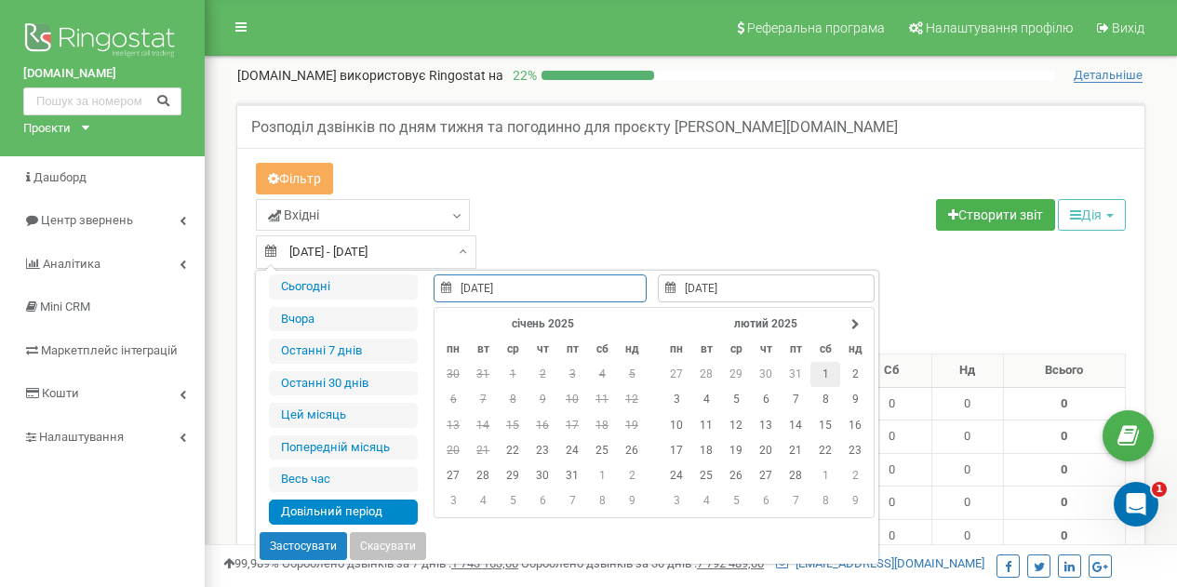
type input "01.02.2025"
click at [824, 372] on td "1" at bounding box center [825, 374] width 30 height 25
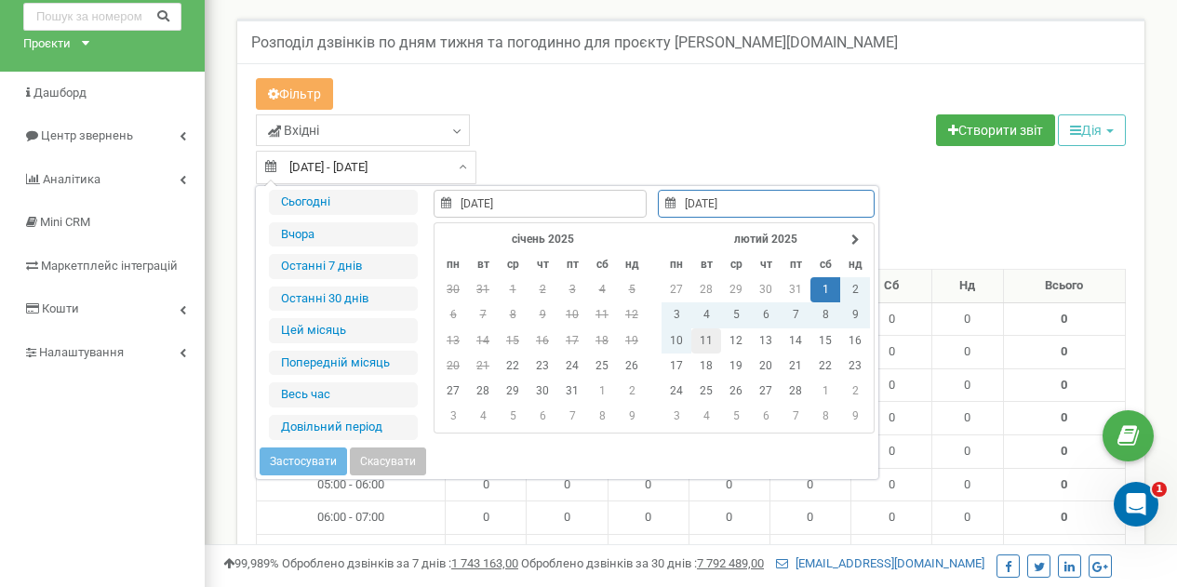
scroll to position [82, 0]
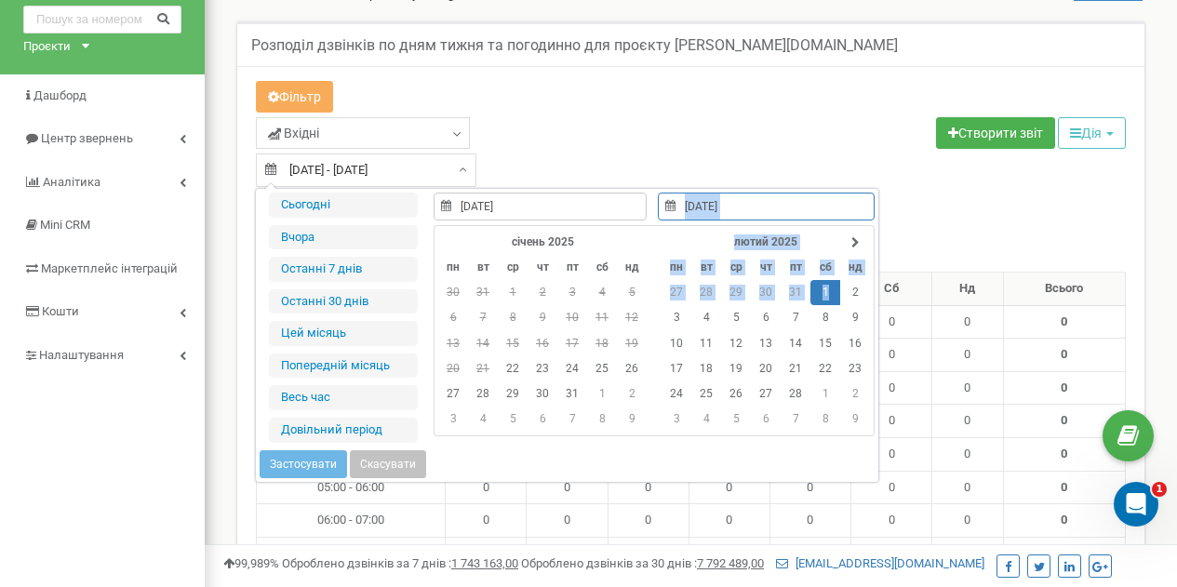
drag, startPoint x: 833, startPoint y: 287, endPoint x: 791, endPoint y: 217, distance: 82.2
click at [791, 217] on div "01.02.2025 лютий 2025 пн вт ср чт пт сб нд 27 28 29 30 31 1 2 3 4 5 6 7 8 9 10 …" at bounding box center [766, 315] width 217 height 244
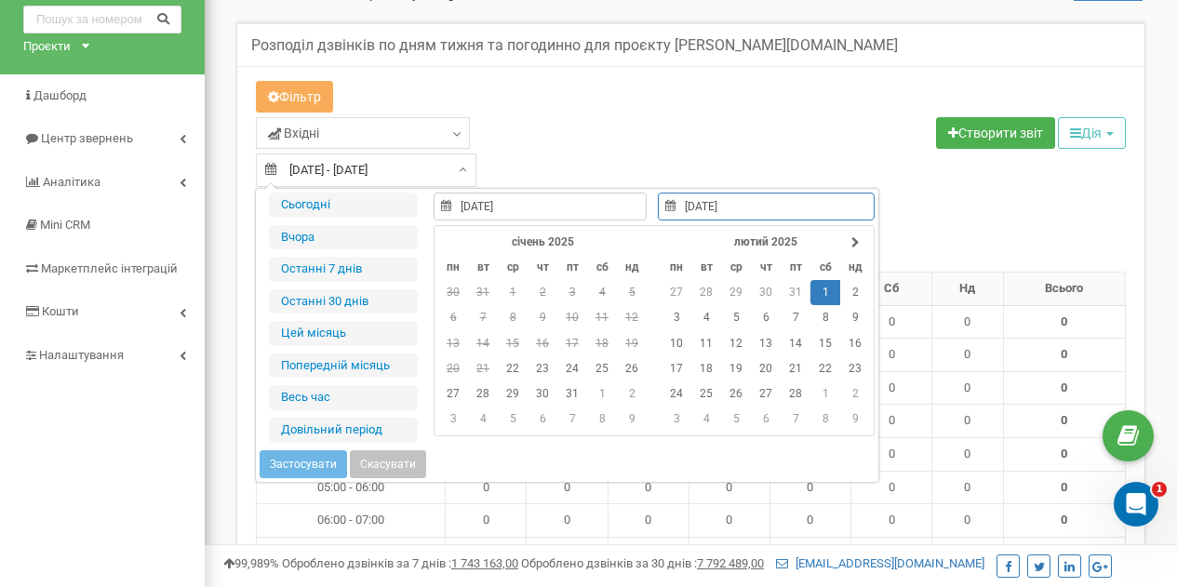
click at [791, 217] on input "01.02.2025" at bounding box center [766, 207] width 217 height 28
drag, startPoint x: 795, startPoint y: 224, endPoint x: 827, endPoint y: 274, distance: 58.6
click at [827, 274] on div "01.02.2025 лютий 2025 пн вт ср чт пт сб нд 27 28 29 30 31 1 2 3 4 5 6 7 8 9 10 …" at bounding box center [766, 315] width 217 height 244
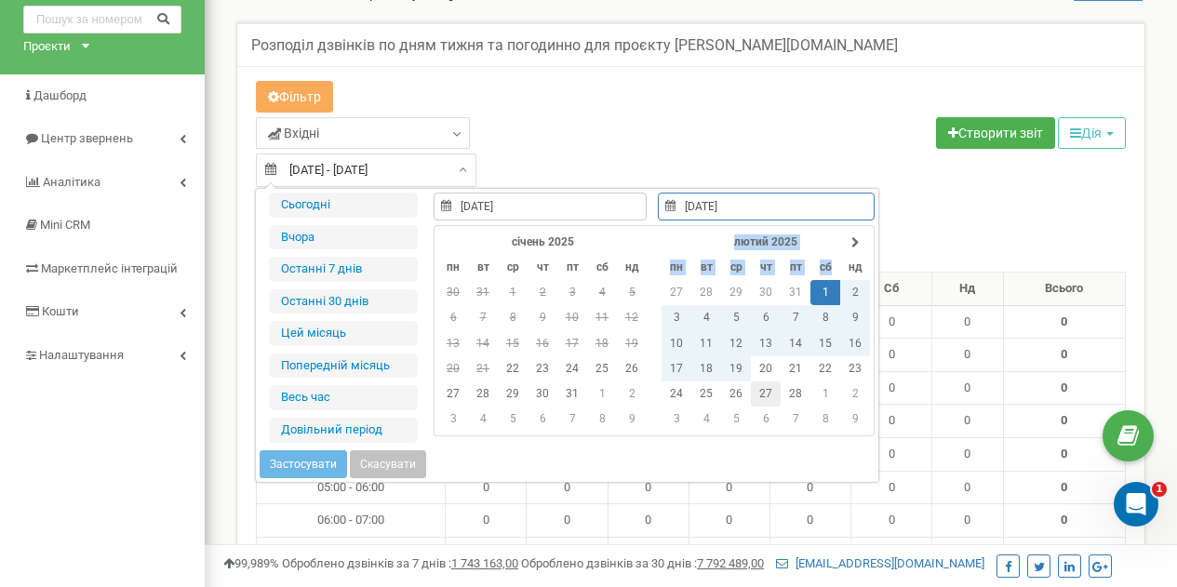
type input "27.02.2025"
click at [751, 387] on td "27" at bounding box center [766, 393] width 30 height 25
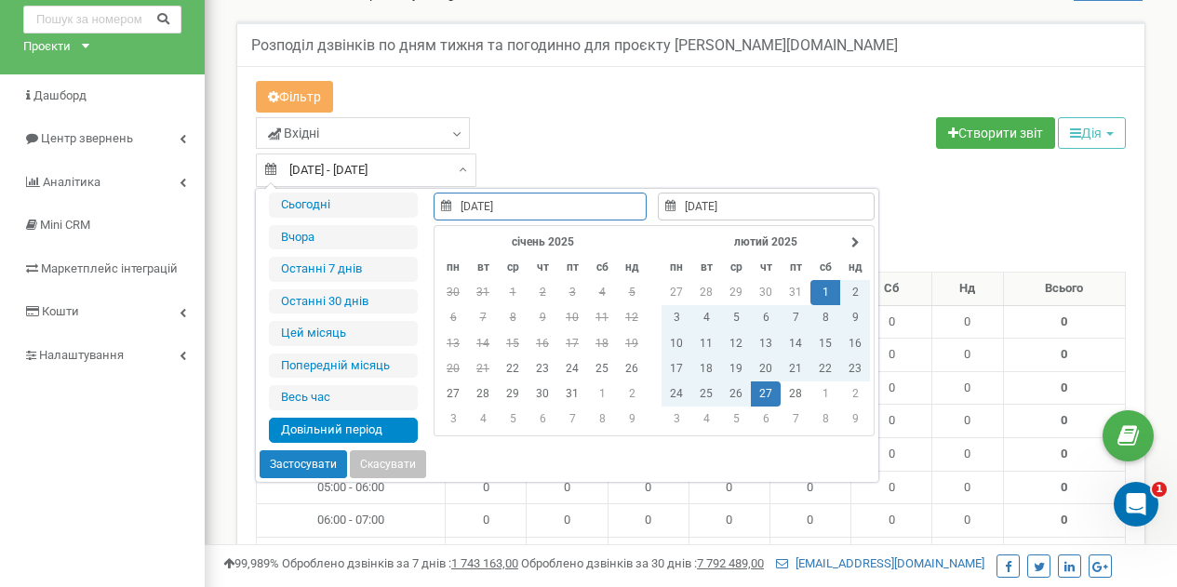
type input "01.02.2025"
click at [822, 291] on td "1" at bounding box center [825, 292] width 30 height 25
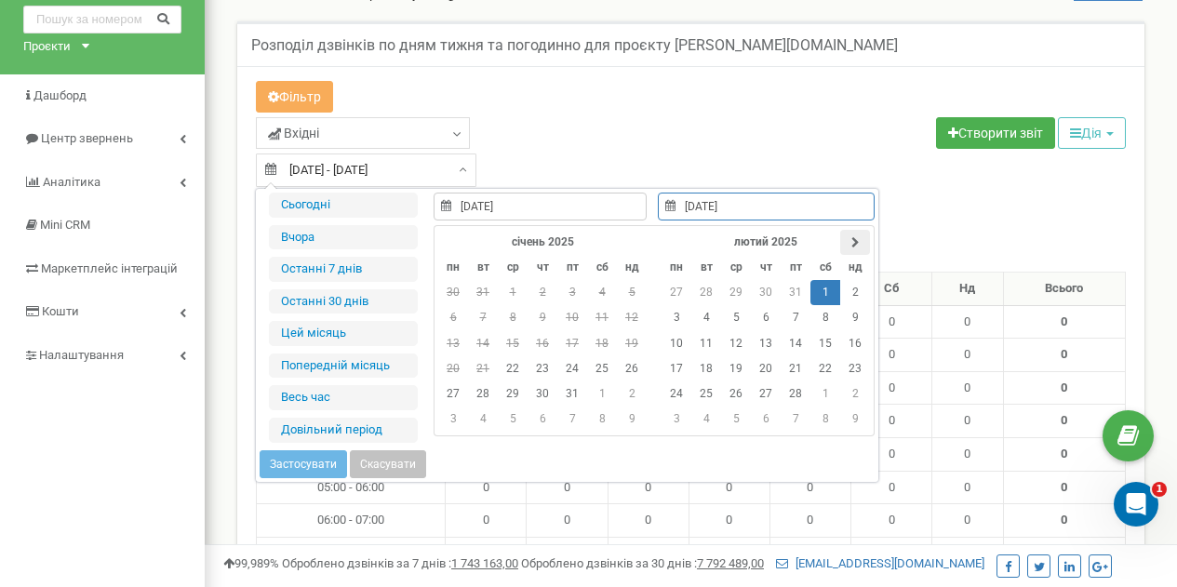
click at [853, 238] on icon at bounding box center [855, 242] width 8 height 11
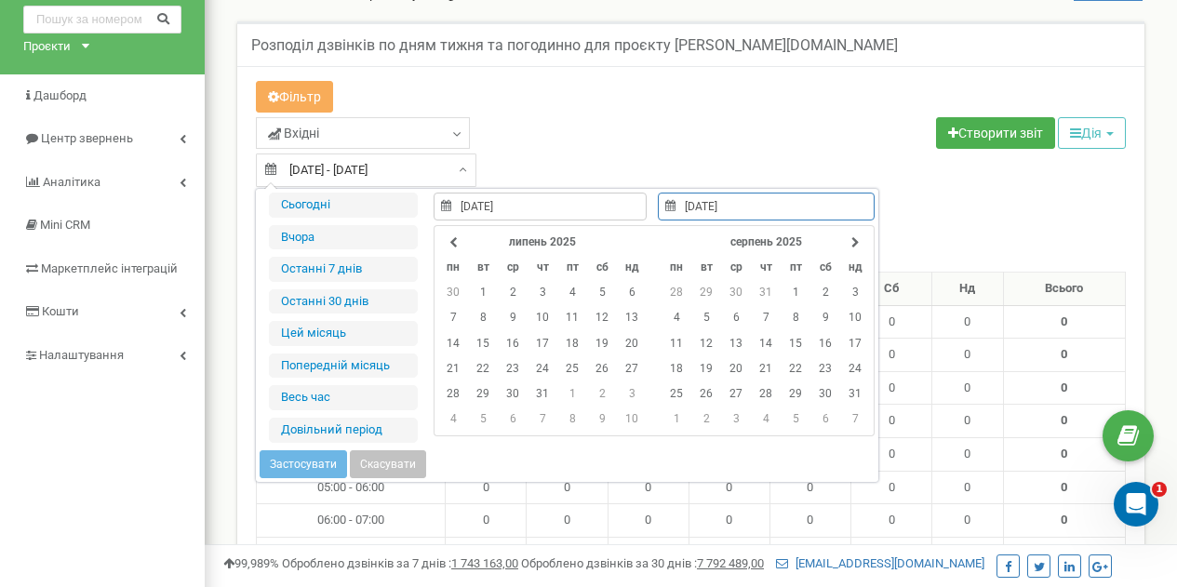
click at [853, 238] on icon at bounding box center [855, 242] width 8 height 11
click at [853, 238] on th at bounding box center [855, 242] width 30 height 25
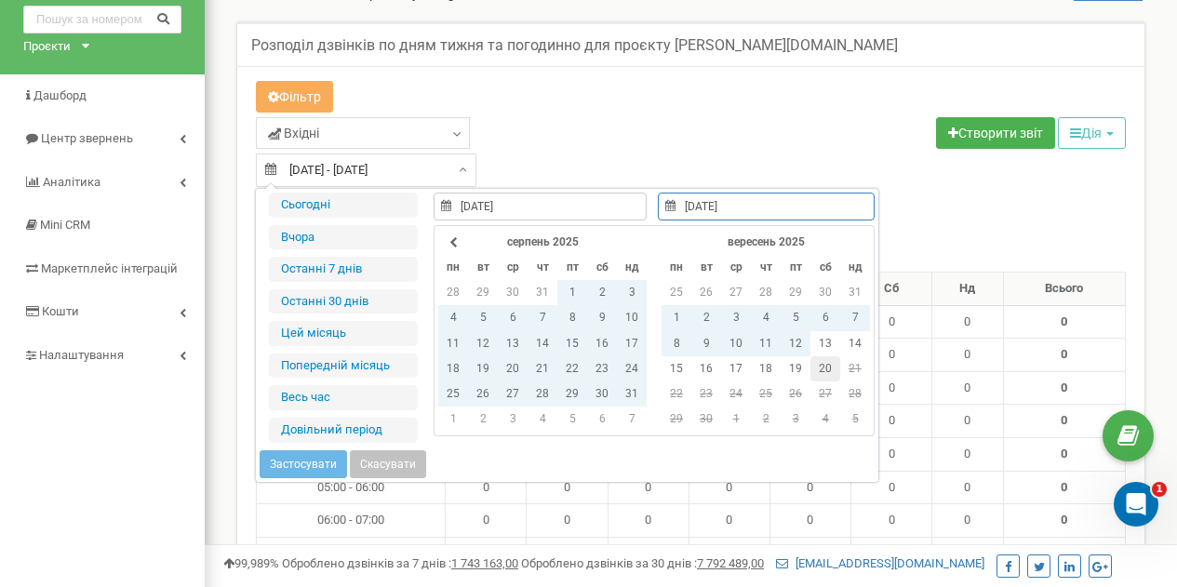
type input "20.09.2025"
click at [820, 365] on td "20" at bounding box center [825, 368] width 30 height 25
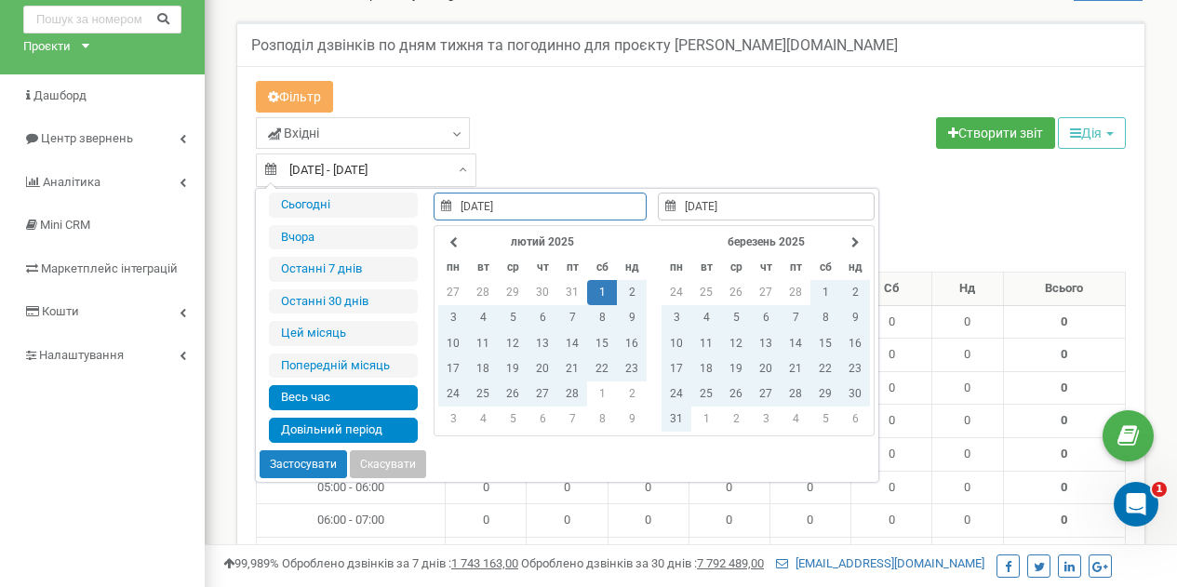
type input "22.01.2025"
click at [321, 402] on li "Весь час" at bounding box center [343, 397] width 149 height 25
type input "22.01.2025 - 20.09.2025"
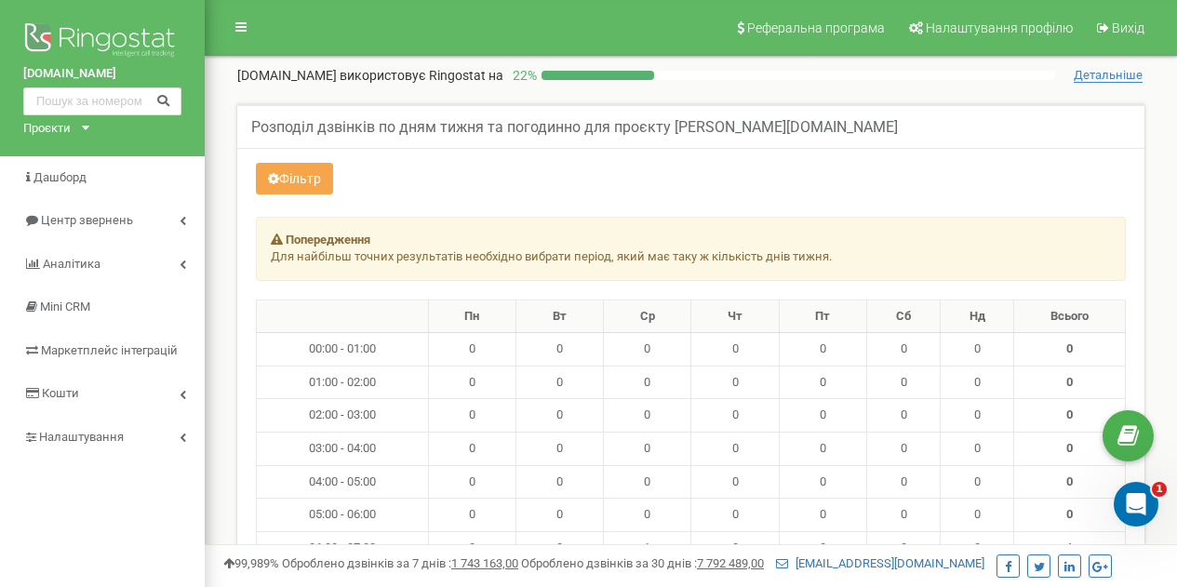
click at [308, 177] on button "Фільтр" at bounding box center [294, 179] width 77 height 32
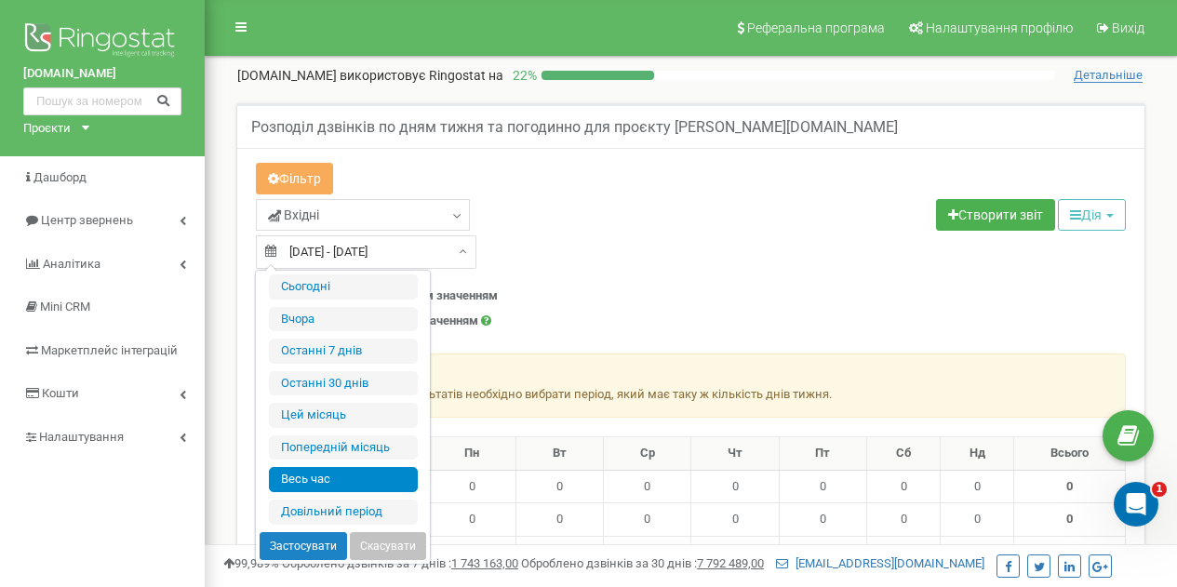
click at [458, 257] on div "[DATE] - [DATE]" at bounding box center [366, 251] width 220 height 33
click at [361, 452] on li "Попередній місяць" at bounding box center [343, 447] width 149 height 25
type input "[DATE] - [DATE]"
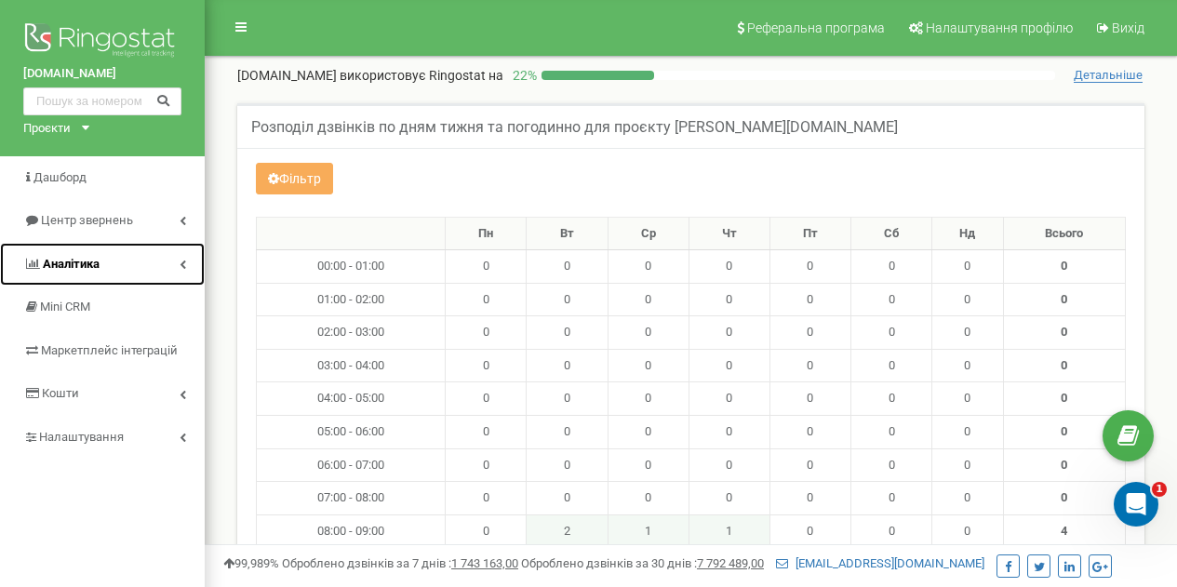
click at [107, 269] on link "Аналiтика" at bounding box center [102, 265] width 205 height 44
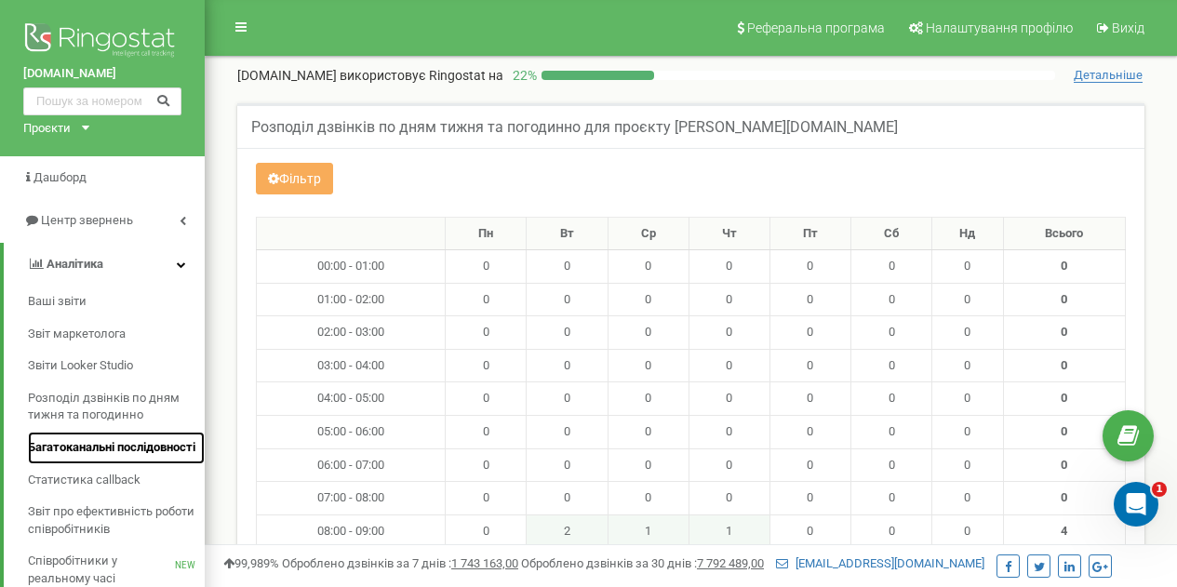
click at [87, 446] on span "Багатоканальні послідовності" at bounding box center [111, 448] width 167 height 18
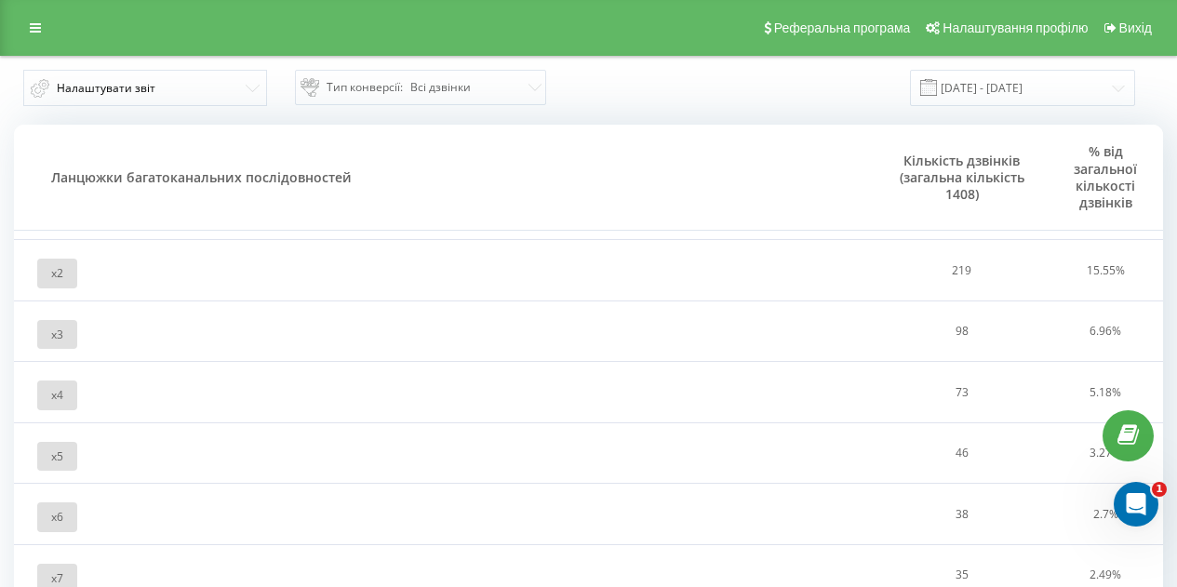
scroll to position [1, 0]
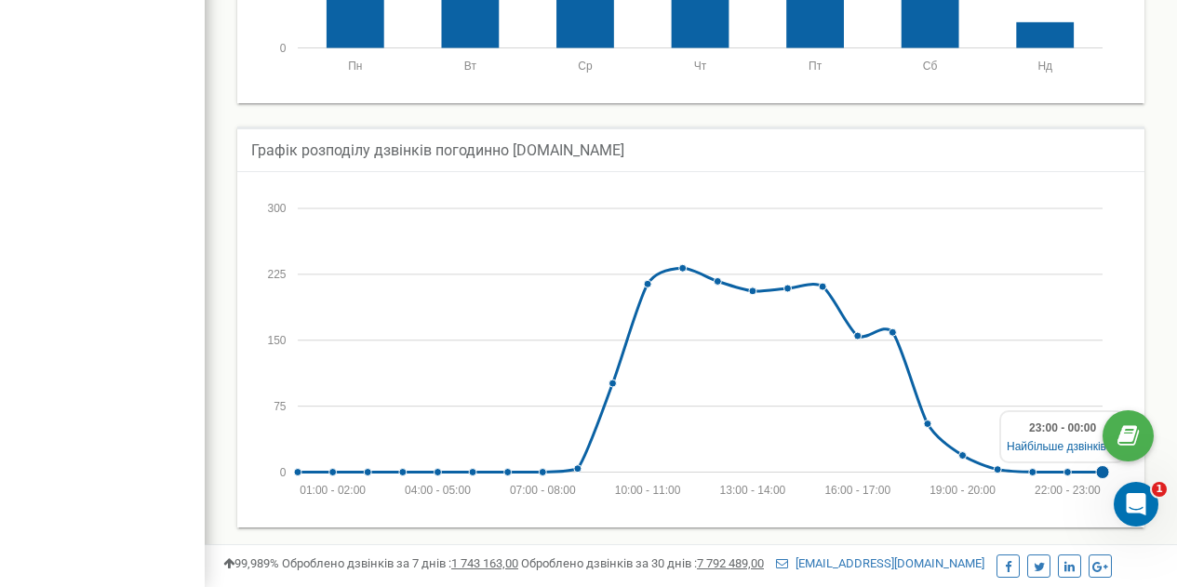
scroll to position [1419, 0]
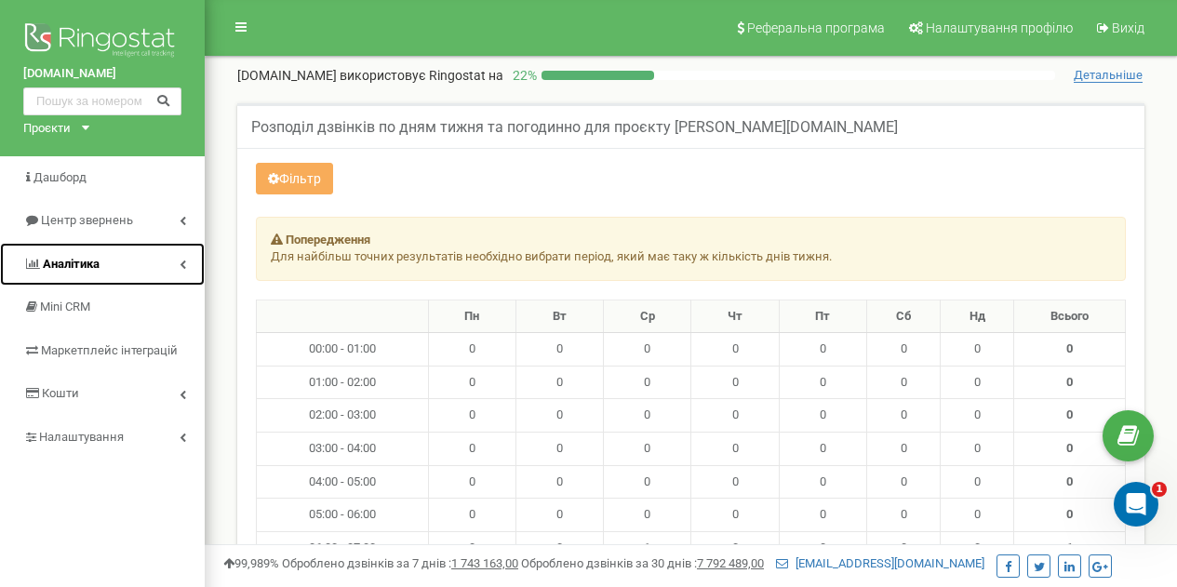
click at [70, 269] on span "Аналiтика" at bounding box center [71, 264] width 57 height 14
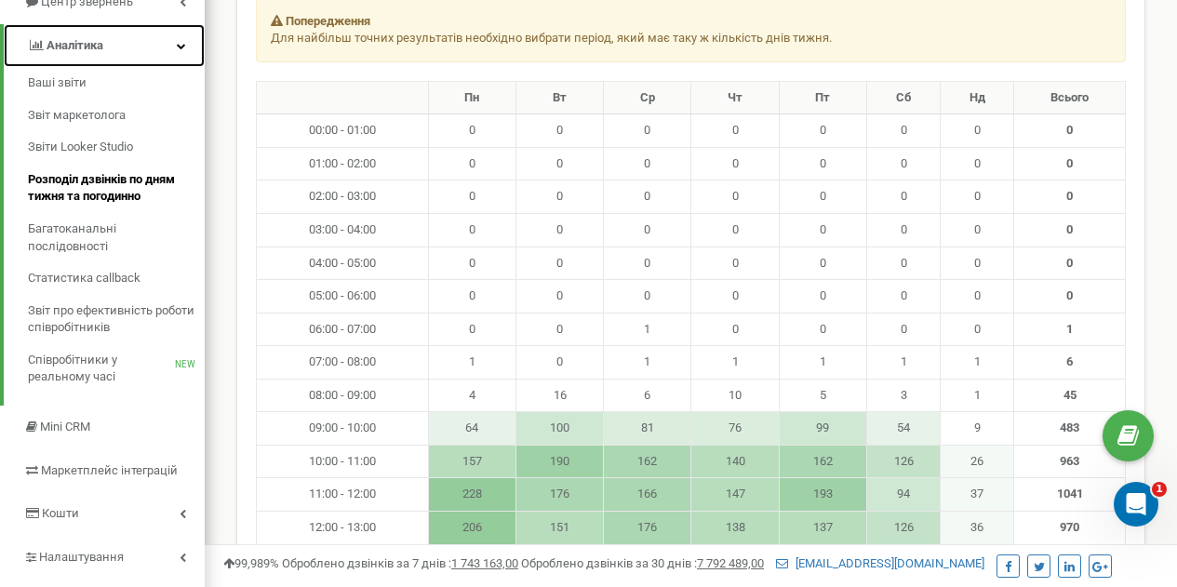
scroll to position [220, 0]
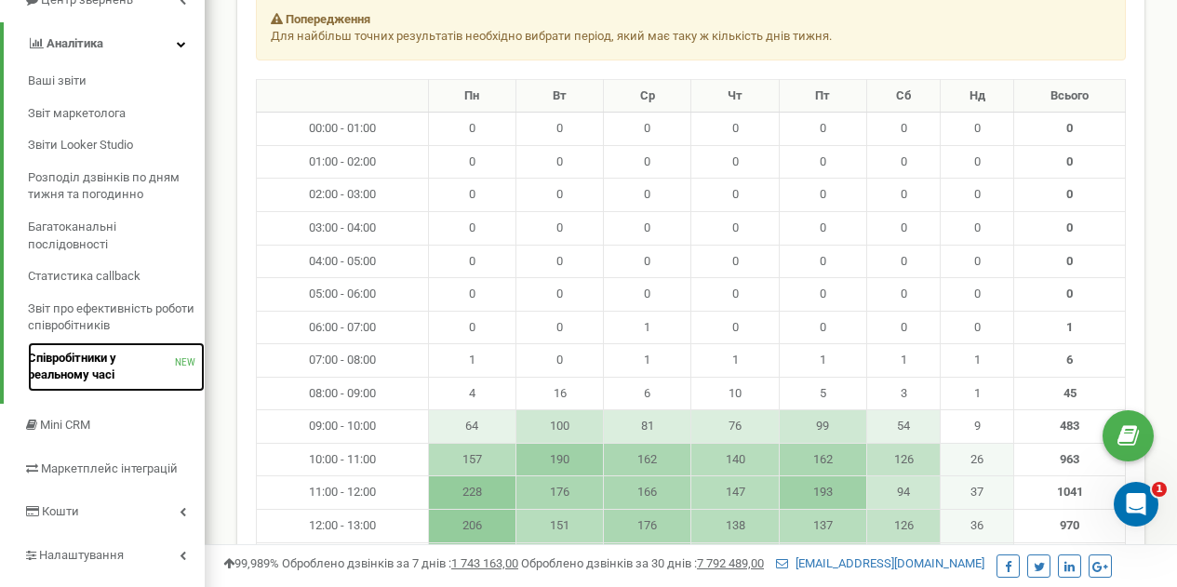
click at [55, 364] on span "Співробітники у реальному часі" at bounding box center [101, 367] width 147 height 34
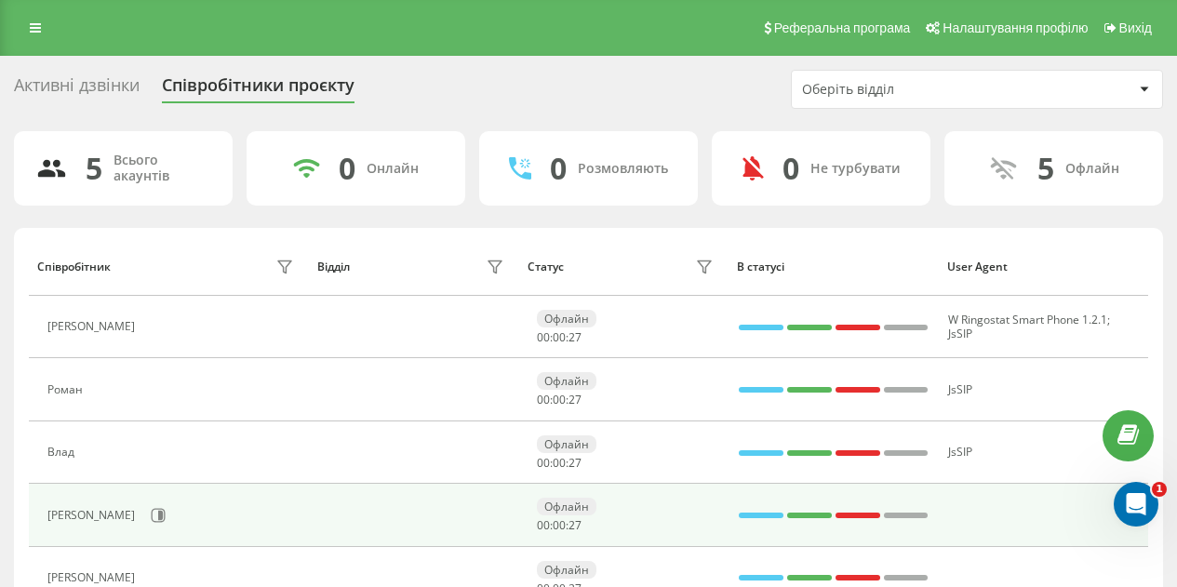
scroll to position [92, 0]
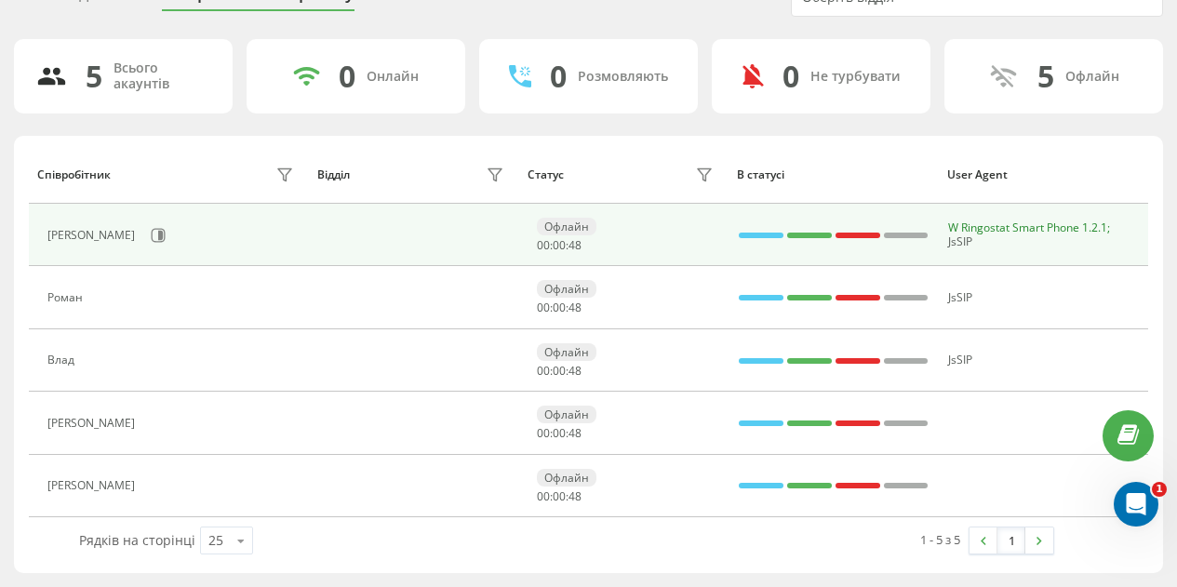
click at [1060, 232] on span "W Ringostat Smart Phone 1.2.1" at bounding box center [1027, 228] width 159 height 16
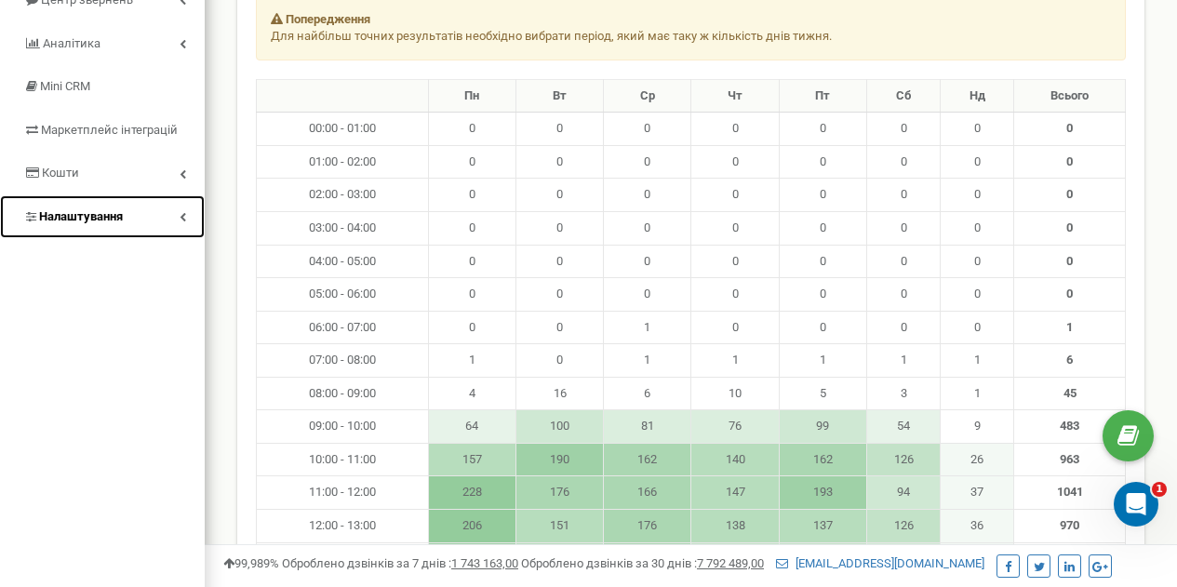
click at [65, 218] on span "Налаштування" at bounding box center [81, 216] width 84 height 14
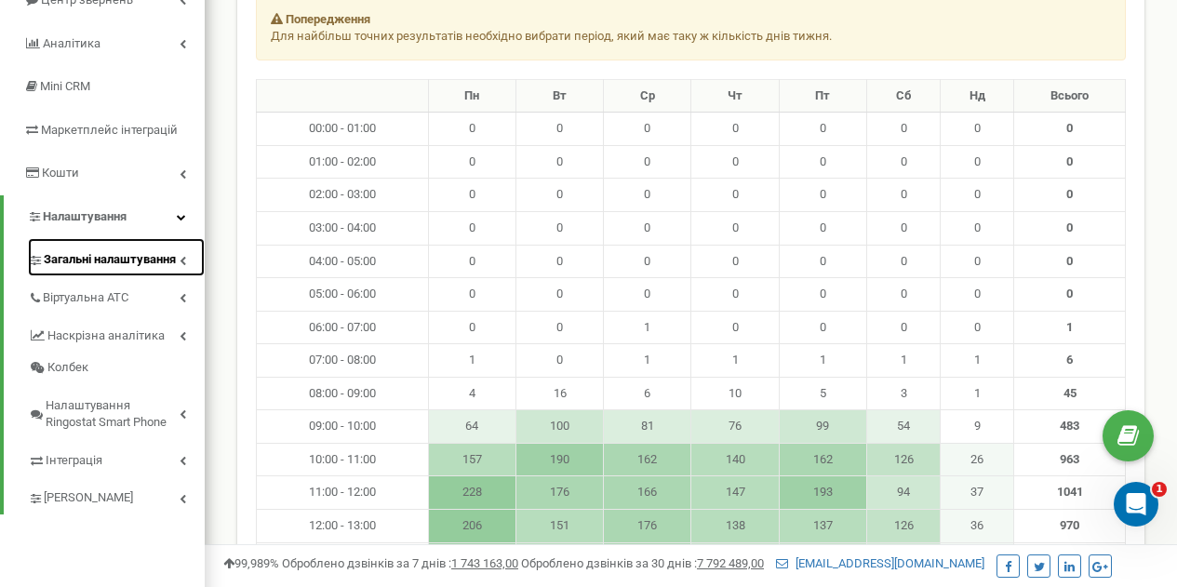
click at [73, 271] on link "Загальні налаштування" at bounding box center [116, 257] width 177 height 38
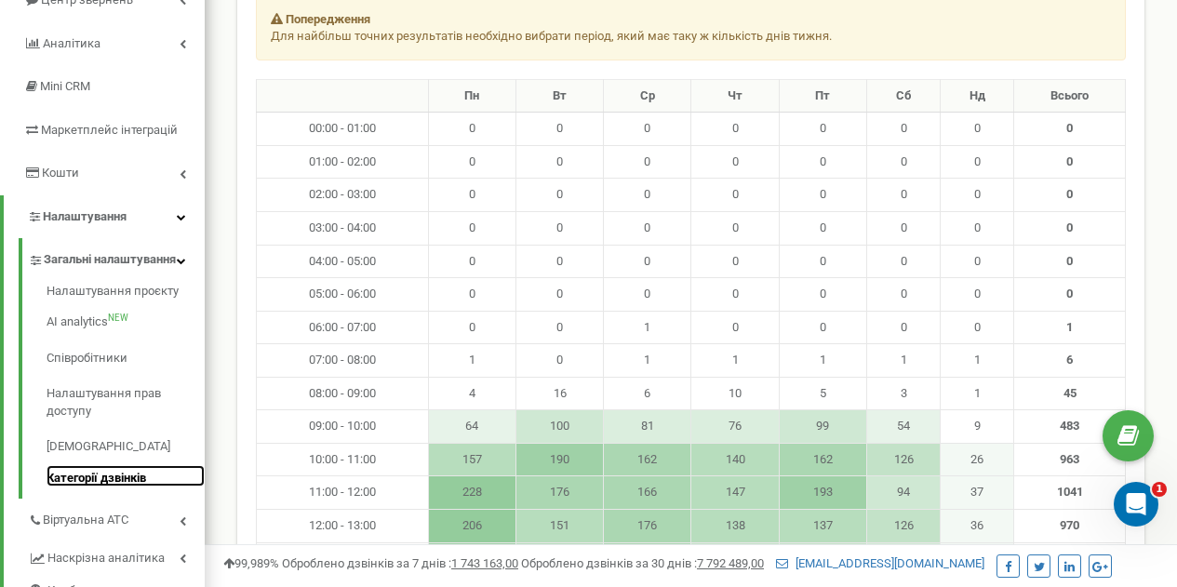
click at [73, 488] on link "Категорії дзвінків" at bounding box center [126, 476] width 158 height 22
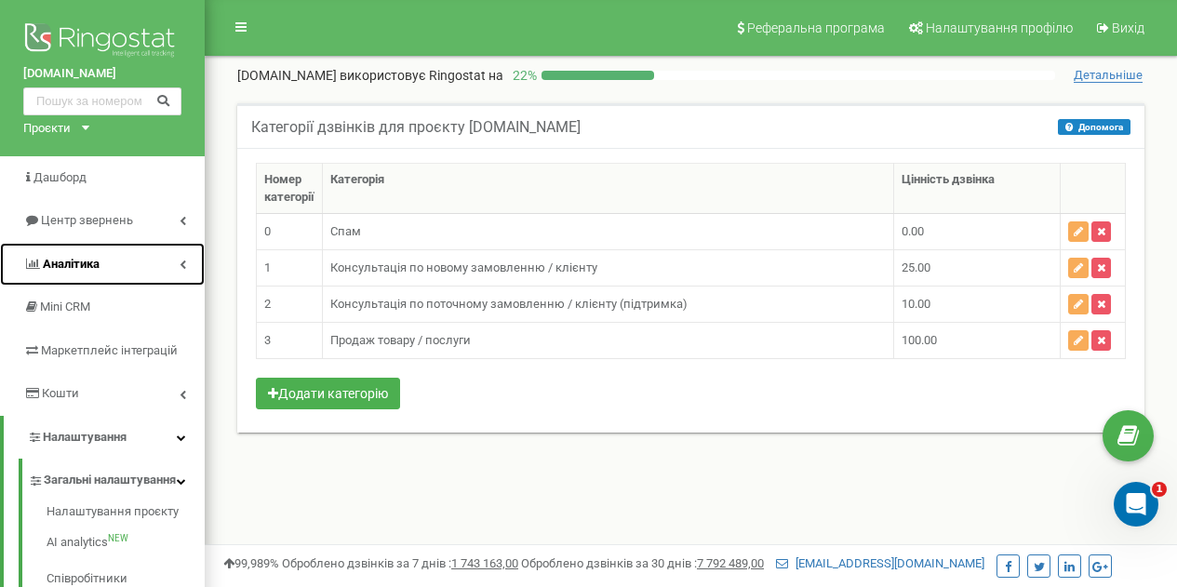
click at [49, 260] on span "Аналiтика" at bounding box center [71, 264] width 57 height 14
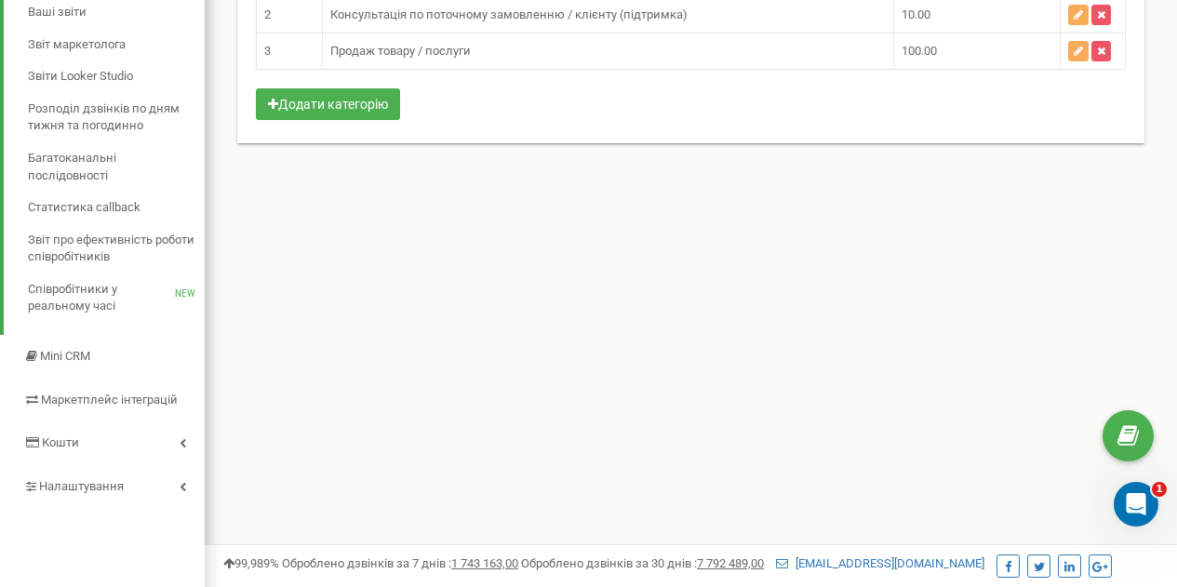
scroll to position [290, 0]
click at [315, 403] on div "Реферальна програма Налаштування профілю Вихід edison.vip використовує Ringosta…" at bounding box center [691, 268] width 972 height 1116
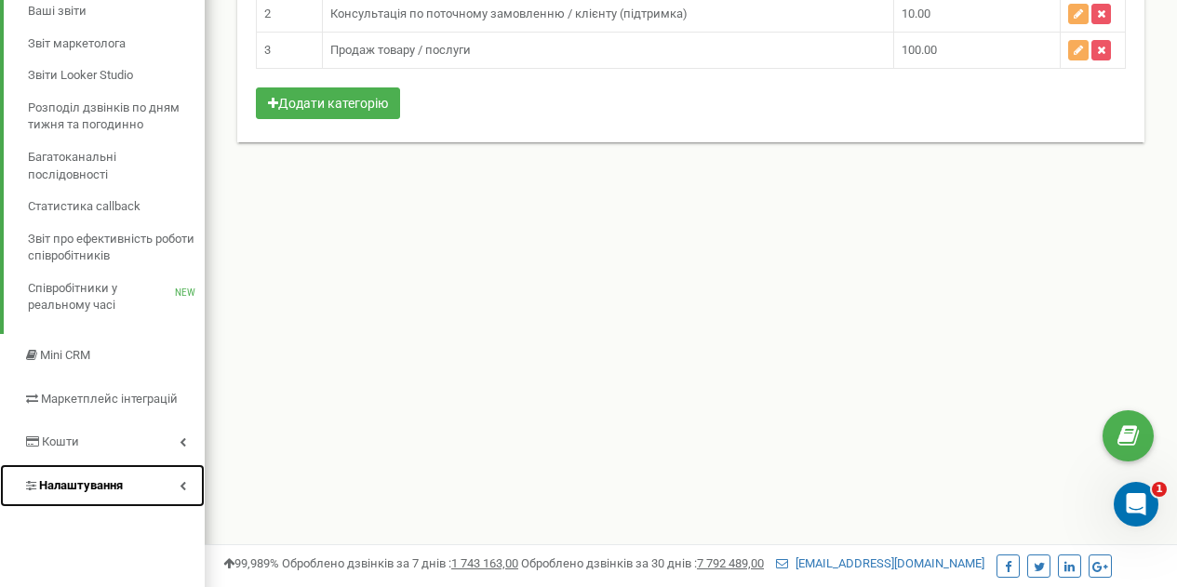
click at [95, 488] on span "Налаштування" at bounding box center [81, 485] width 84 height 14
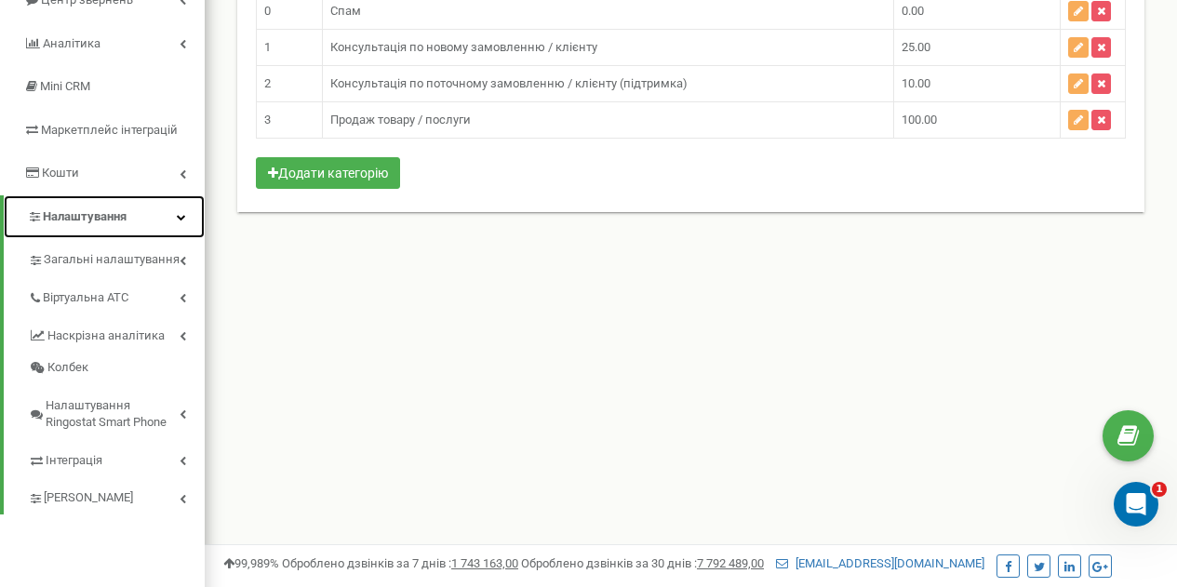
scroll to position [222, 0]
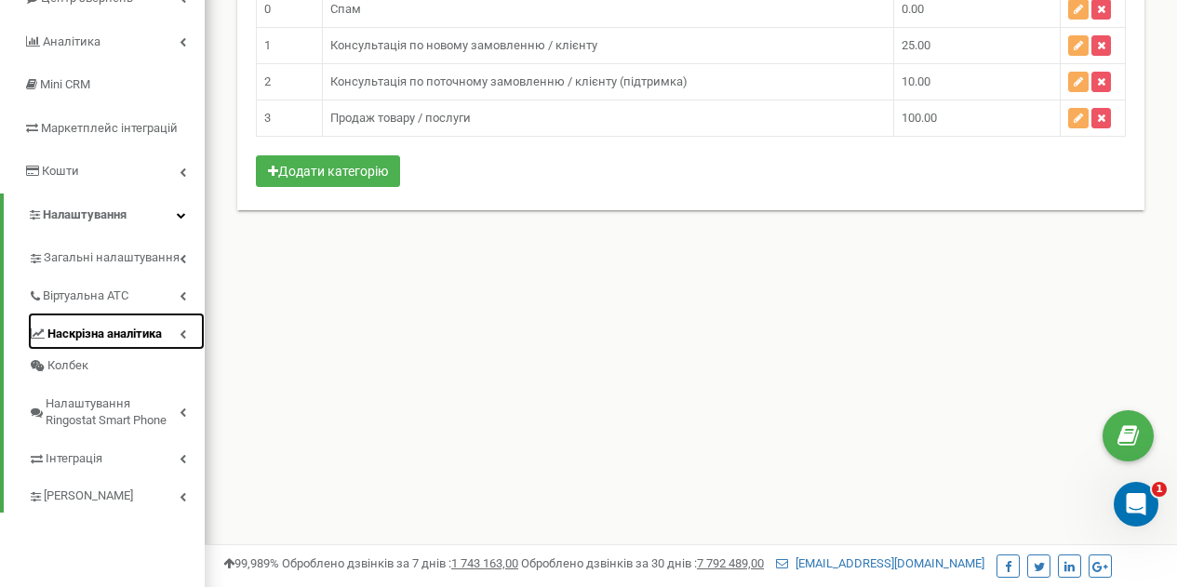
click at [104, 329] on span "Наскрізна аналітика" at bounding box center [104, 335] width 114 height 18
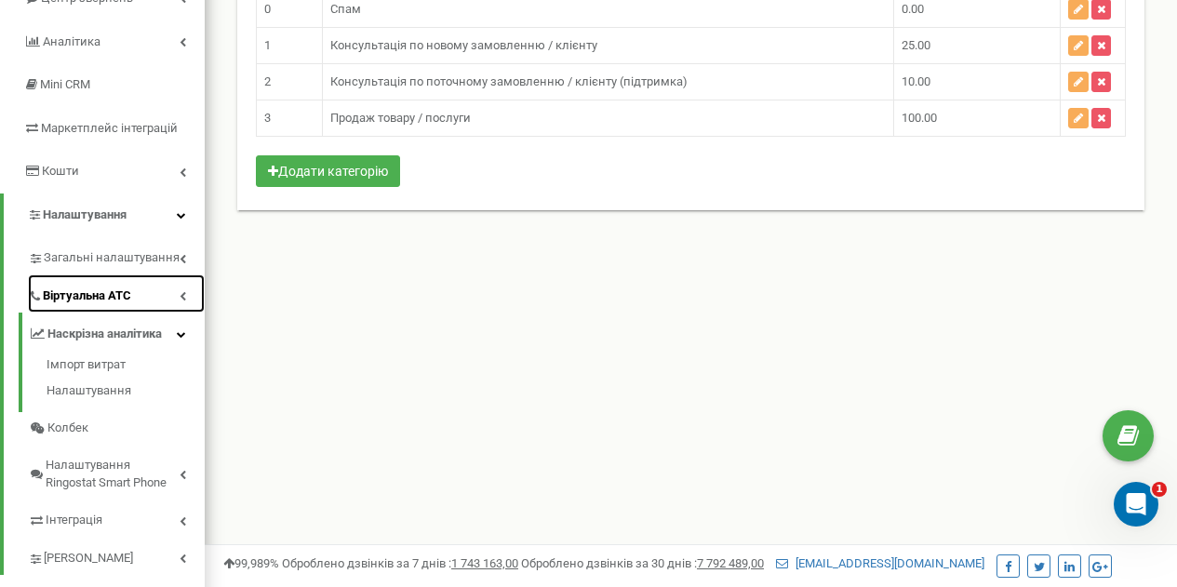
click at [98, 283] on link "Віртуальна АТС" at bounding box center [116, 293] width 177 height 38
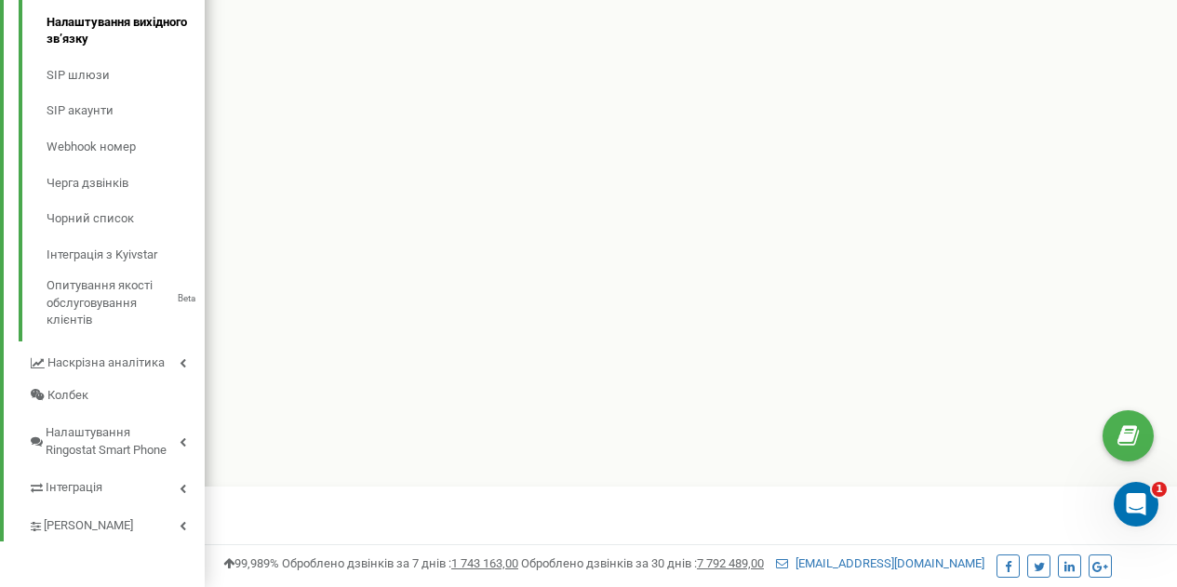
scroll to position [631, 0]
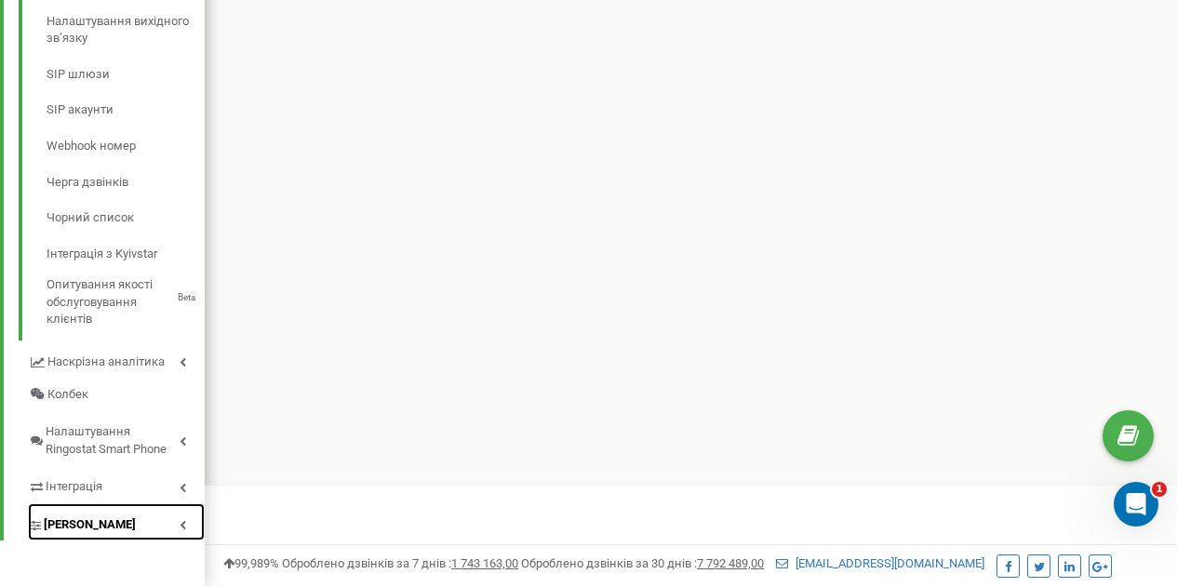
click at [166, 537] on link "[PERSON_NAME]" at bounding box center [116, 522] width 177 height 38
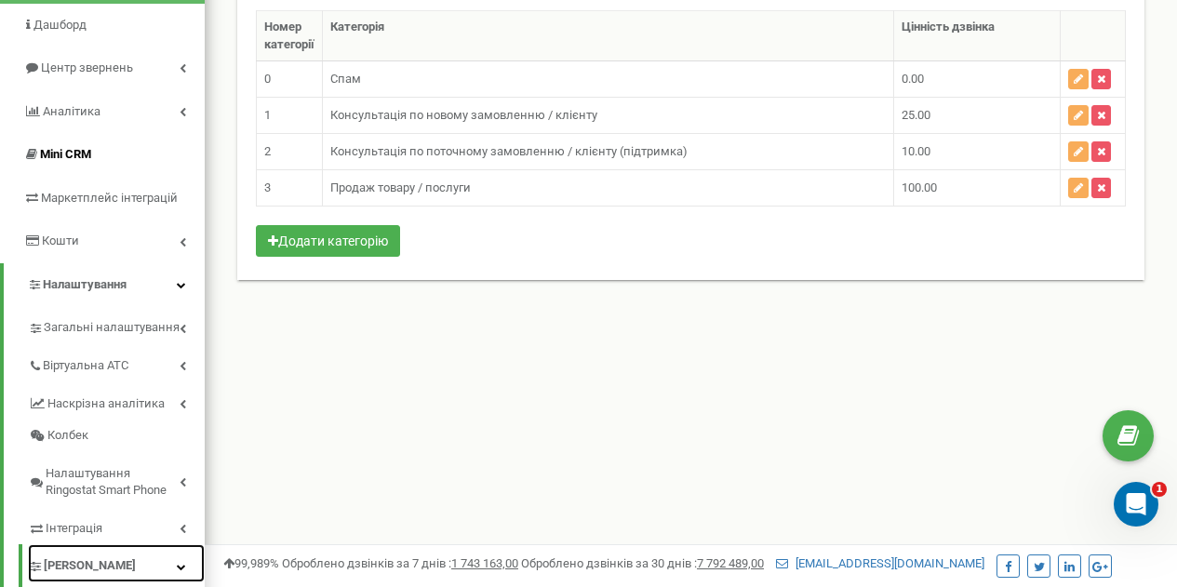
scroll to position [154, 0]
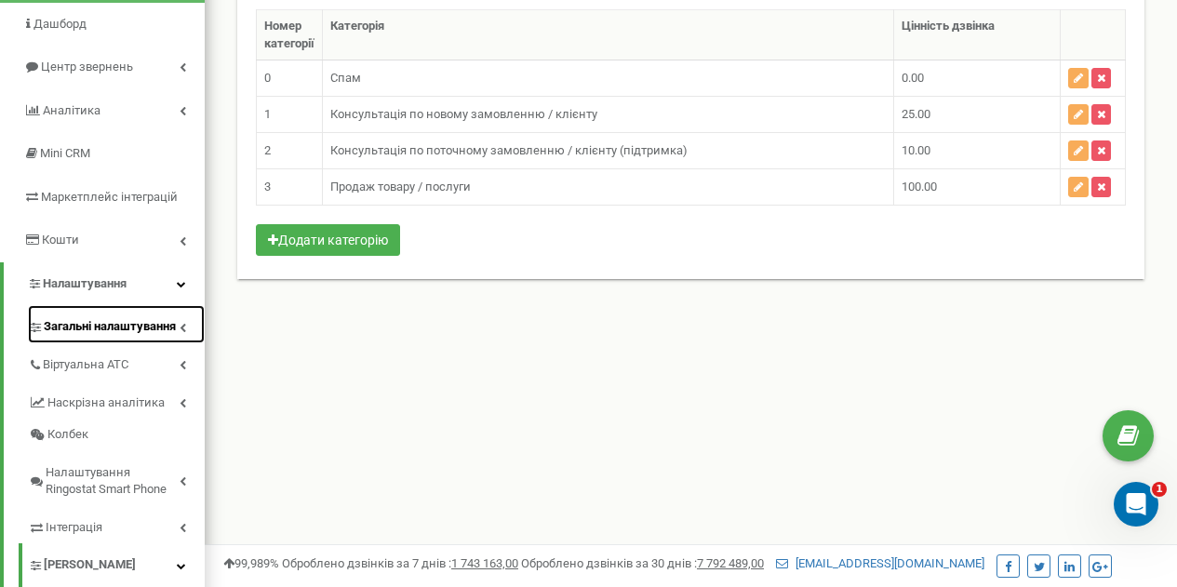
click at [68, 322] on span "Загальні налаштування" at bounding box center [110, 327] width 132 height 18
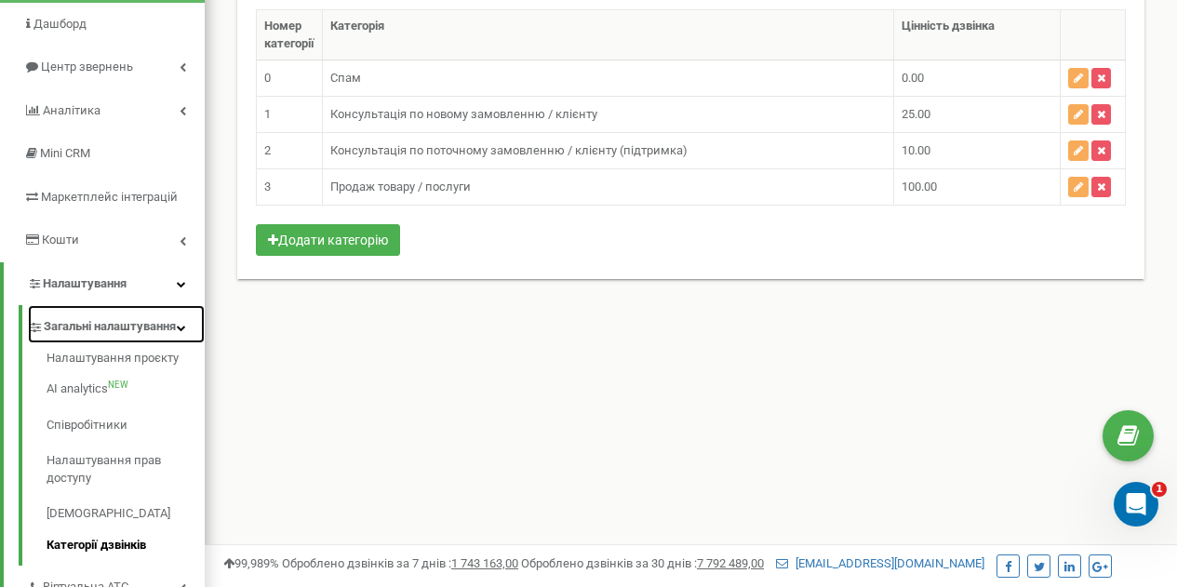
click at [68, 336] on span "Загальні налаштування" at bounding box center [110, 327] width 132 height 18
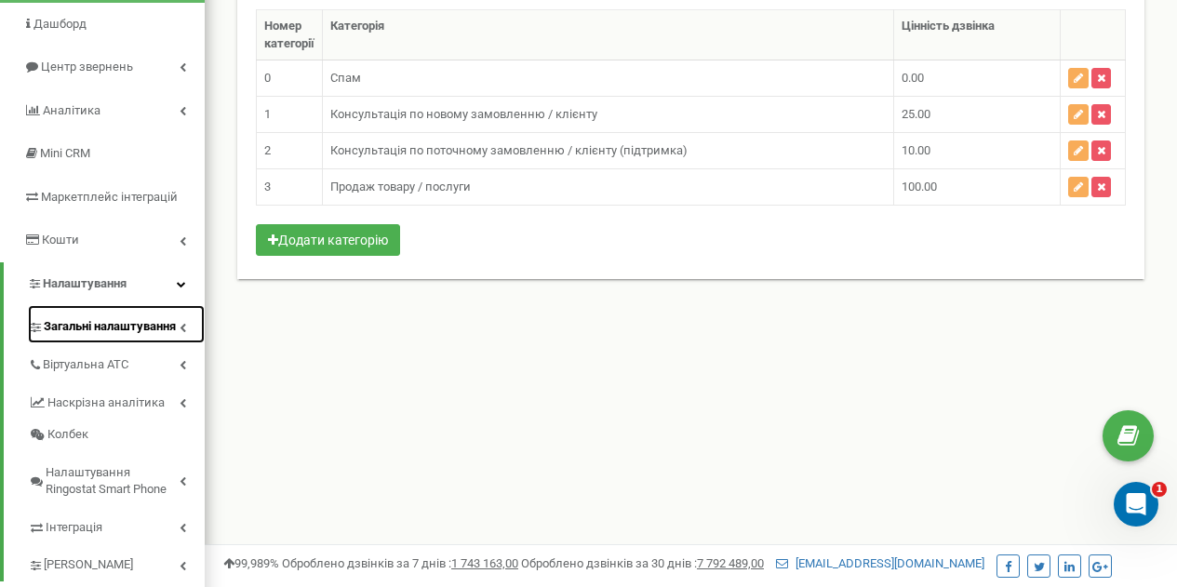
click at [68, 337] on link "Загальні налаштування" at bounding box center [116, 324] width 177 height 38
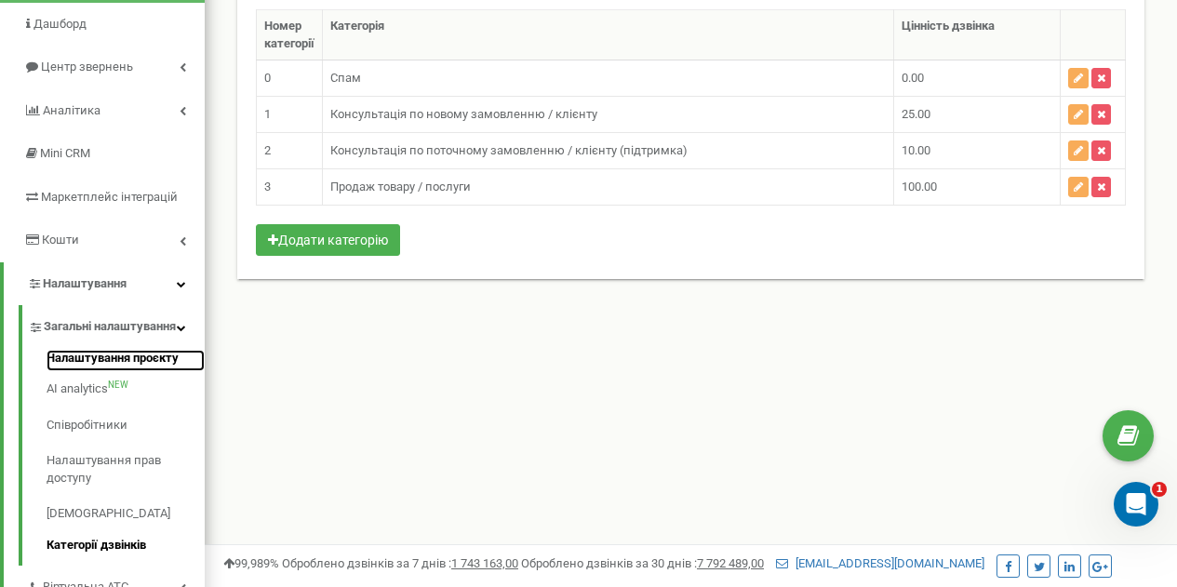
click at [73, 372] on link "Налаштування проєкту" at bounding box center [126, 361] width 158 height 22
